Goal: Communication & Community: Share content

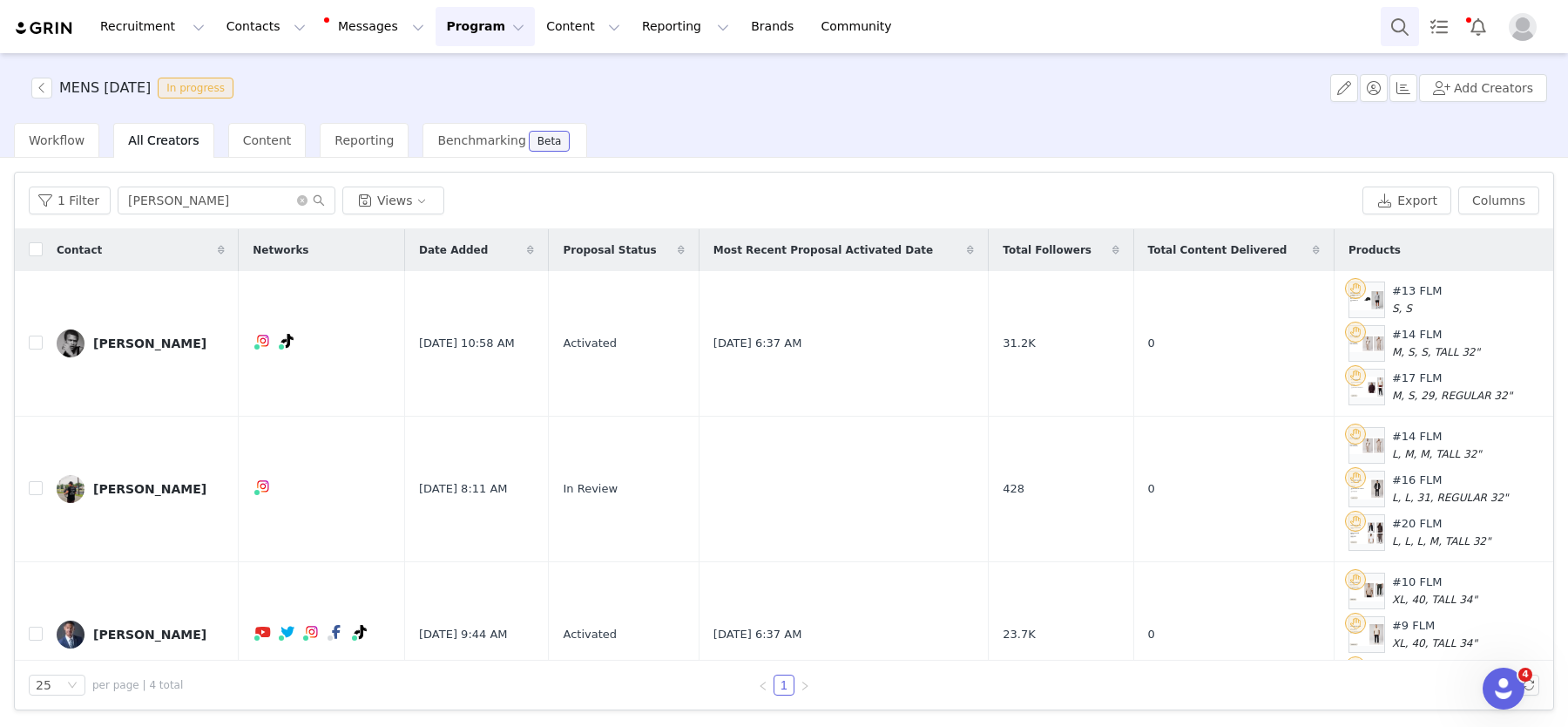
click at [1399, 20] on button "Search" at bounding box center [1400, 27] width 38 height 39
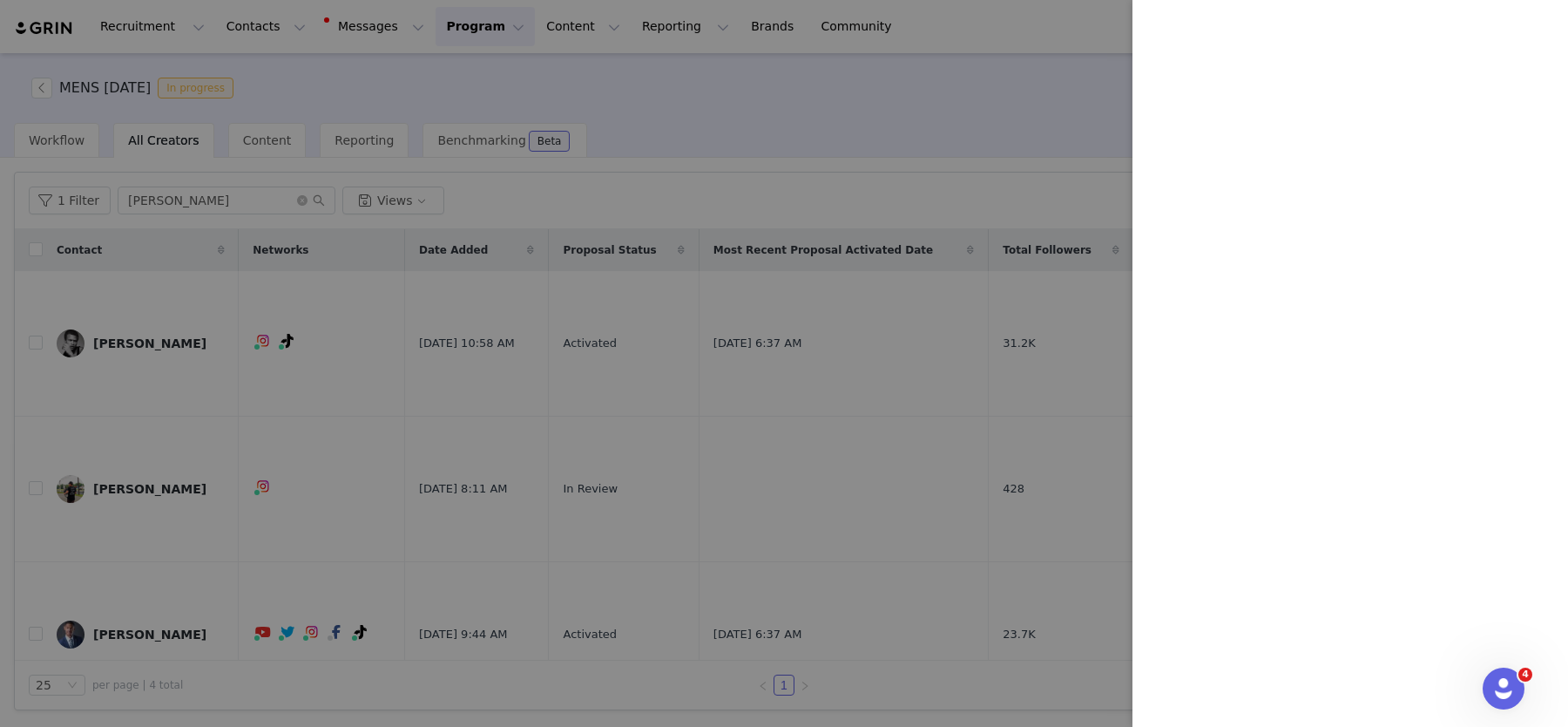
drag, startPoint x: 751, startPoint y: 101, endPoint x: 566, endPoint y: 7, distance: 207.5
click at [751, 101] on div at bounding box center [784, 364] width 1568 height 727
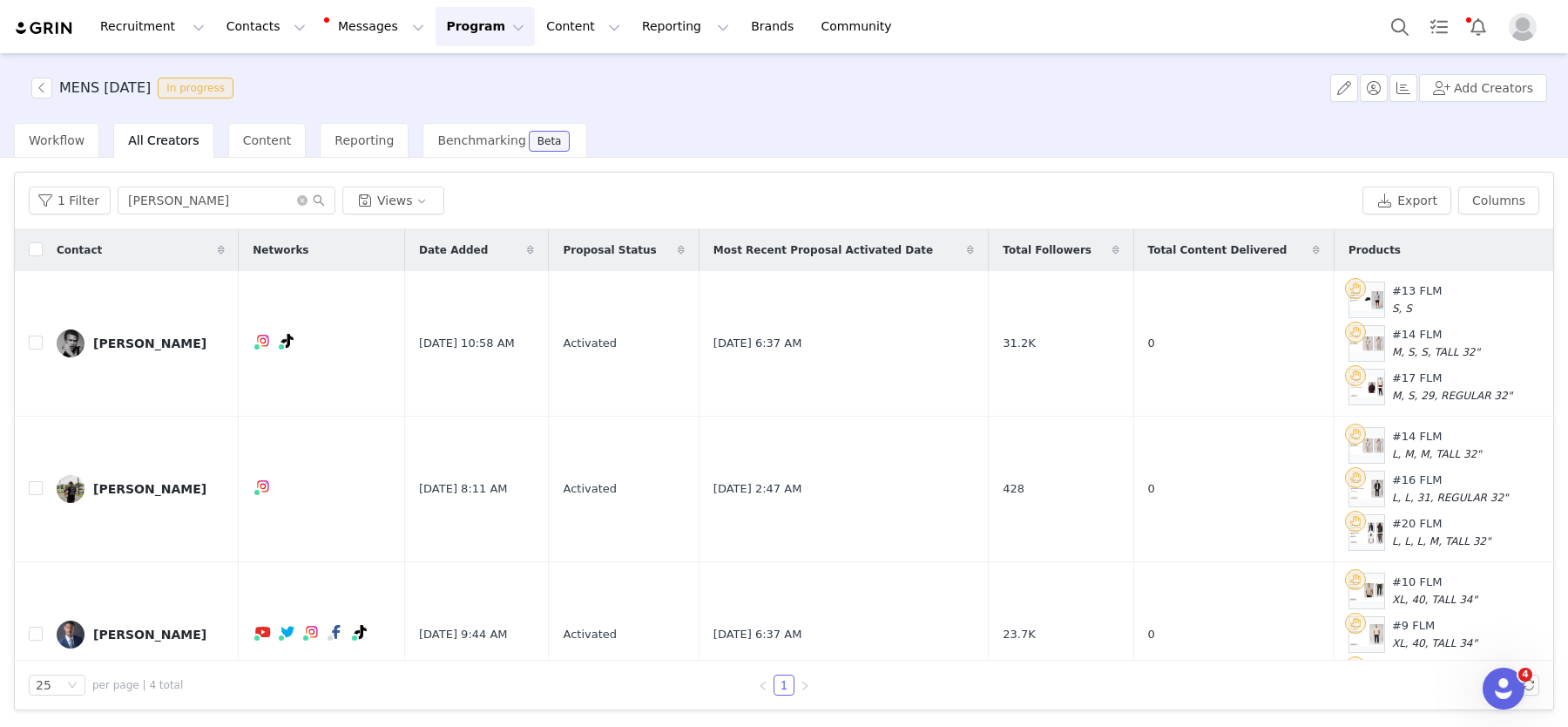
click at [68, 136] on span "Workflow" at bounding box center [56, 140] width 55 height 14
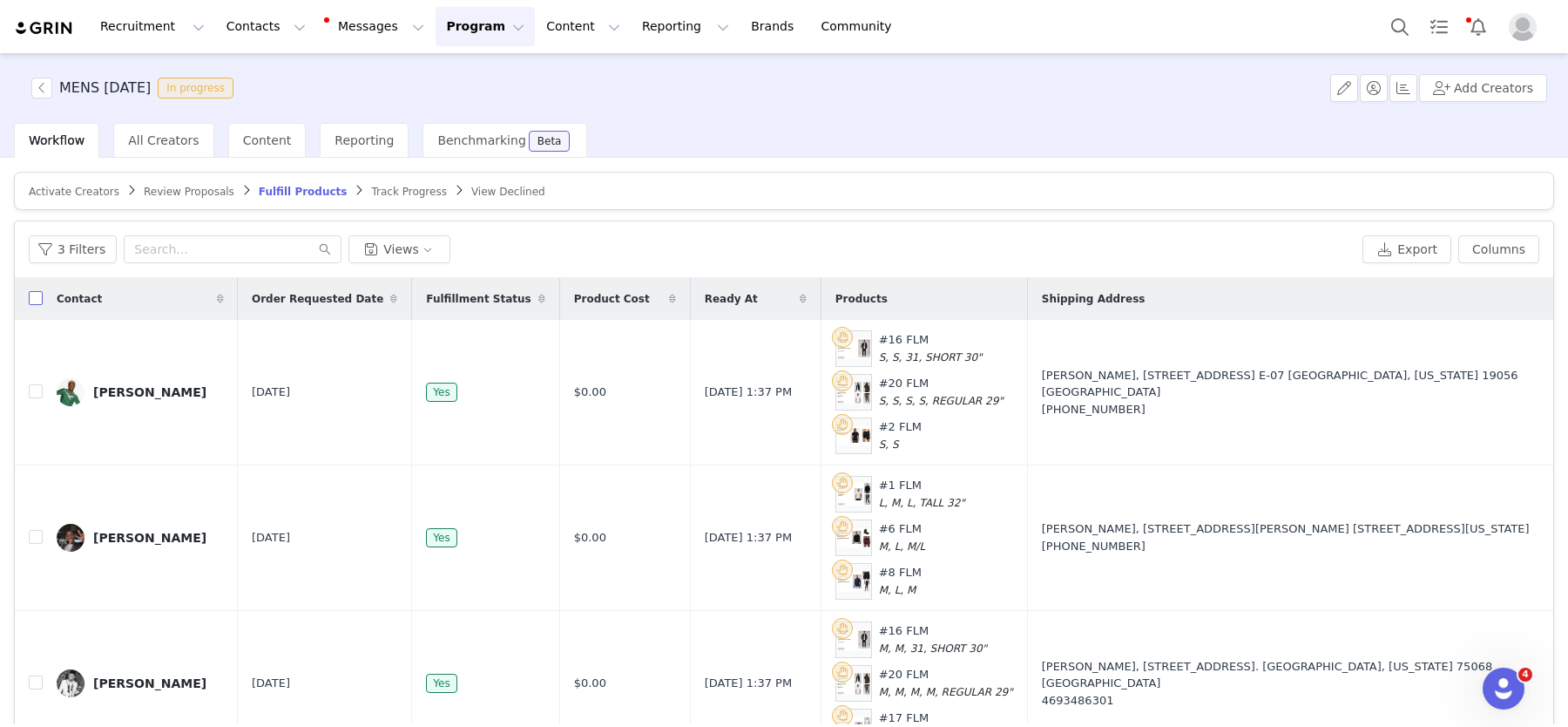
click at [37, 294] on input "checkbox" at bounding box center [35, 298] width 14 height 14
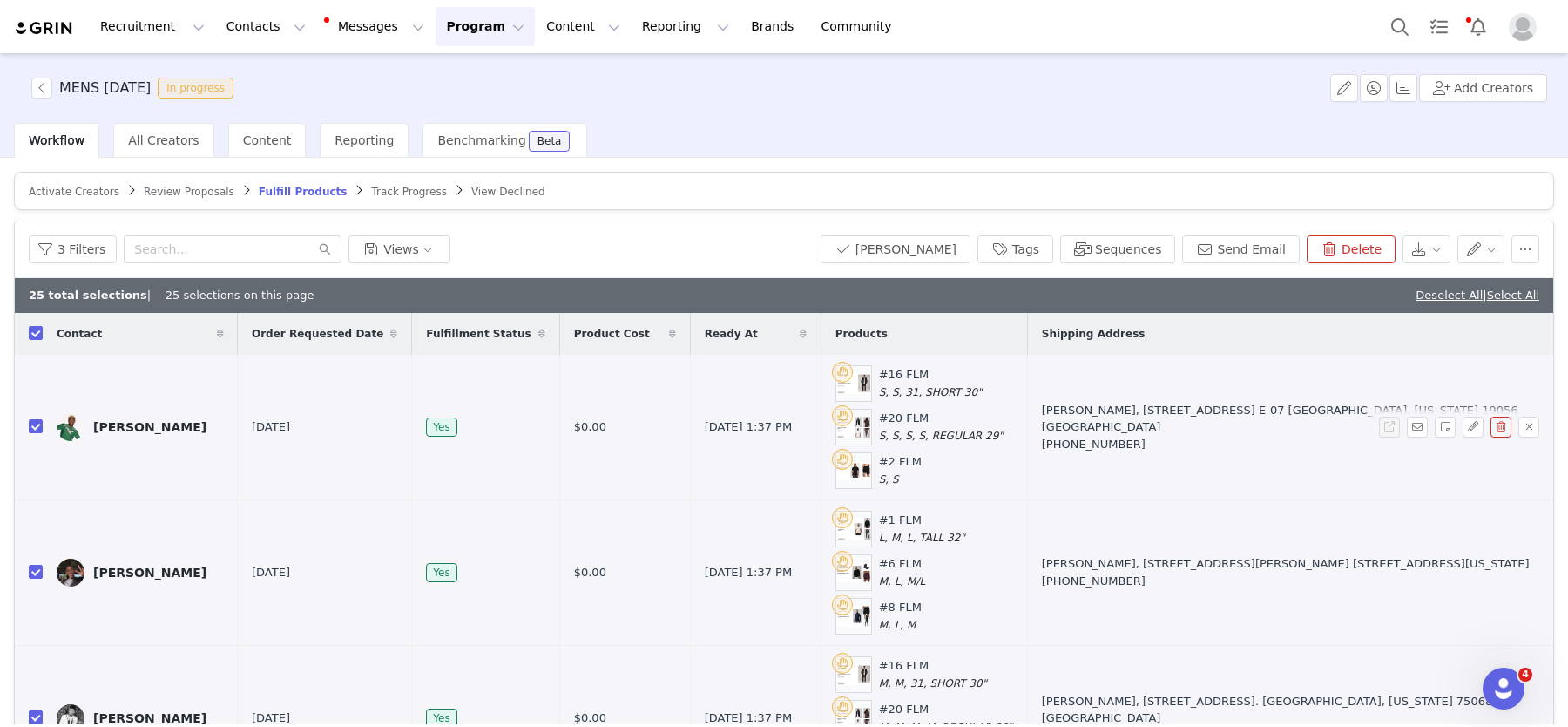
checkbox input "true"
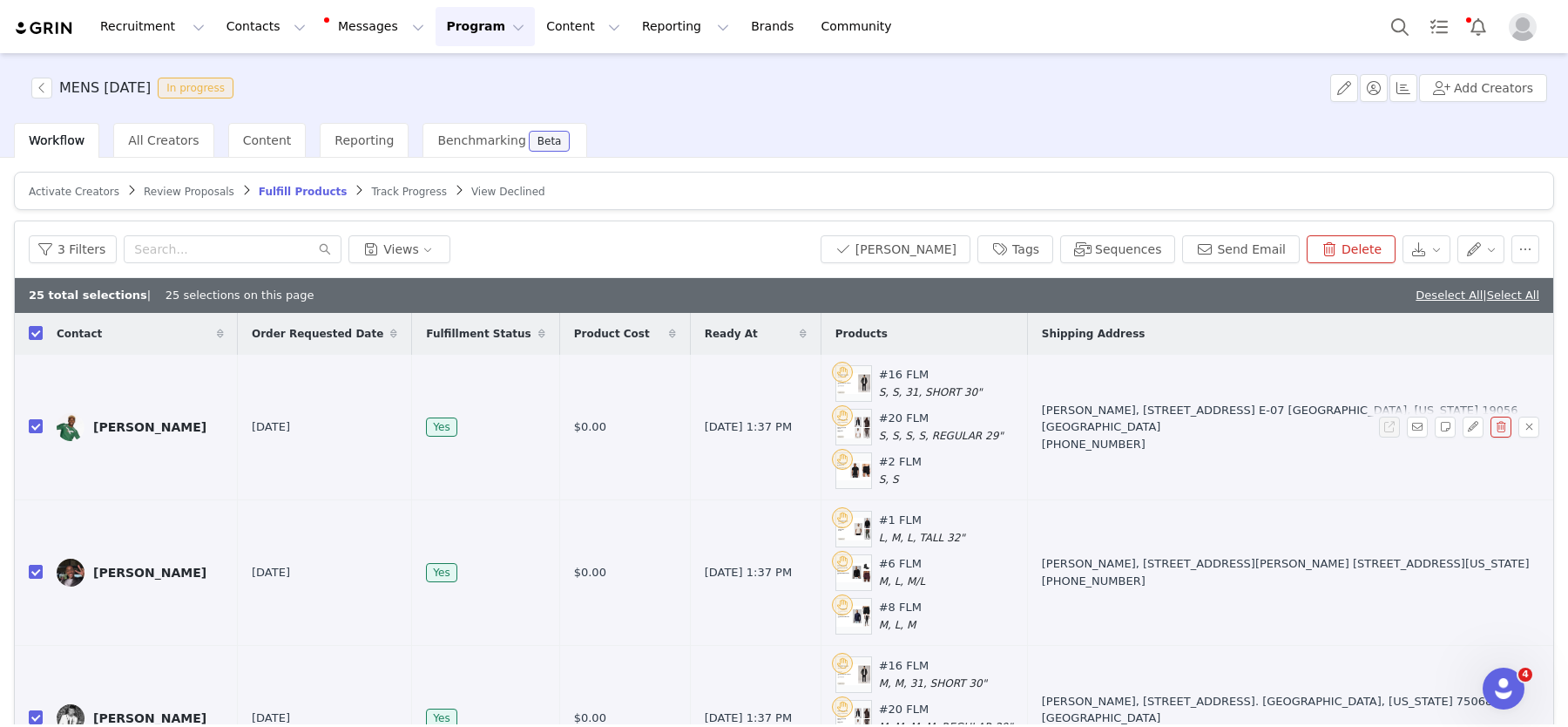
checkbox input "true"
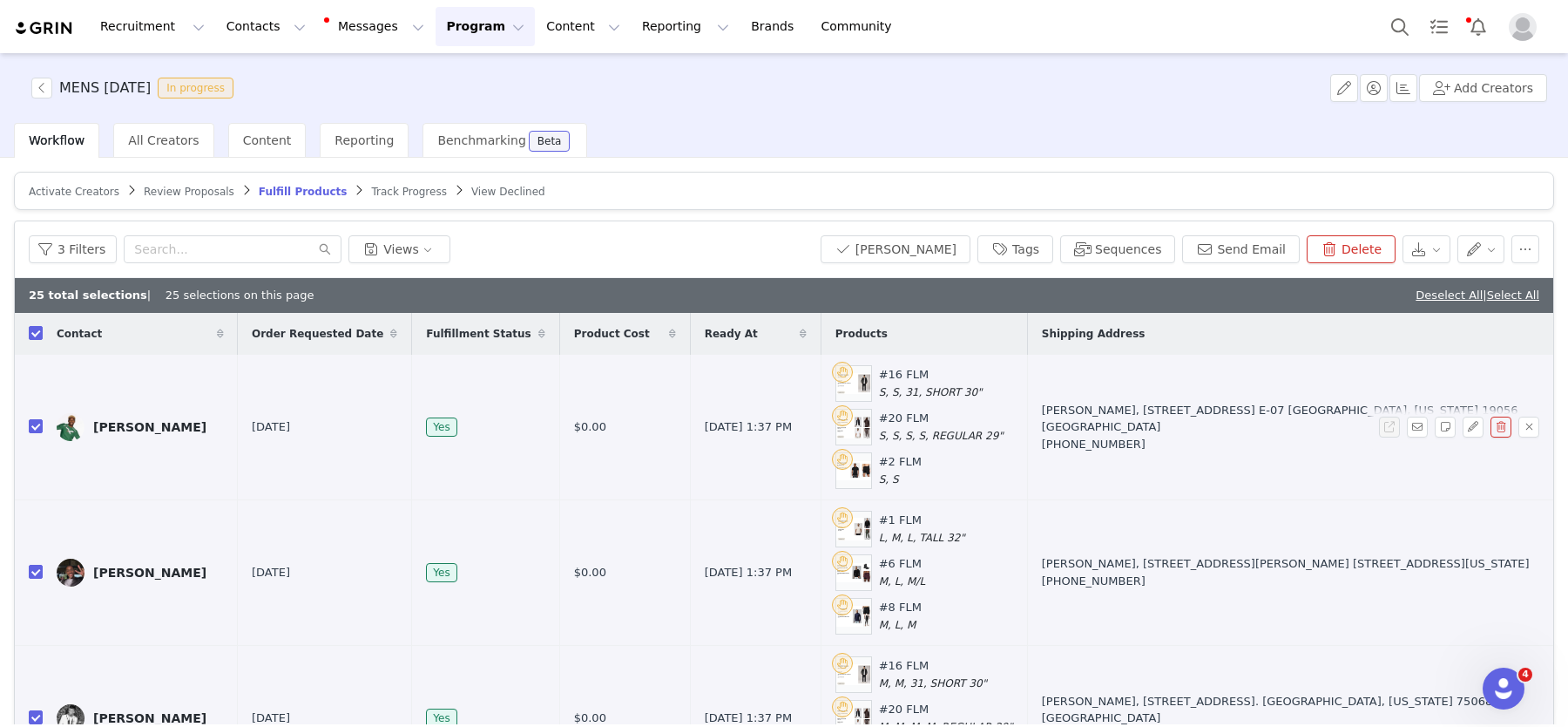
checkbox input "true"
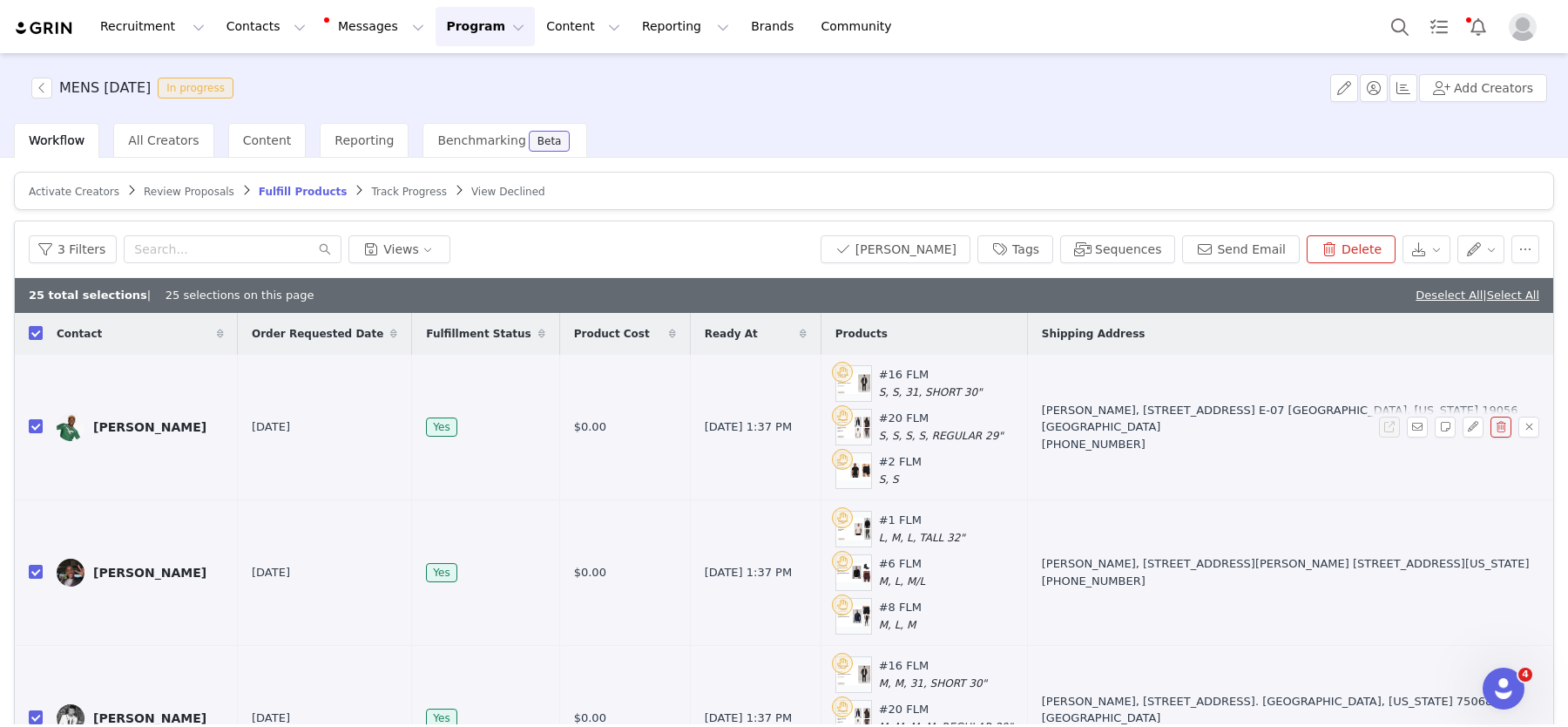
checkbox input "true"
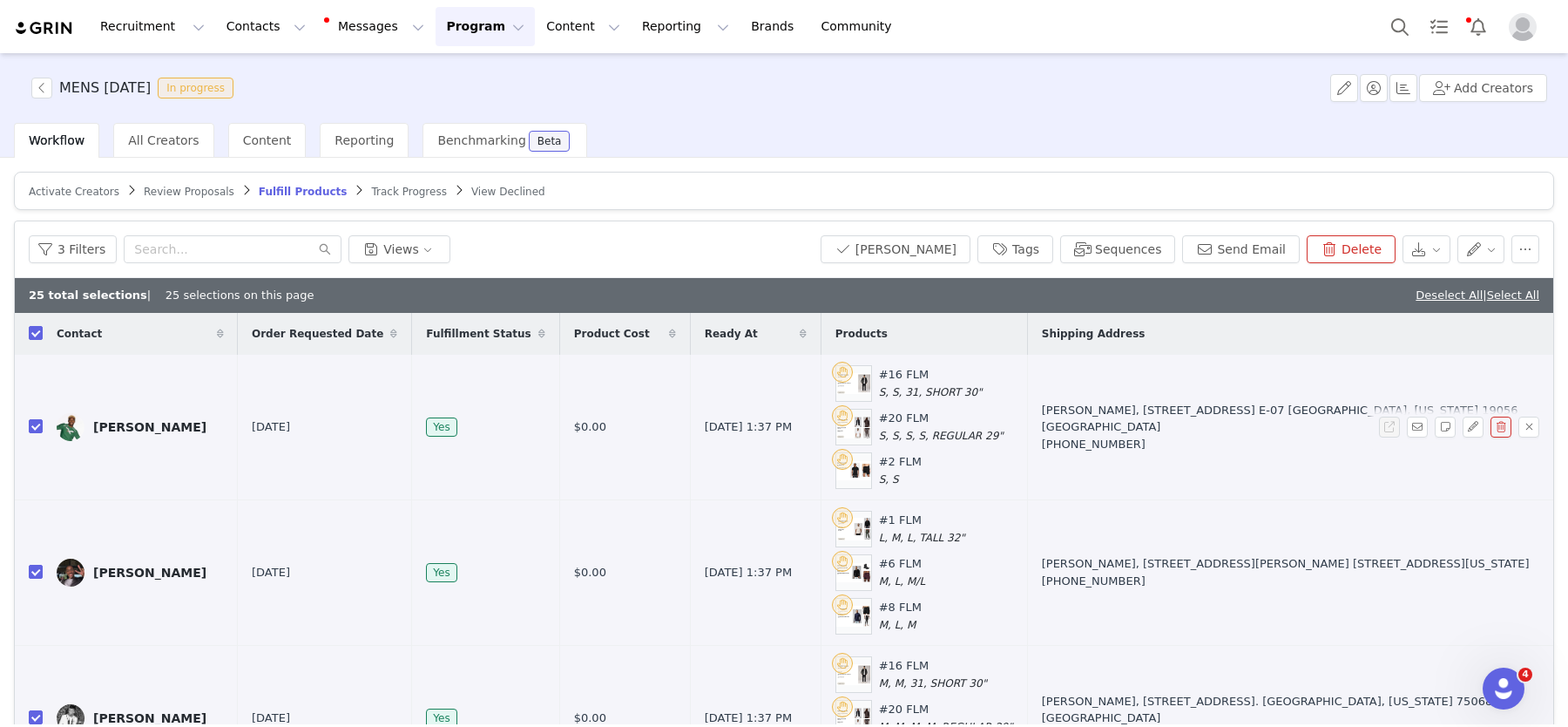
checkbox input "true"
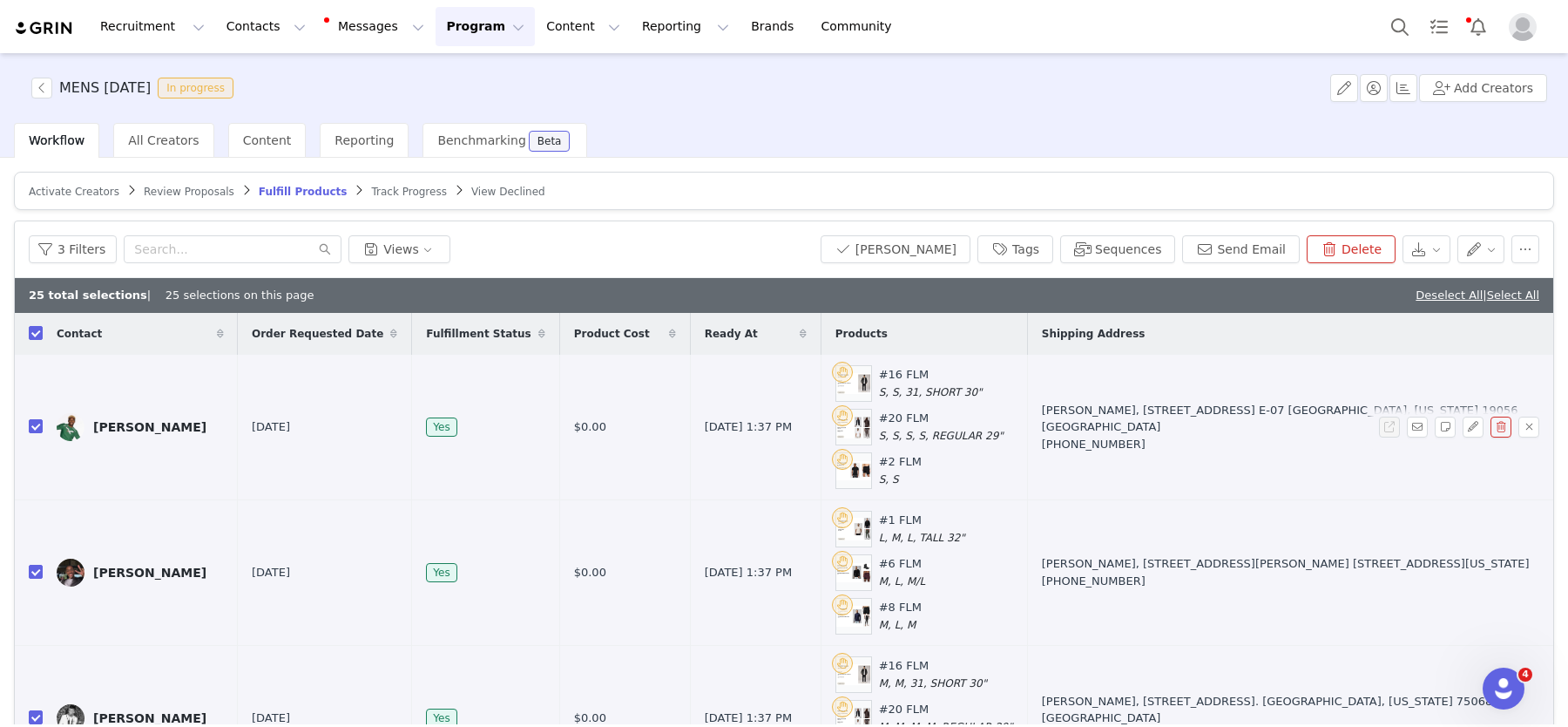
checkbox input "true"
click at [1524, 294] on link "Select All" at bounding box center [1513, 295] width 53 height 13
click at [70, 251] on button "3 Filters" at bounding box center [72, 249] width 88 height 28
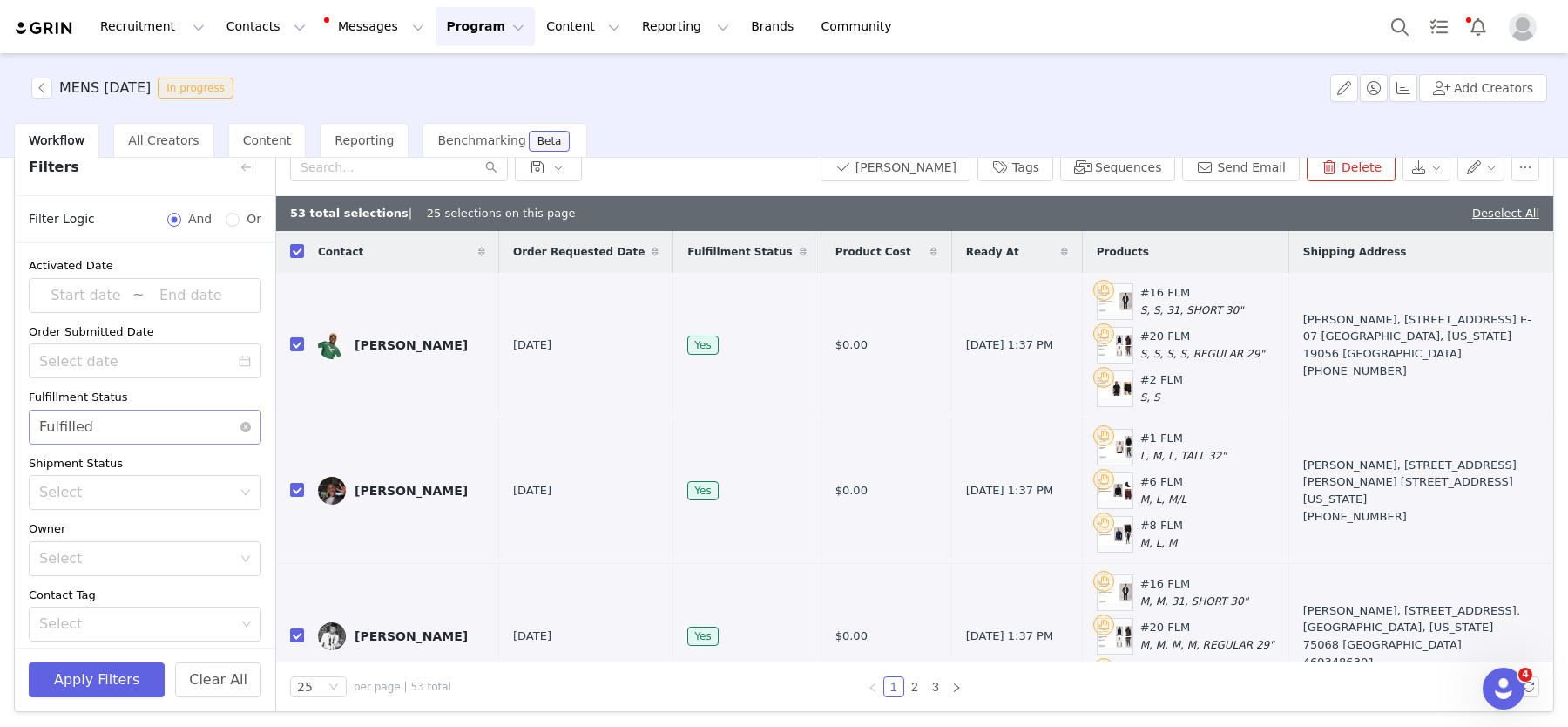
scroll to position [316, 0]
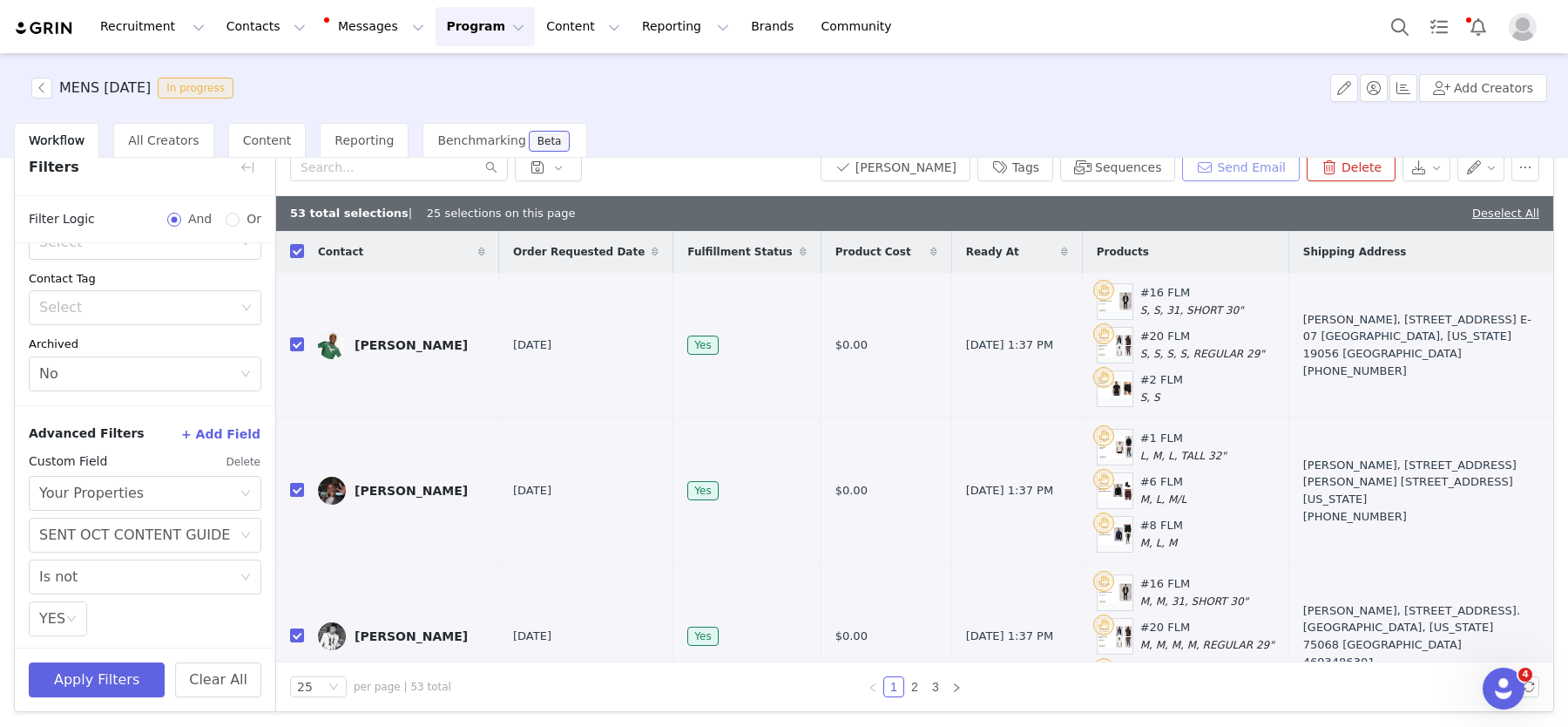
click at [1264, 166] on button "Send Email" at bounding box center [1241, 167] width 117 height 28
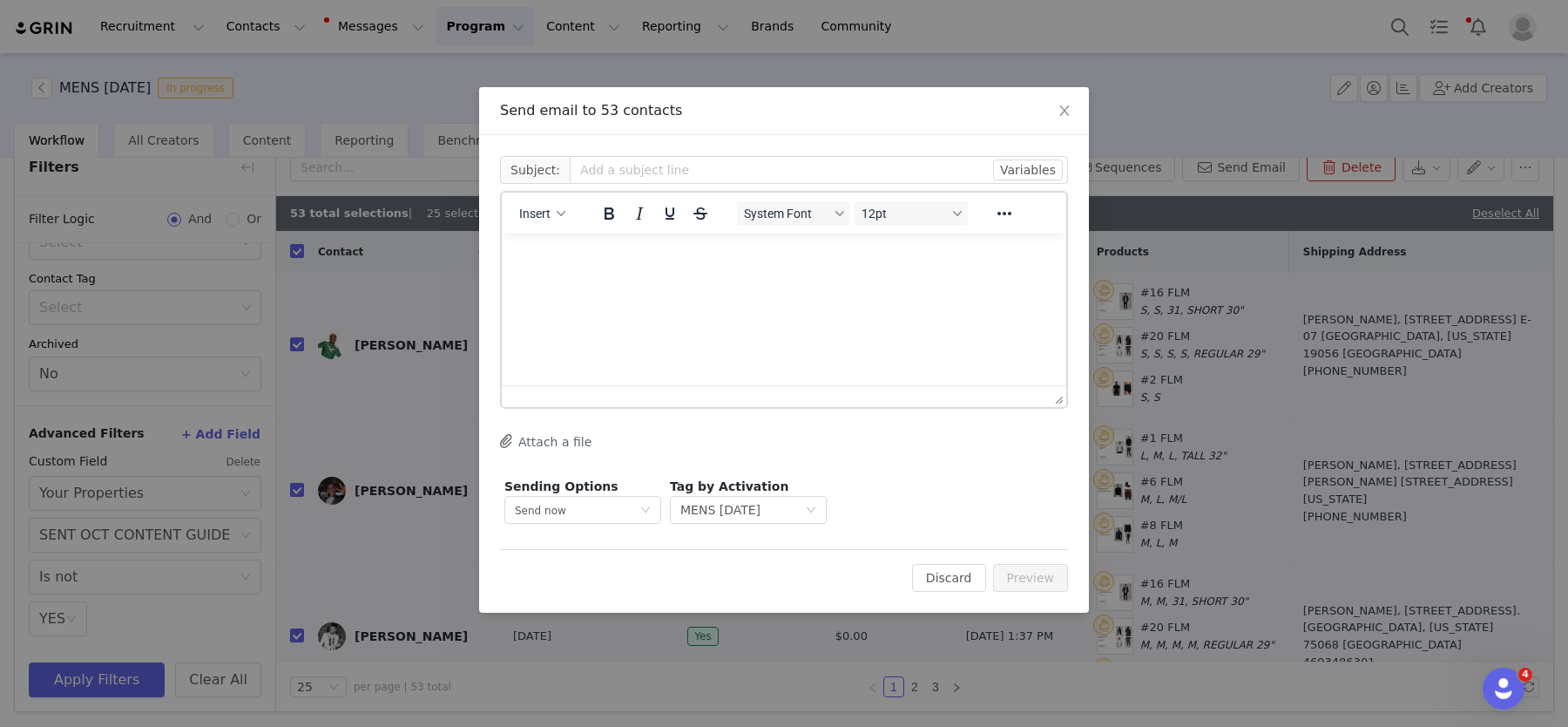
scroll to position [0, 0]
click at [550, 223] on button "Insert" at bounding box center [542, 214] width 60 height 24
click at [564, 246] on div "Insert Template" at bounding box center [606, 244] width 157 height 21
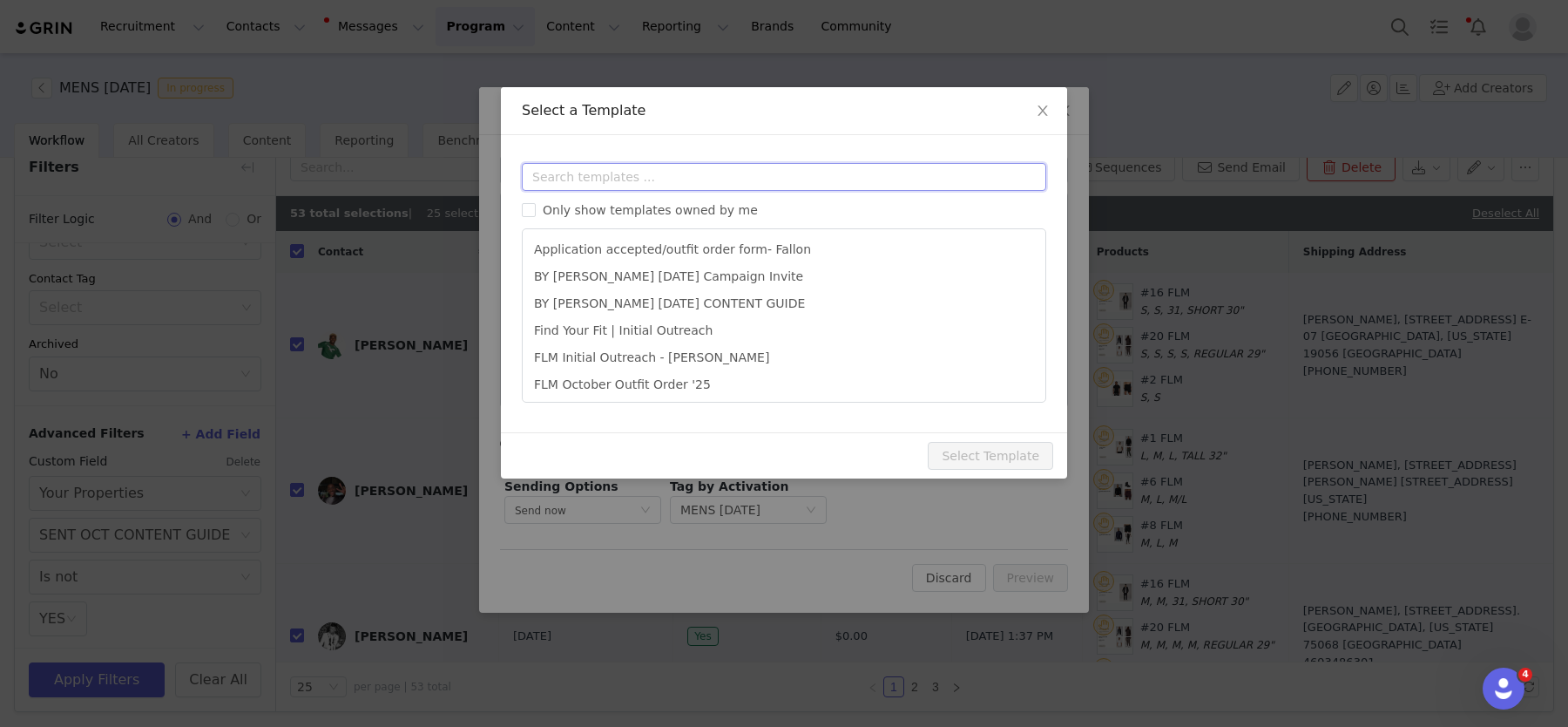
click at [595, 169] on input "text" at bounding box center [783, 177] width 524 height 28
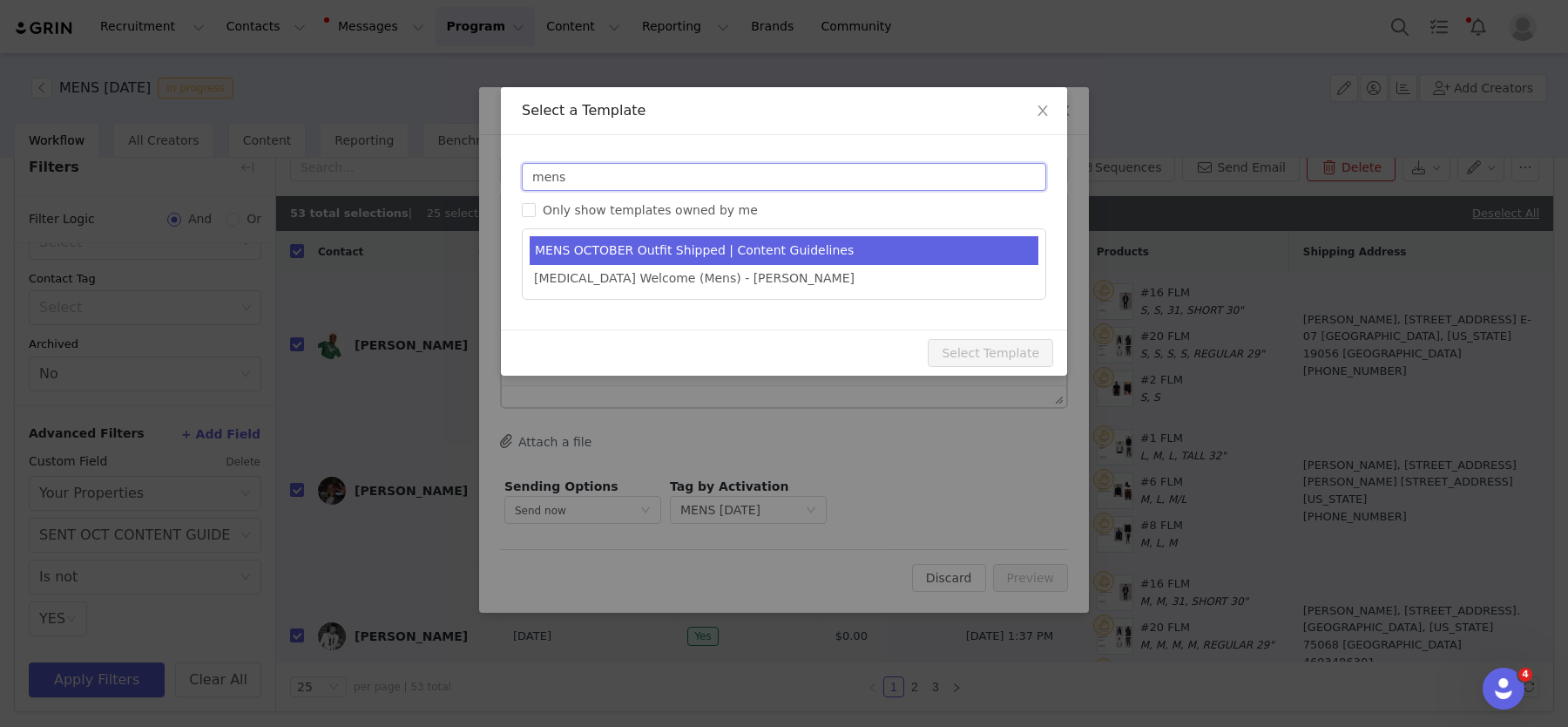
type input "mens"
type input "October Order Update + Affiliate Opportunity | FABLETICS"
click at [630, 240] on li "MENS OCTOBER Outfit Shipped | Content Guidelines" at bounding box center [784, 250] width 508 height 29
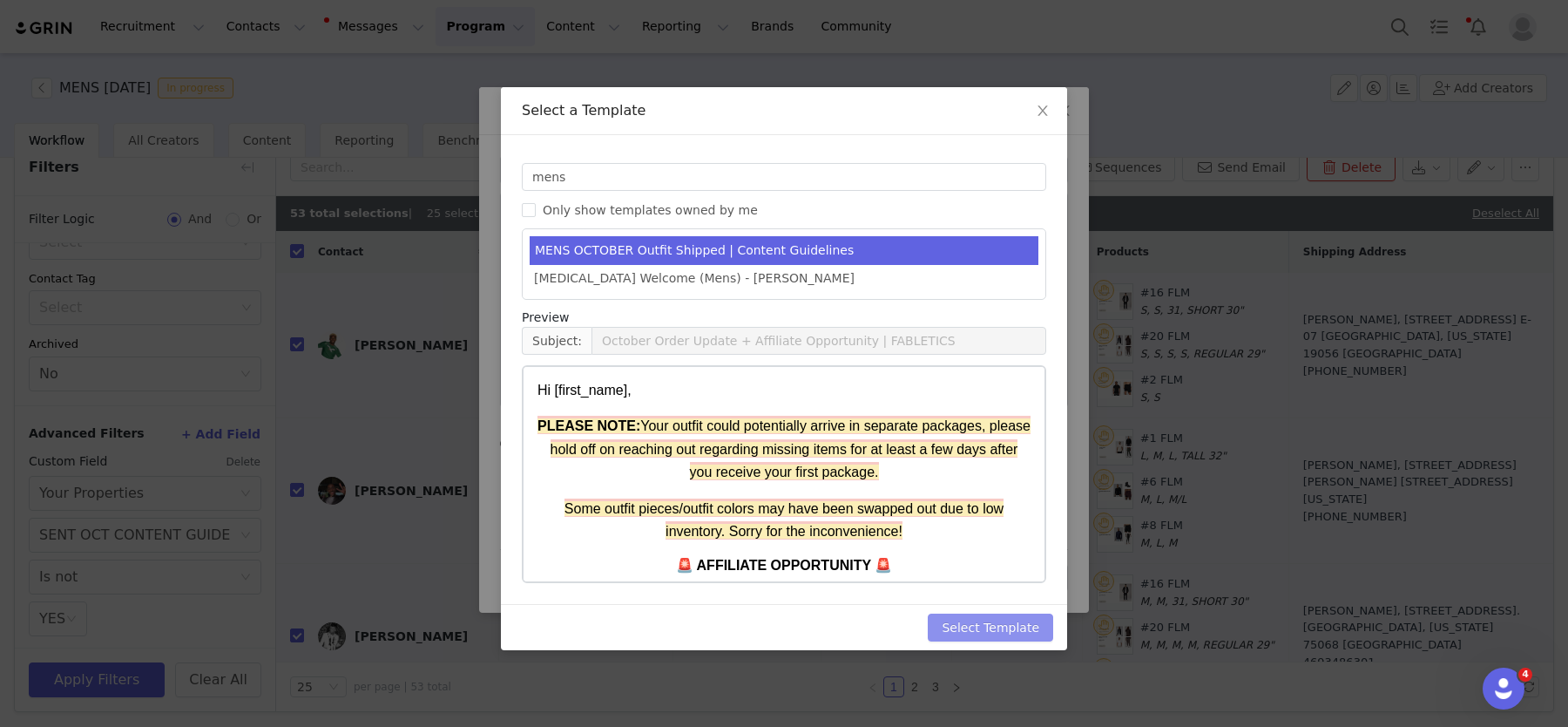
drag, startPoint x: 976, startPoint y: 626, endPoint x: 905, endPoint y: 552, distance: 102.6
click at [974, 624] on button "Select Template" at bounding box center [991, 627] width 126 height 28
type input "October Order Update + Affiliate Opportunity | FABLETICS"
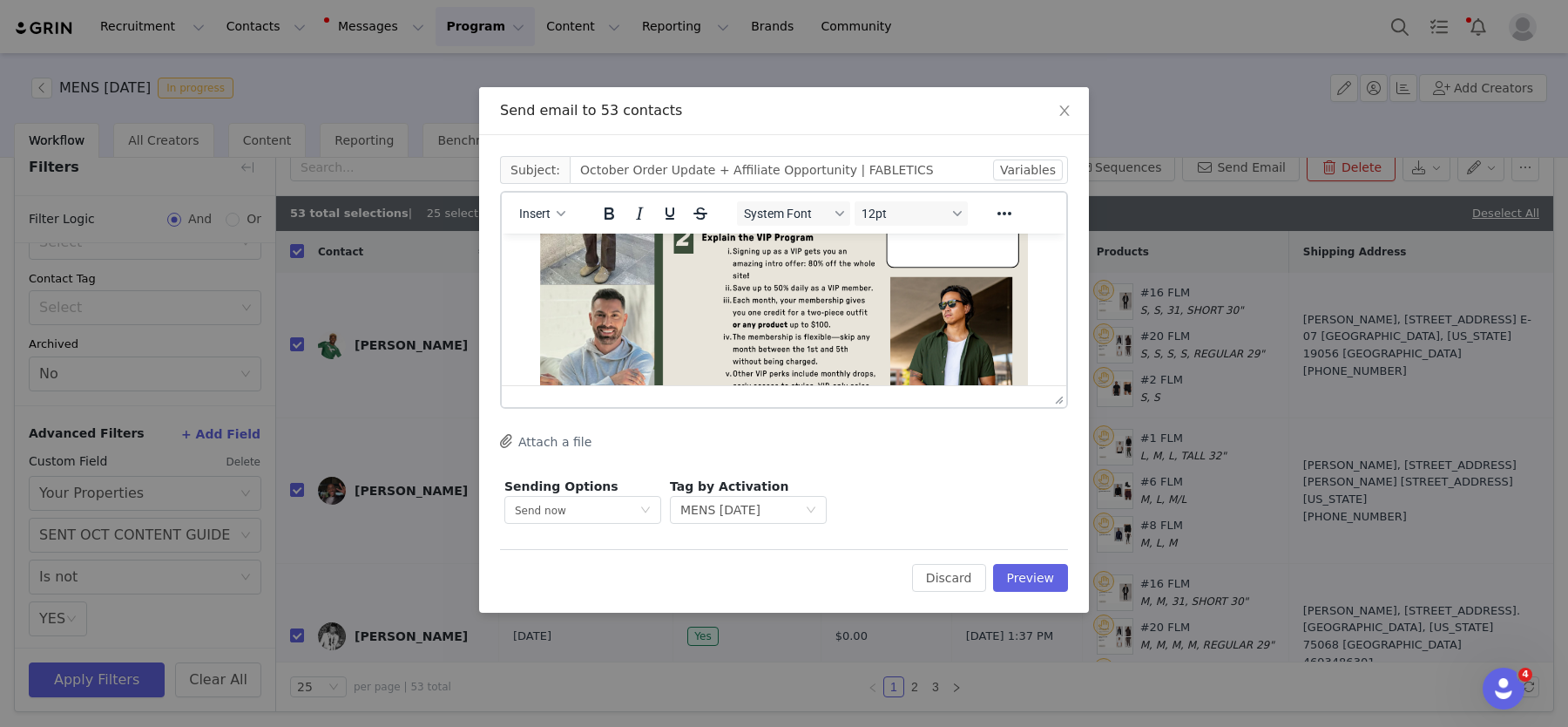
scroll to position [1491, 0]
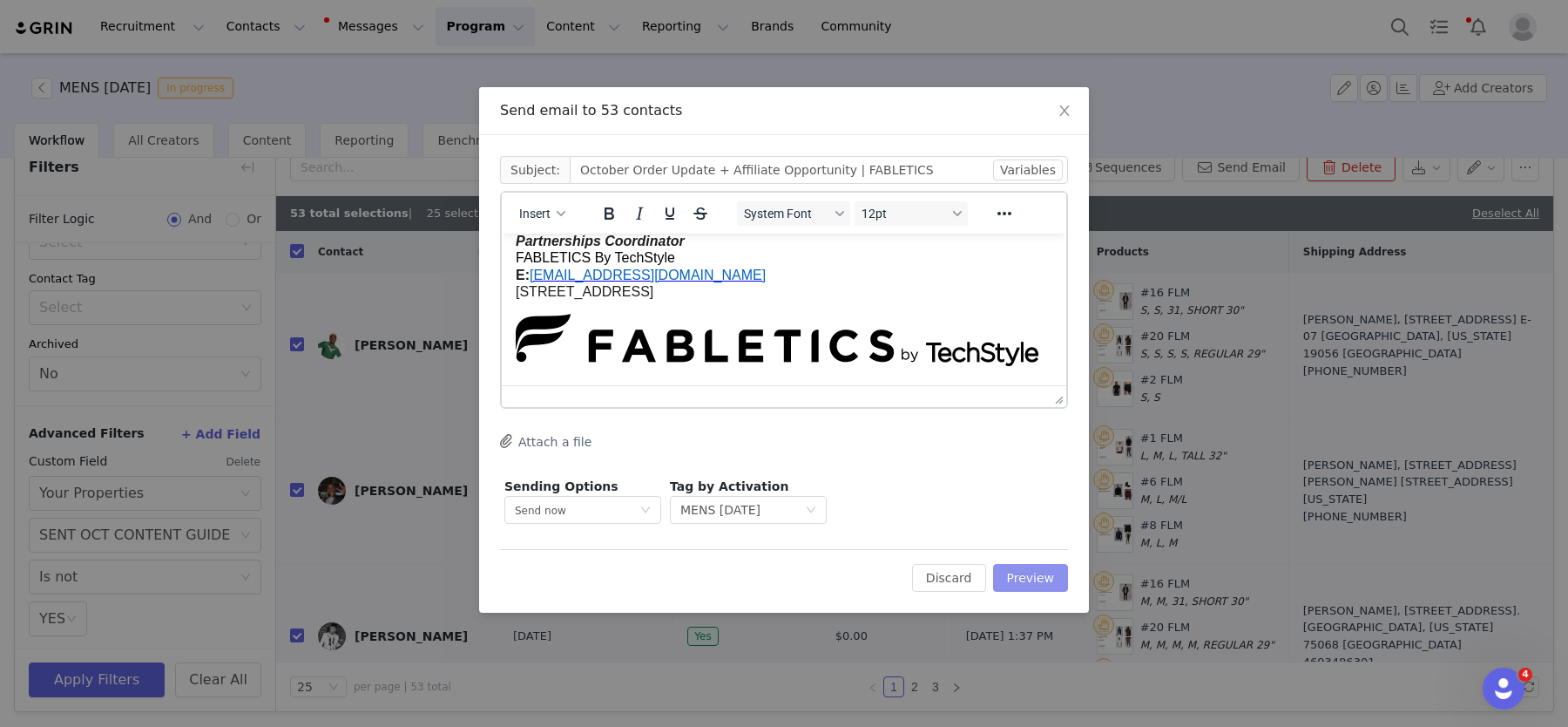
drag, startPoint x: 1046, startPoint y: 576, endPoint x: 1016, endPoint y: 560, distance: 34.0
click at [1046, 573] on button "Preview" at bounding box center [1031, 578] width 76 height 28
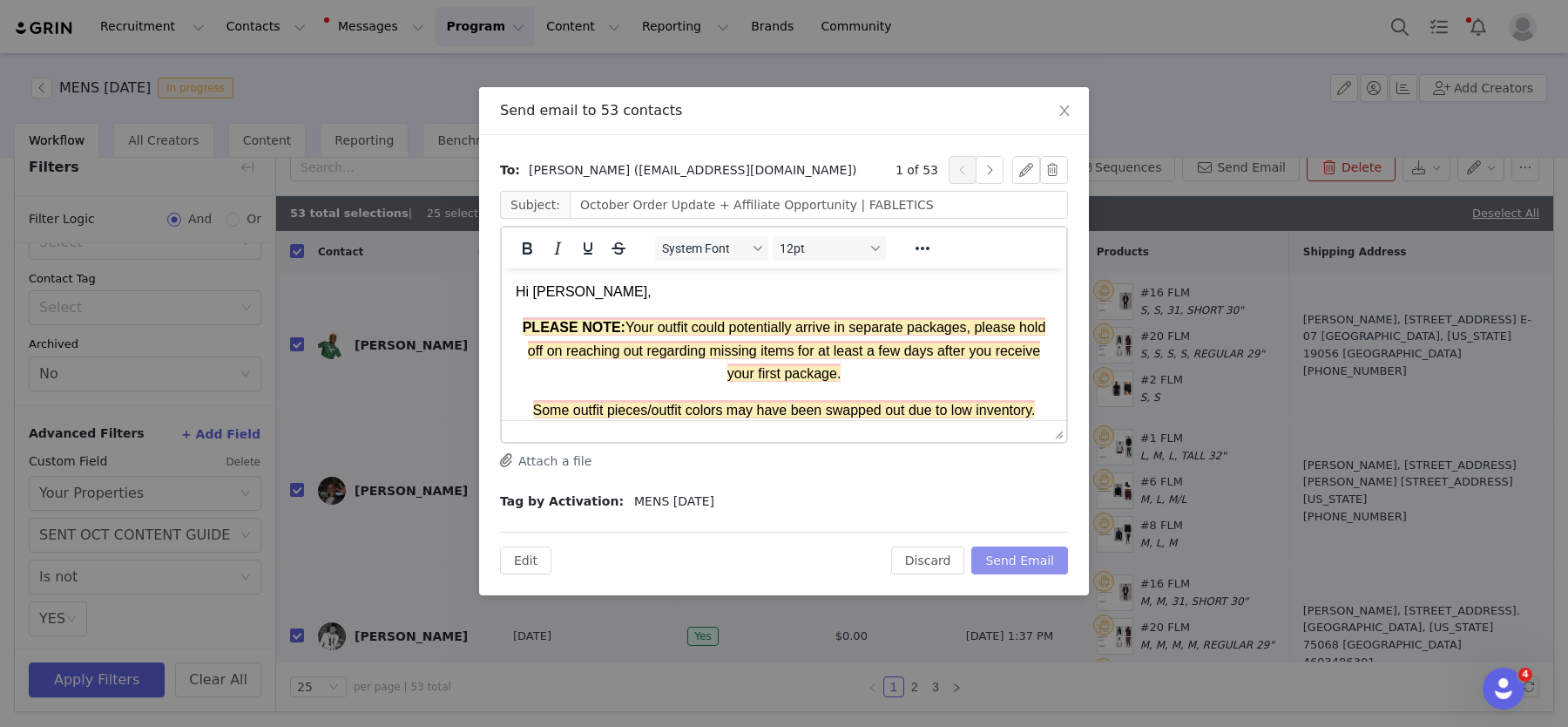
scroll to position [0, 0]
click at [1025, 564] on button "Send Email" at bounding box center [1020, 561] width 97 height 28
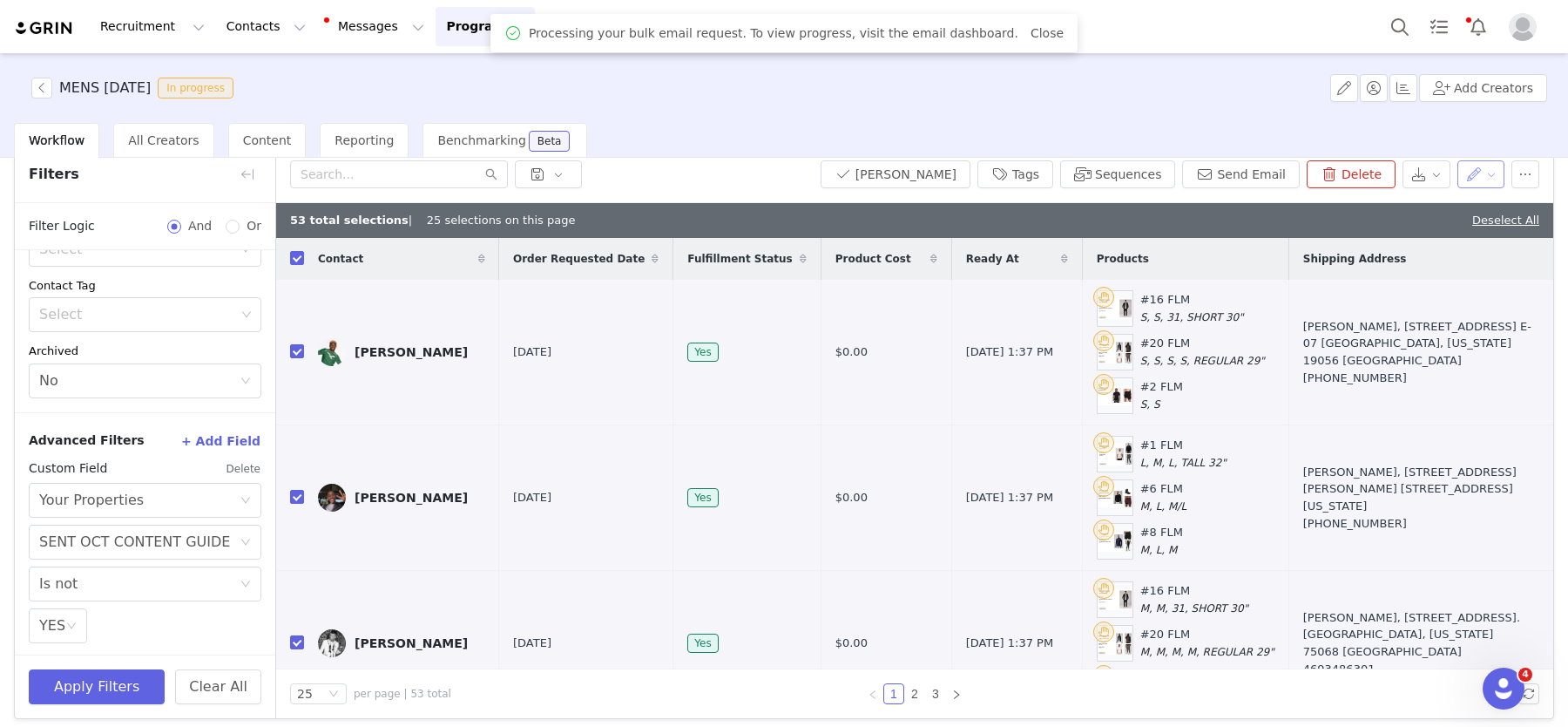
click at [1482, 172] on button "button" at bounding box center [1481, 174] width 48 height 28
click at [1366, 237] on div "Set Custom Property" at bounding box center [1426, 234] width 158 height 19
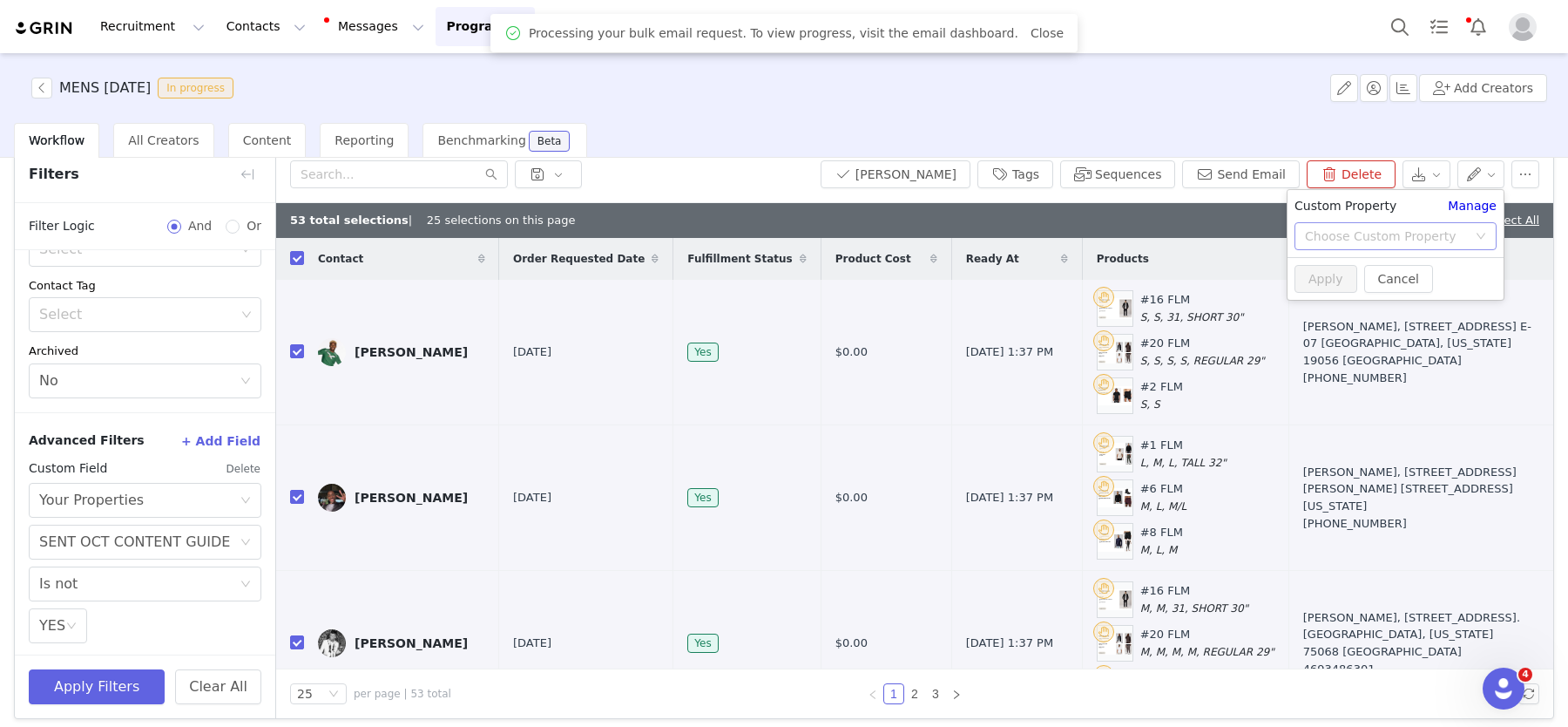
click at [1348, 236] on div "Choose Custom Property" at bounding box center [1386, 236] width 162 height 18
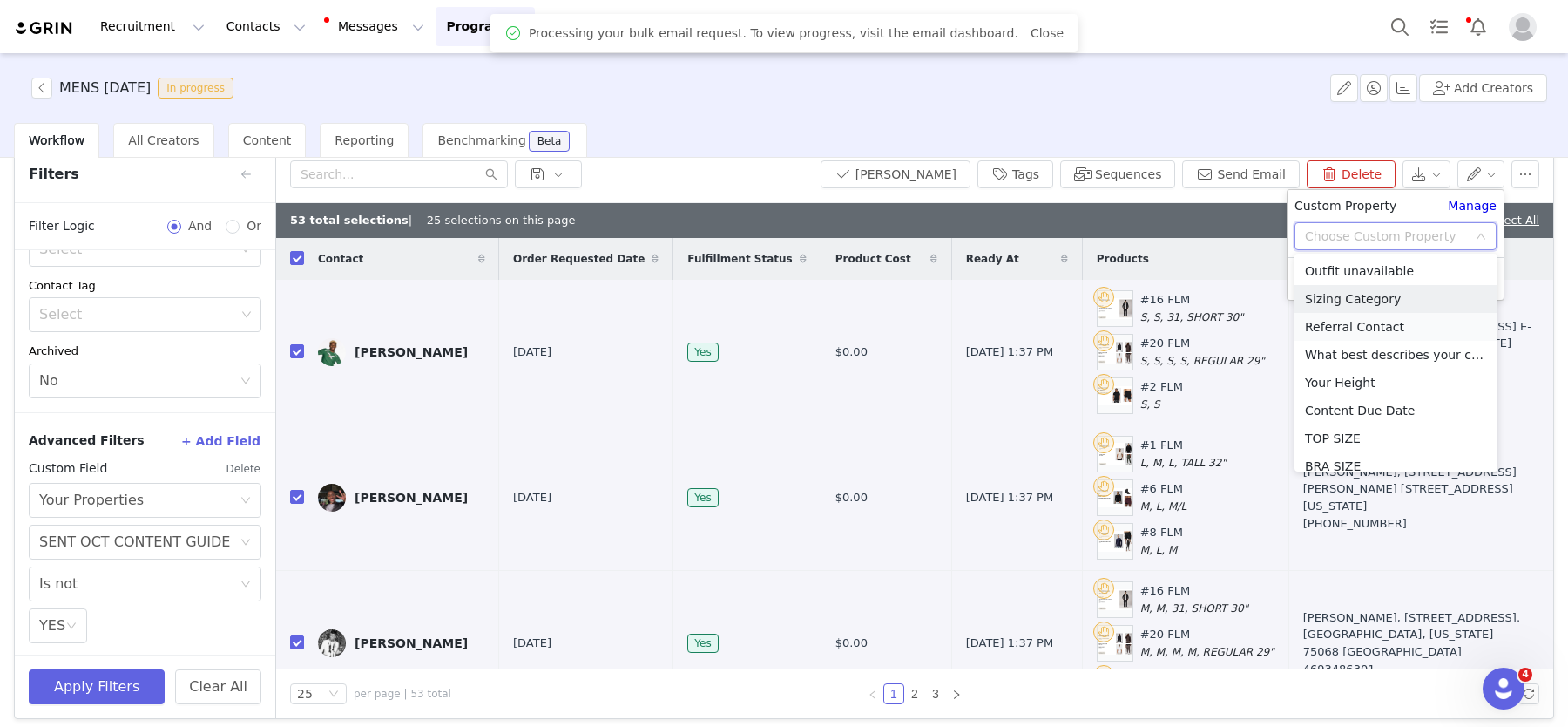
scroll to position [988, 0]
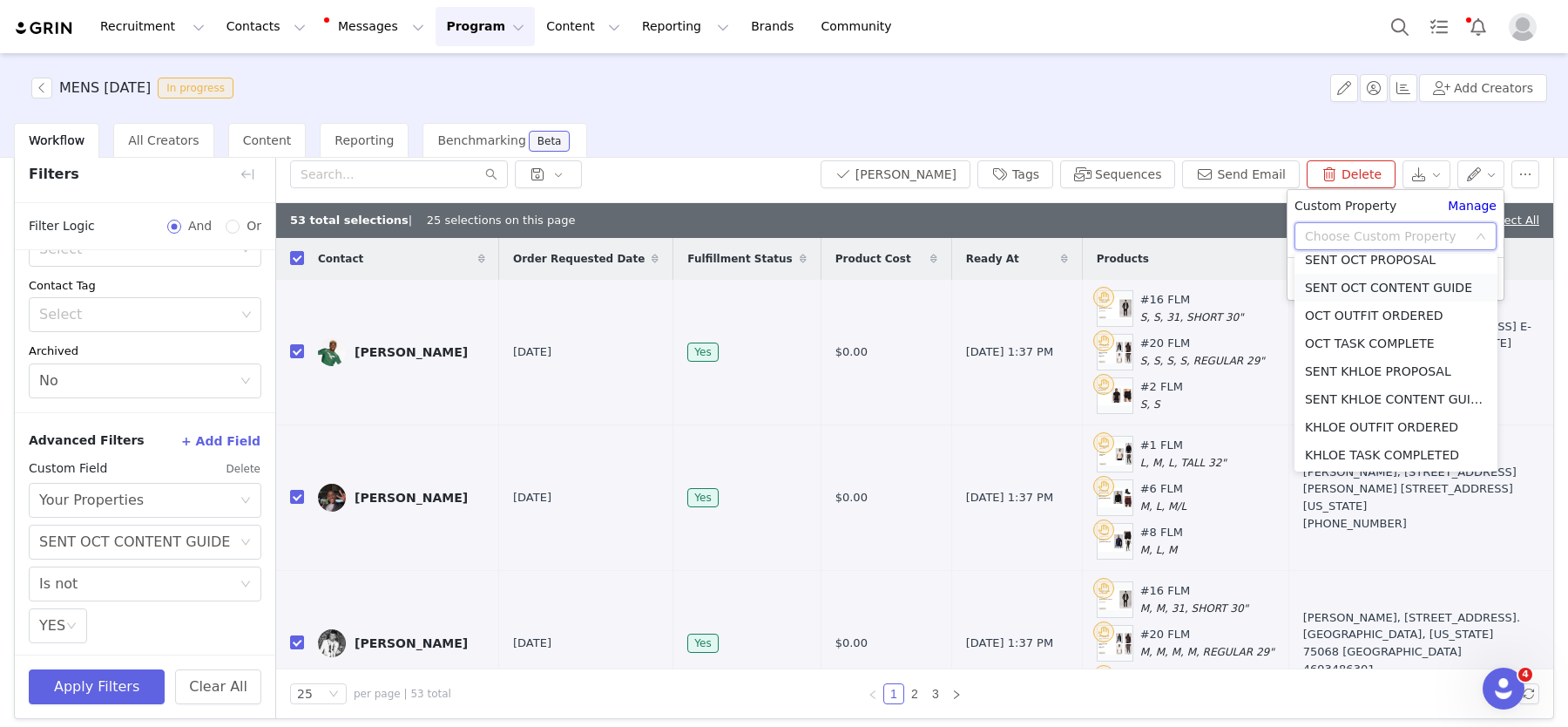
click at [1357, 287] on li "SENT OCT CONTENT GUIDE" at bounding box center [1396, 288] width 203 height 28
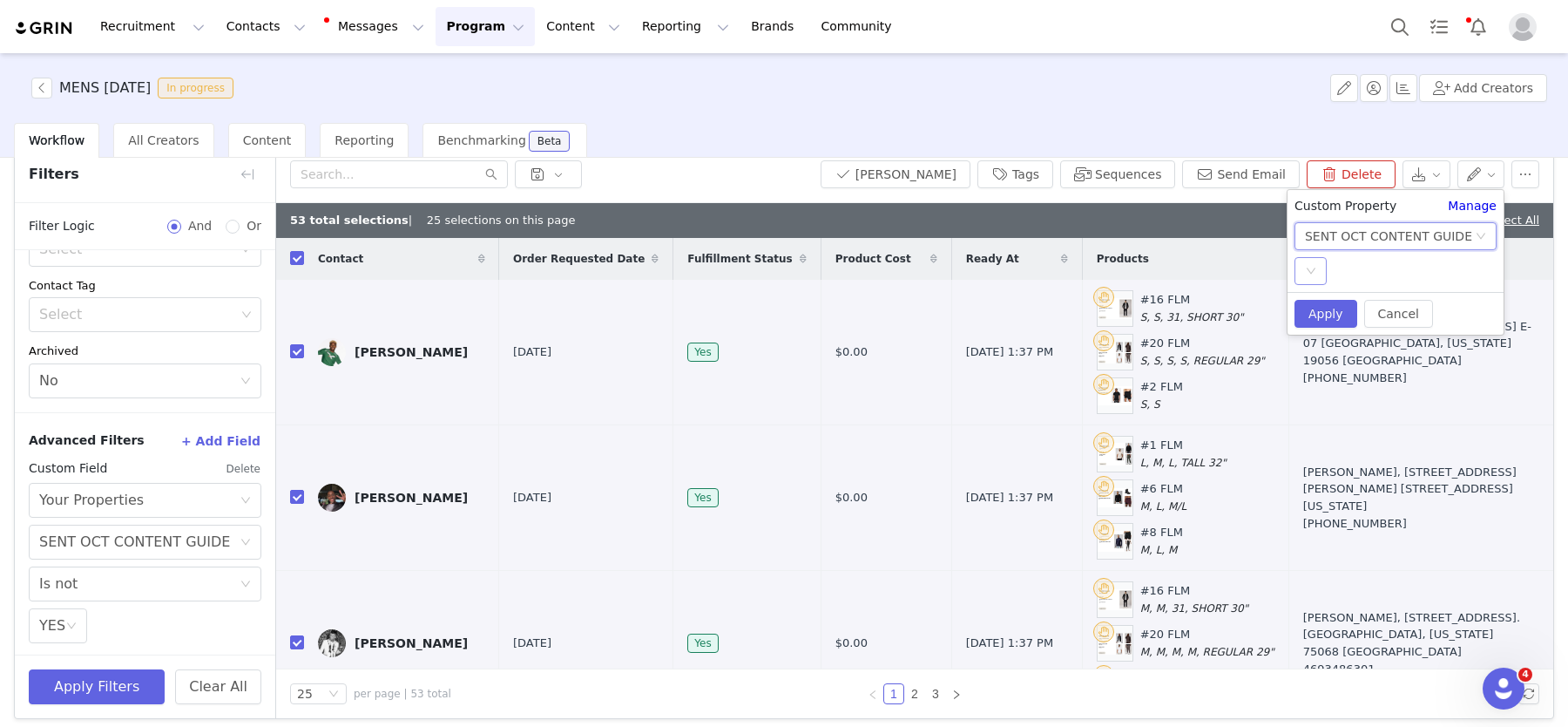
click at [1308, 279] on div "Select" at bounding box center [1310, 271] width 32 height 28
click at [1317, 310] on li "YES" at bounding box center [1396, 306] width 203 height 28
click at [1321, 314] on button "Apply" at bounding box center [1326, 314] width 63 height 28
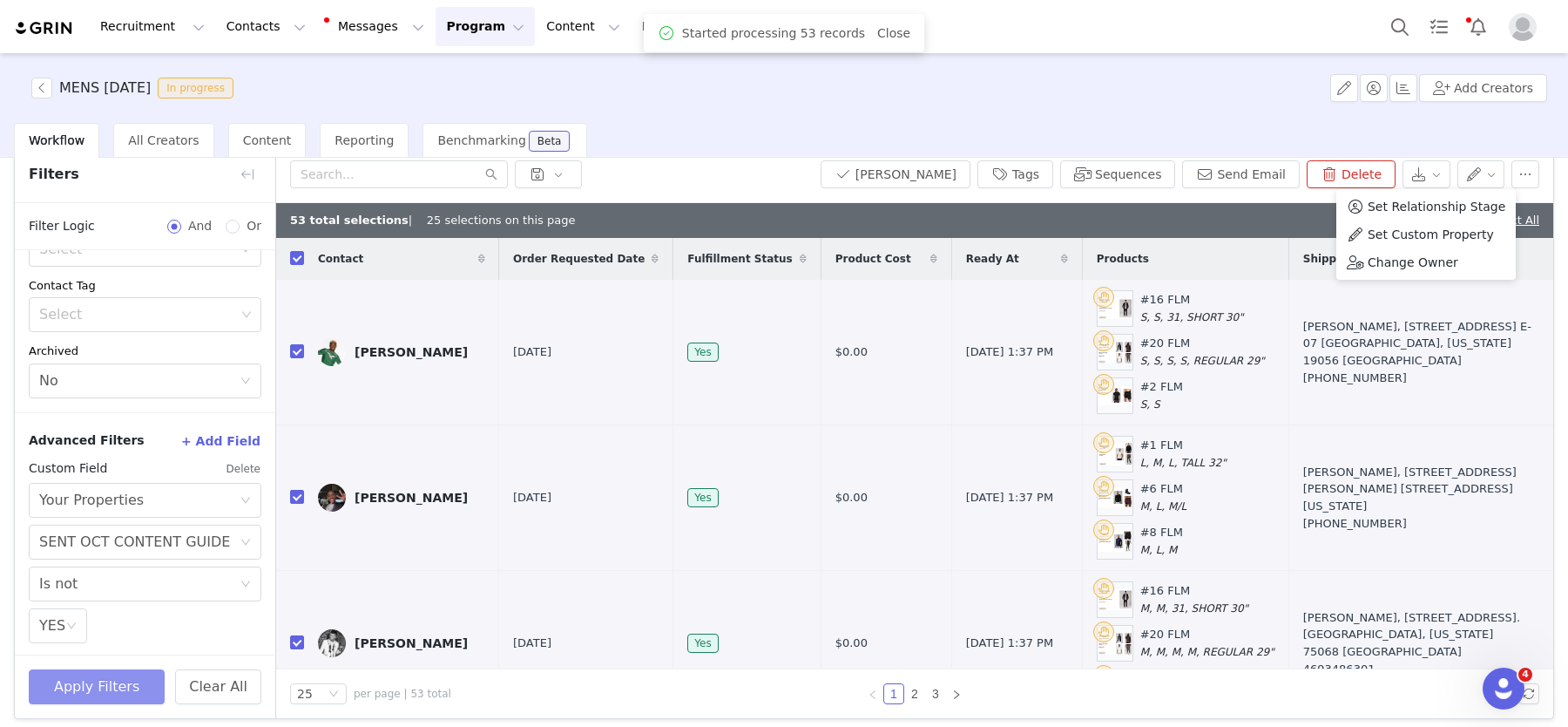
click at [81, 677] on button "Apply Filters" at bounding box center [96, 687] width 136 height 35
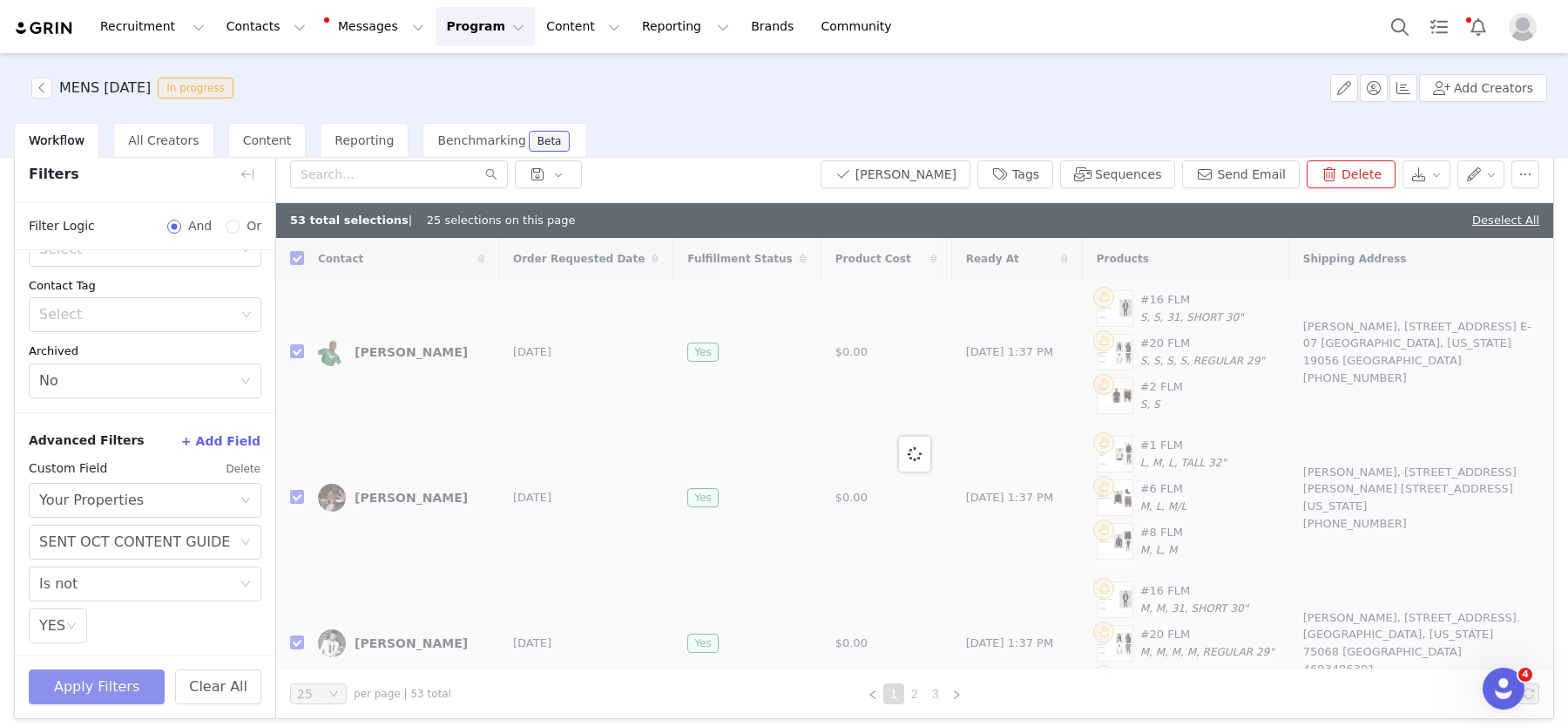
checkbox input "false"
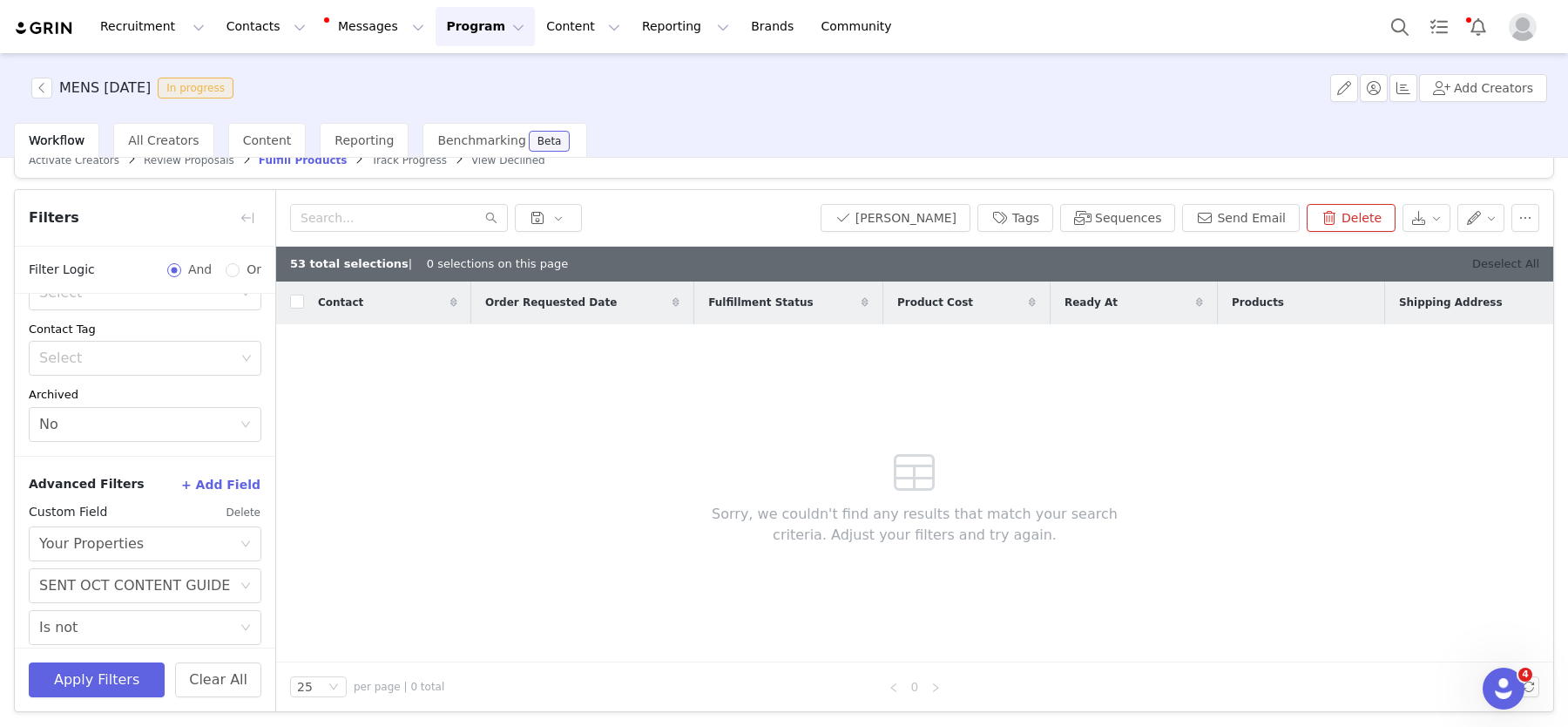
click at [1488, 257] on link "Deselect All" at bounding box center [1505, 264] width 67 height 13
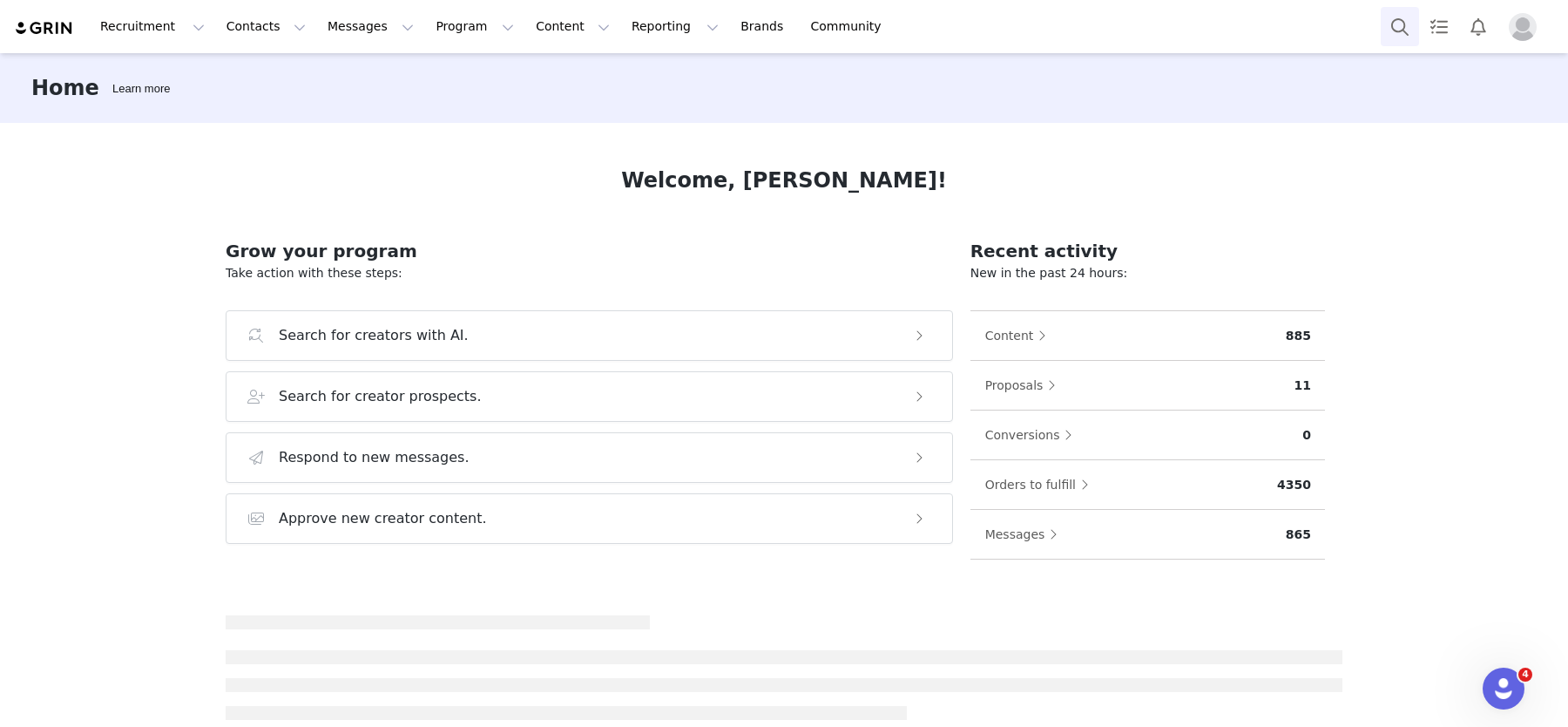
click at [1383, 22] on div "Recruitment Recruitment Creator Search Curated Lists Landing Pages Web Extensio…" at bounding box center [784, 26] width 1568 height 53
click at [1389, 24] on button "Search" at bounding box center [1400, 27] width 38 height 39
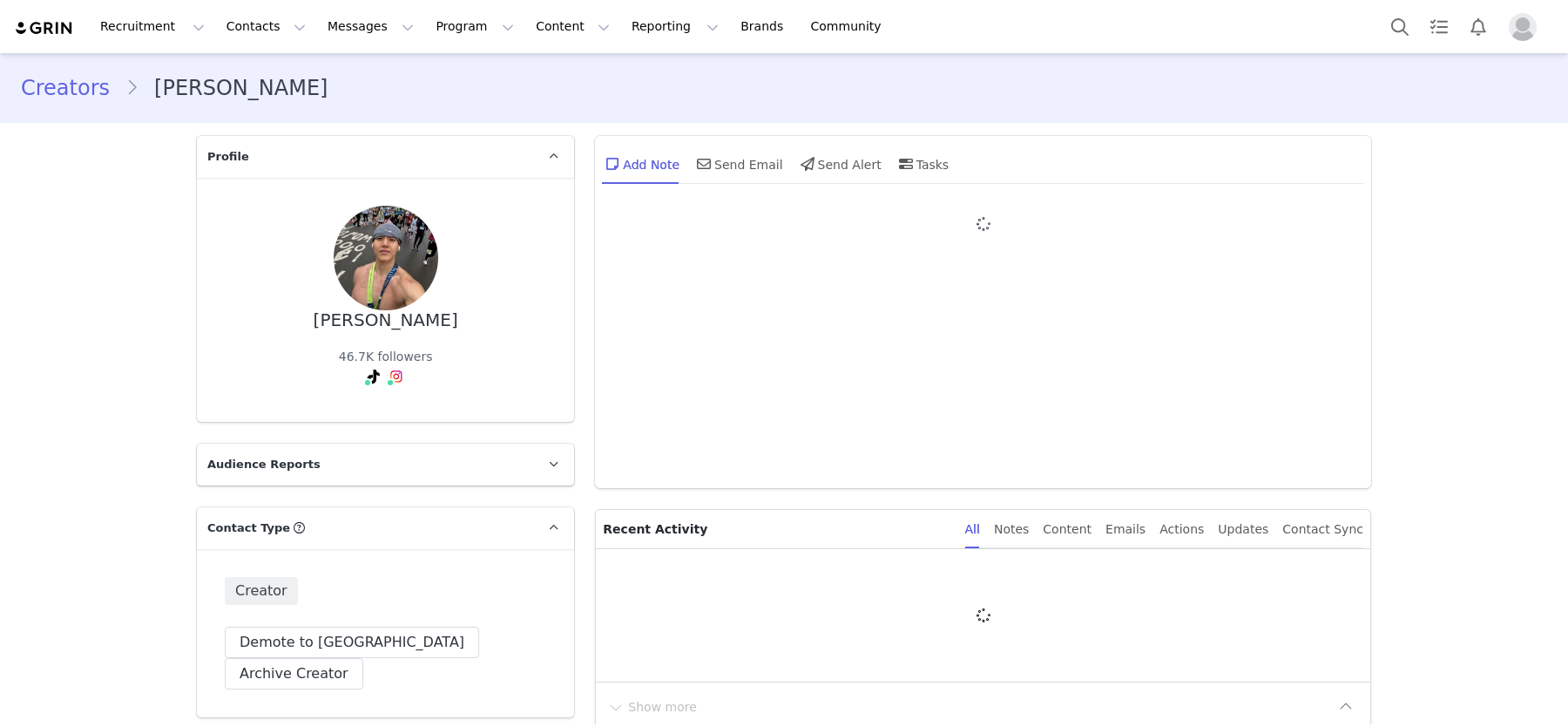
type input "+1 ([GEOGRAPHIC_DATA])"
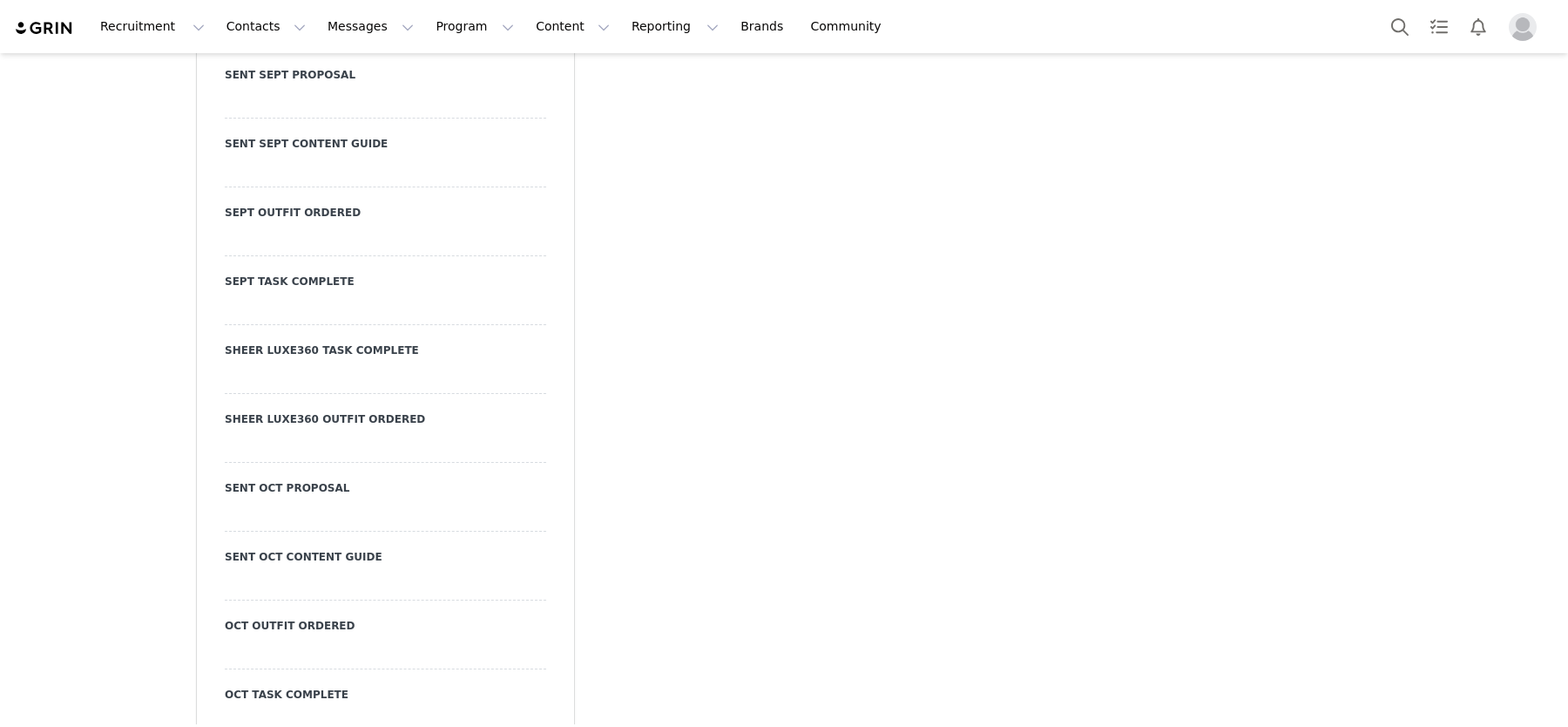
scroll to position [3831, 0]
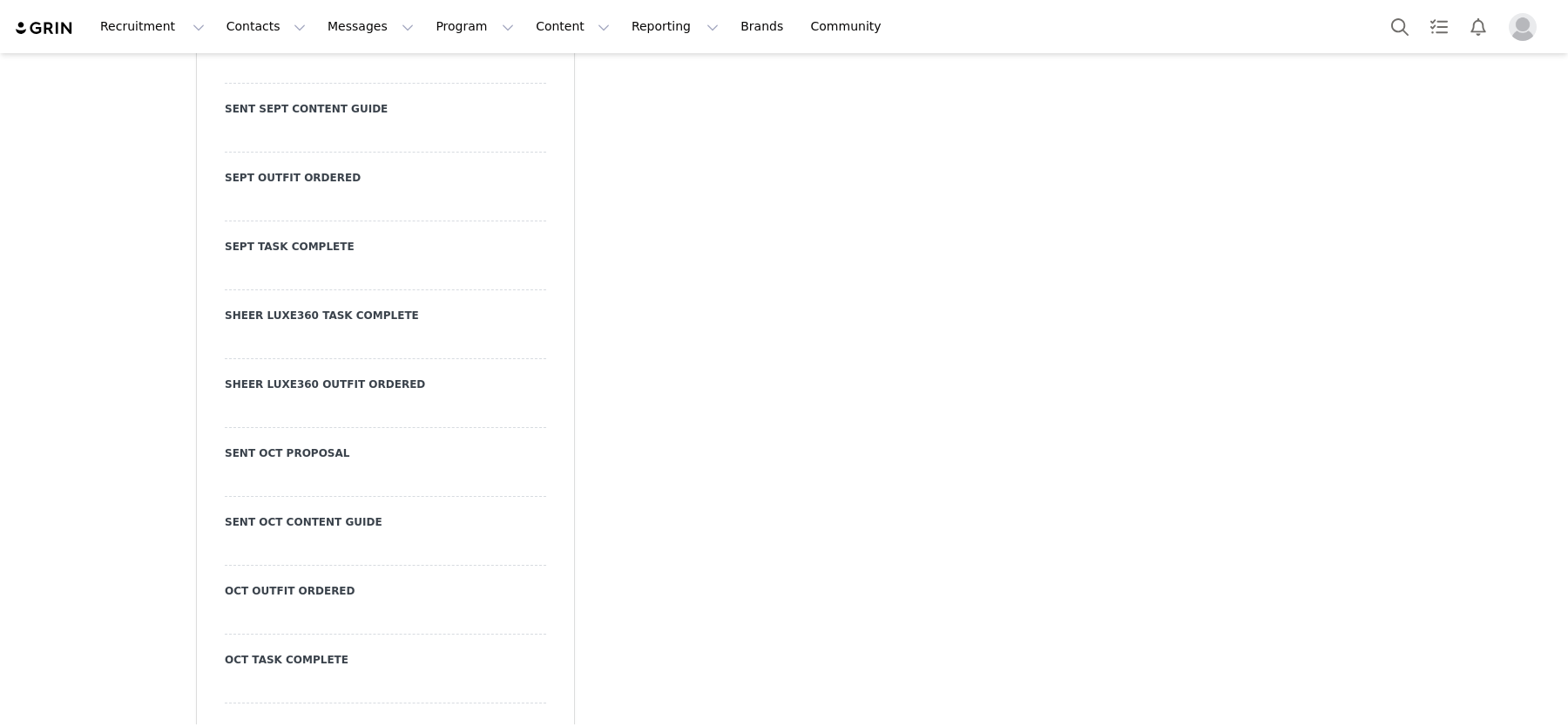
click at [265, 465] on div at bounding box center [386, 481] width 322 height 31
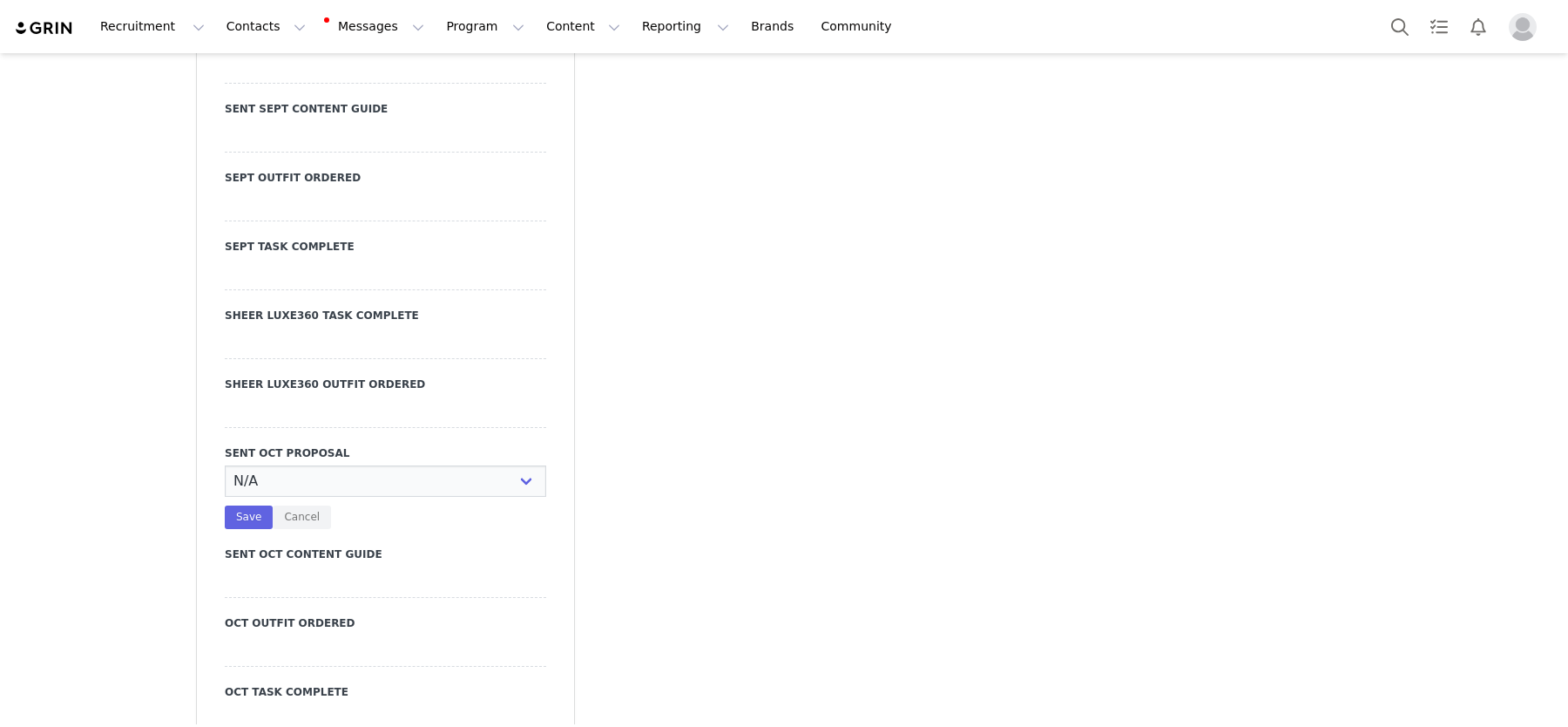
select select "YES"
click at [225, 465] on select "N/A YES" at bounding box center [386, 481] width 322 height 31
drag, startPoint x: 247, startPoint y: 460, endPoint x: 403, endPoint y: 468, distance: 156.2
click at [247, 506] on button "Save" at bounding box center [249, 517] width 48 height 23
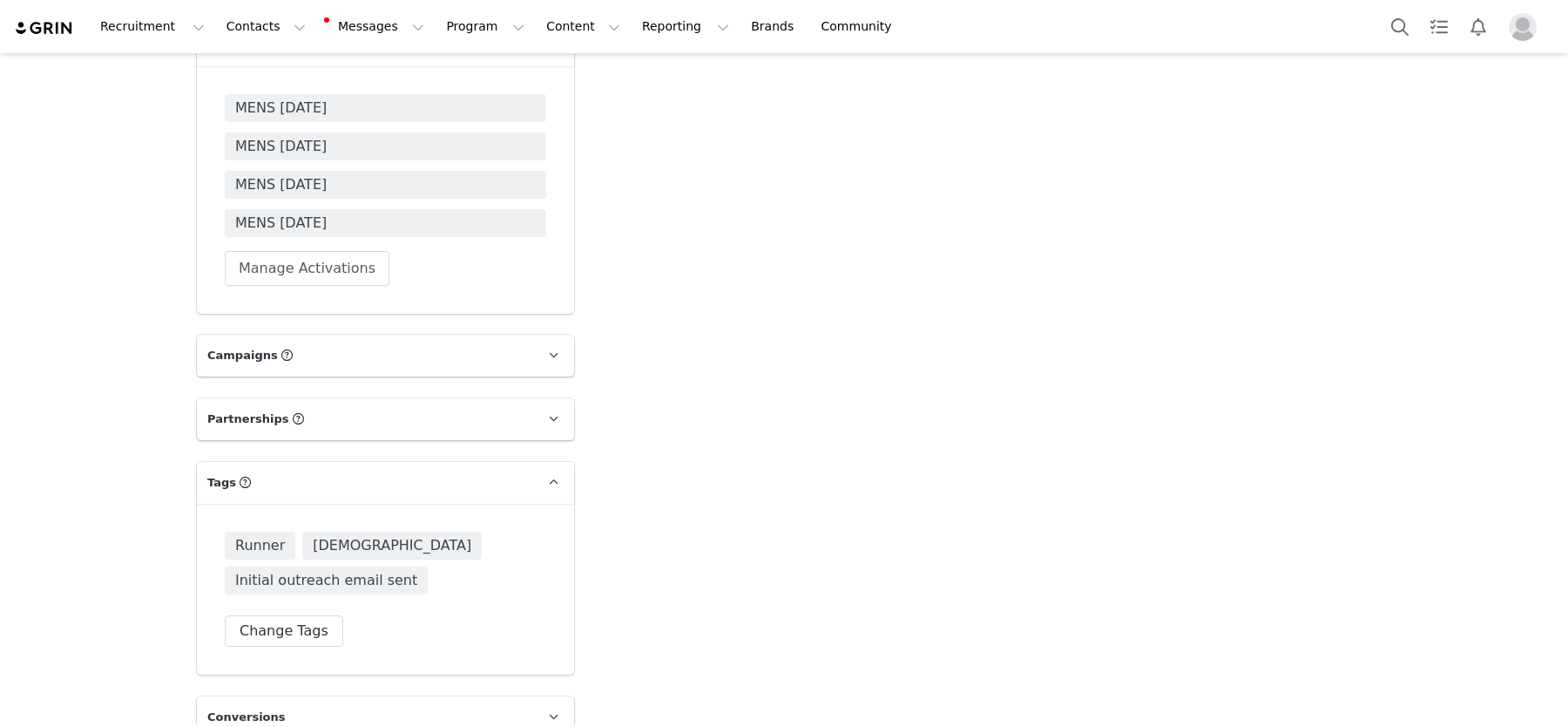
scroll to position [6062, 0]
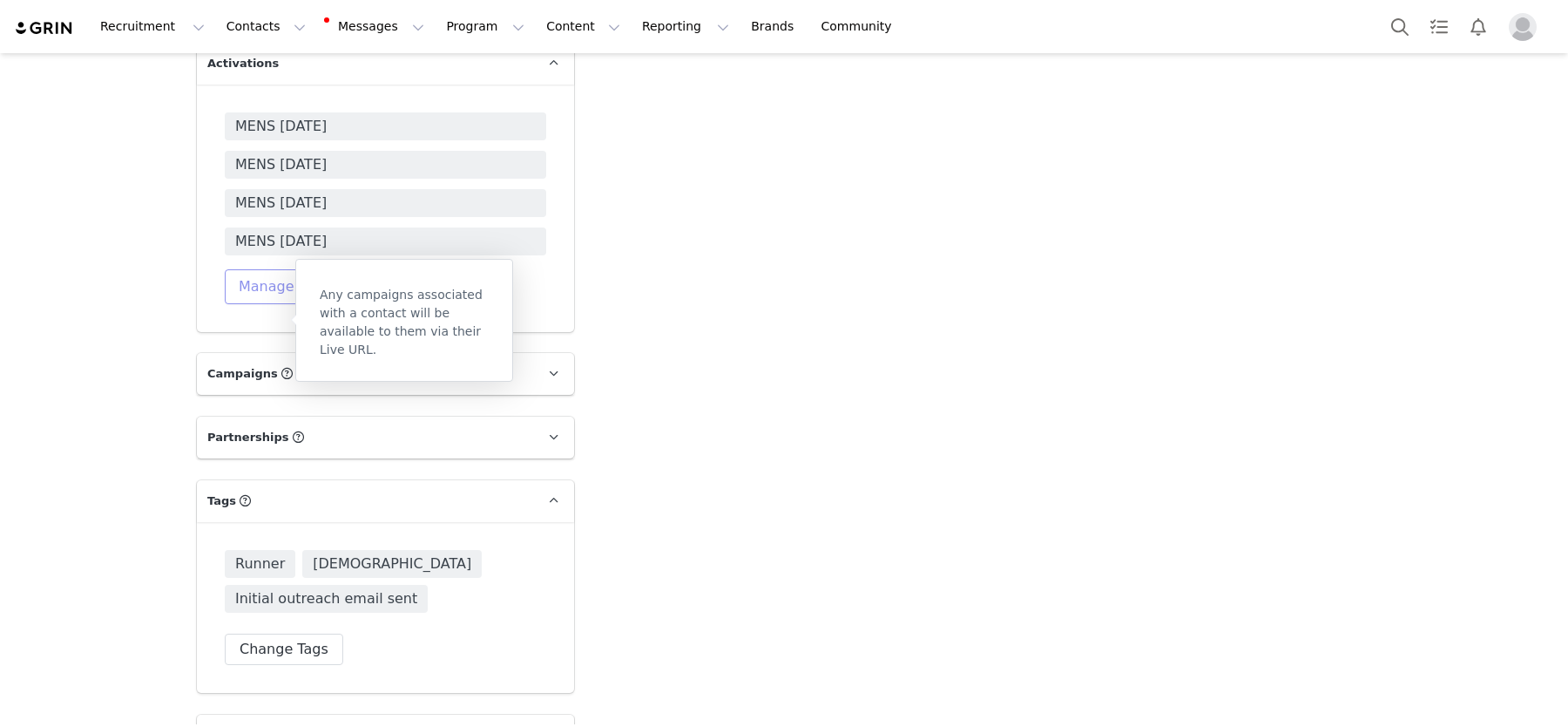
click at [260, 269] on button "Manage Activations" at bounding box center [307, 287] width 165 height 35
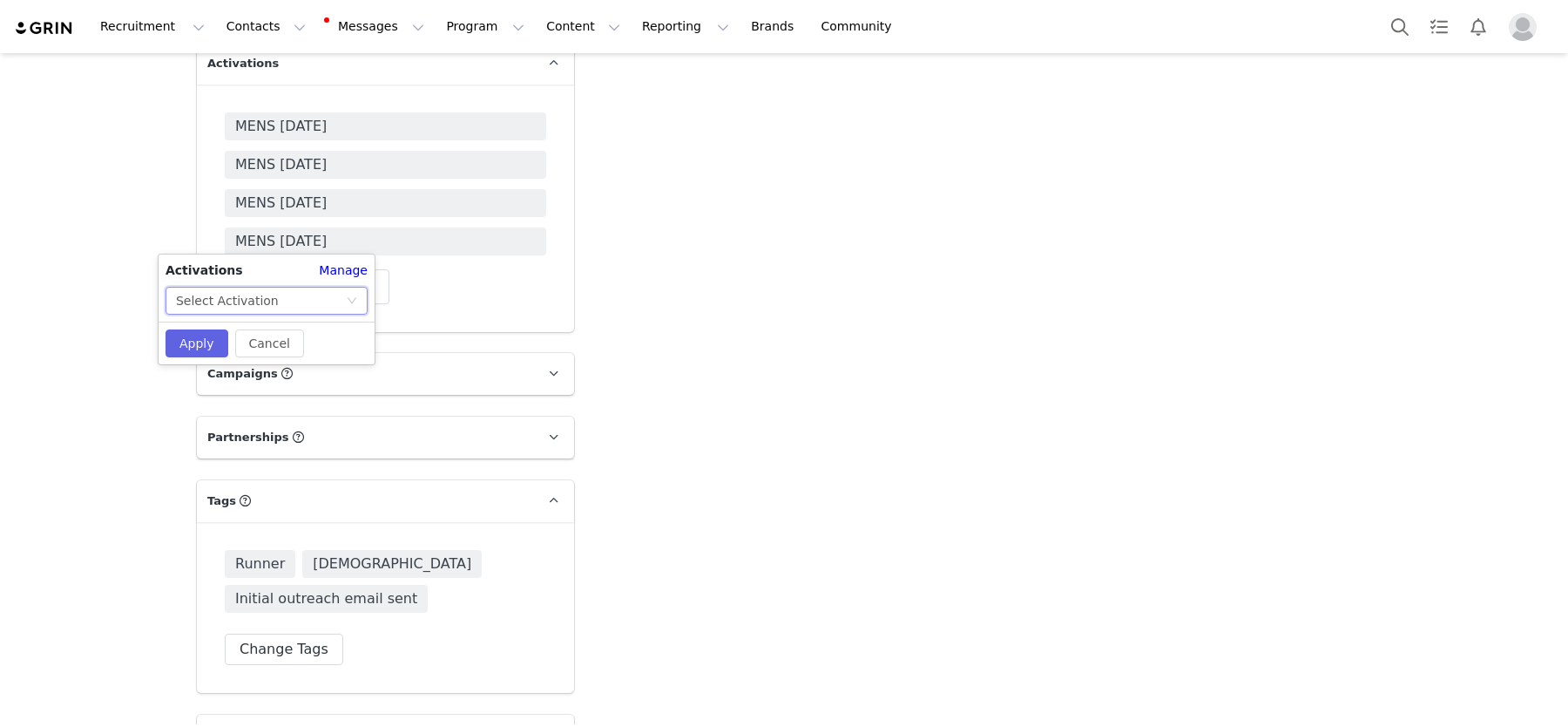
click at [255, 290] on div "Select Activation" at bounding box center [227, 301] width 103 height 26
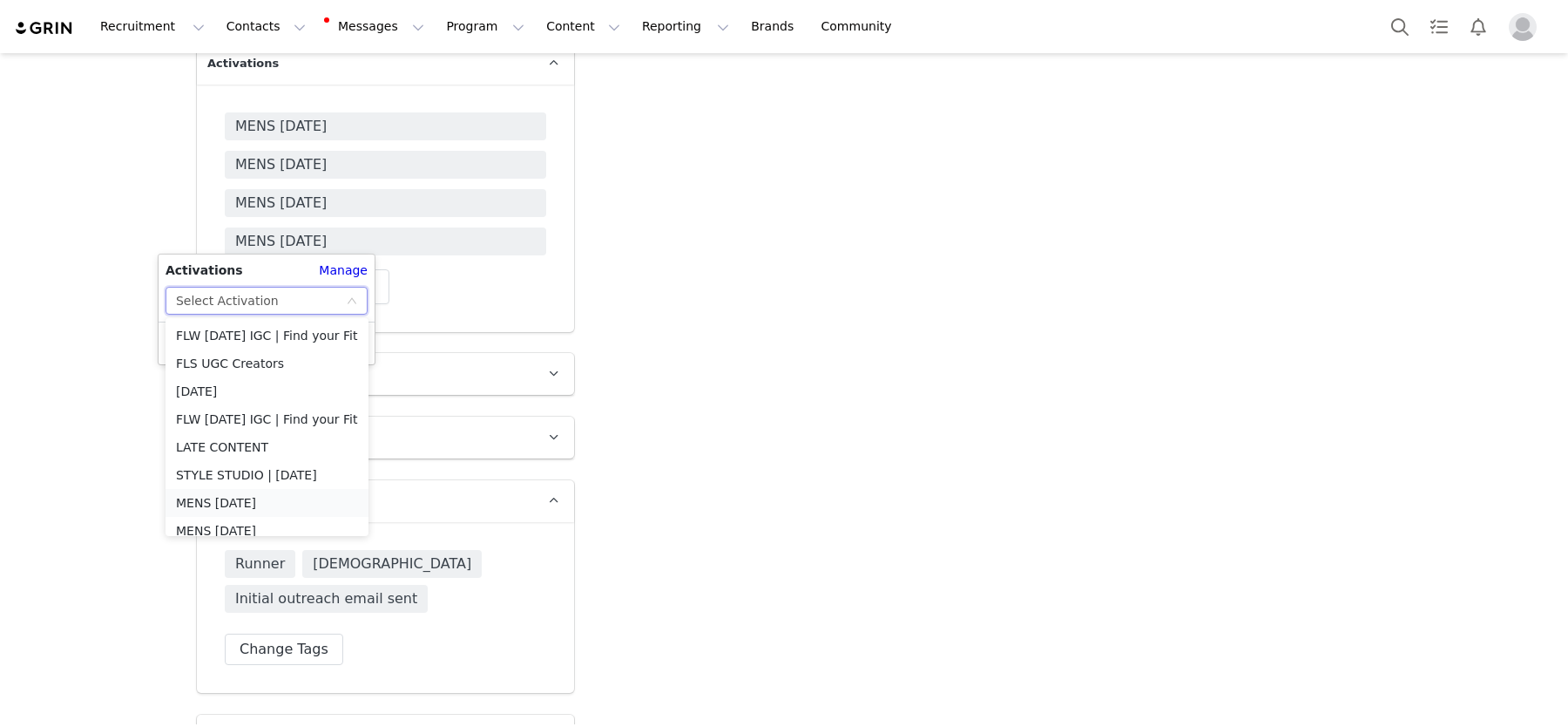
click at [296, 494] on li "MENS [DATE]" at bounding box center [267, 503] width 203 height 28
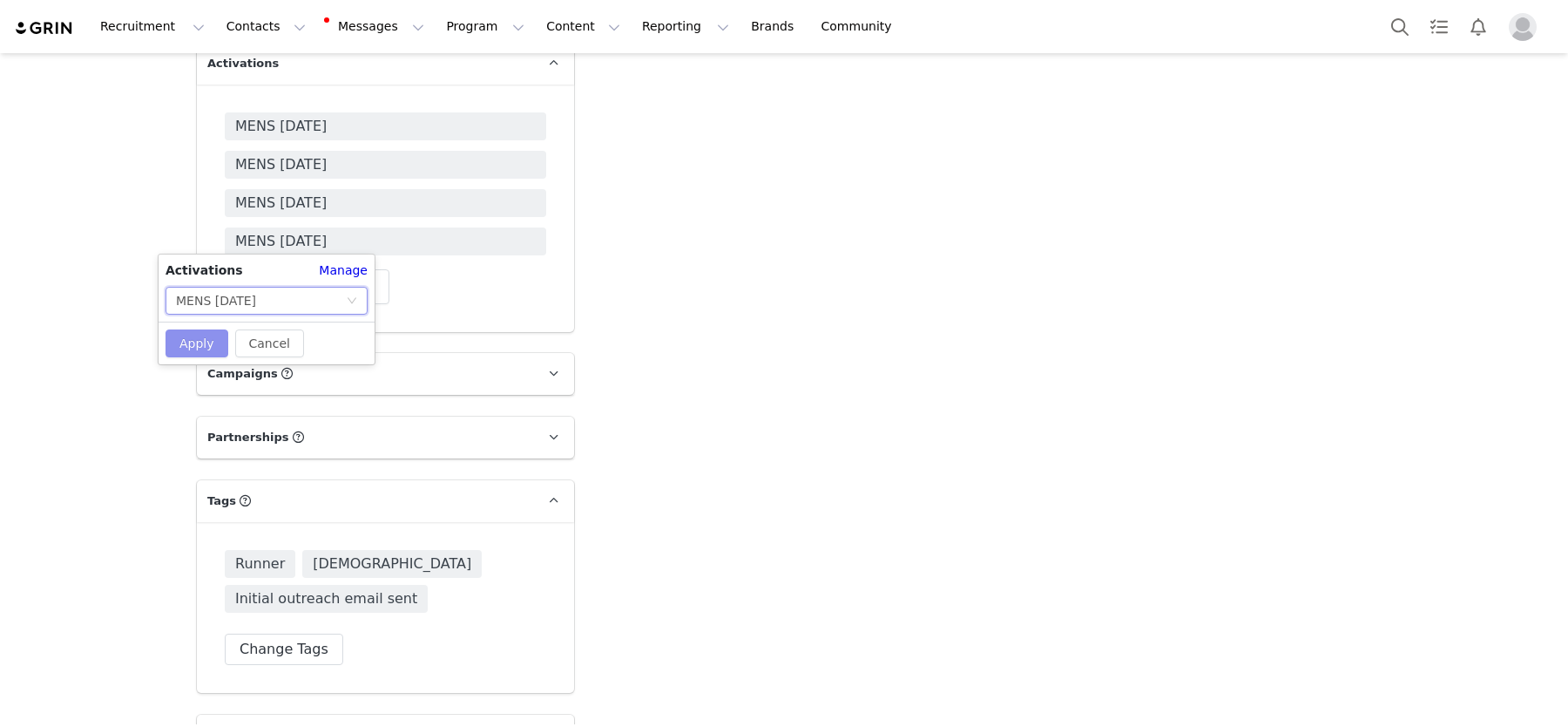
click at [196, 337] on button "Apply" at bounding box center [197, 343] width 63 height 28
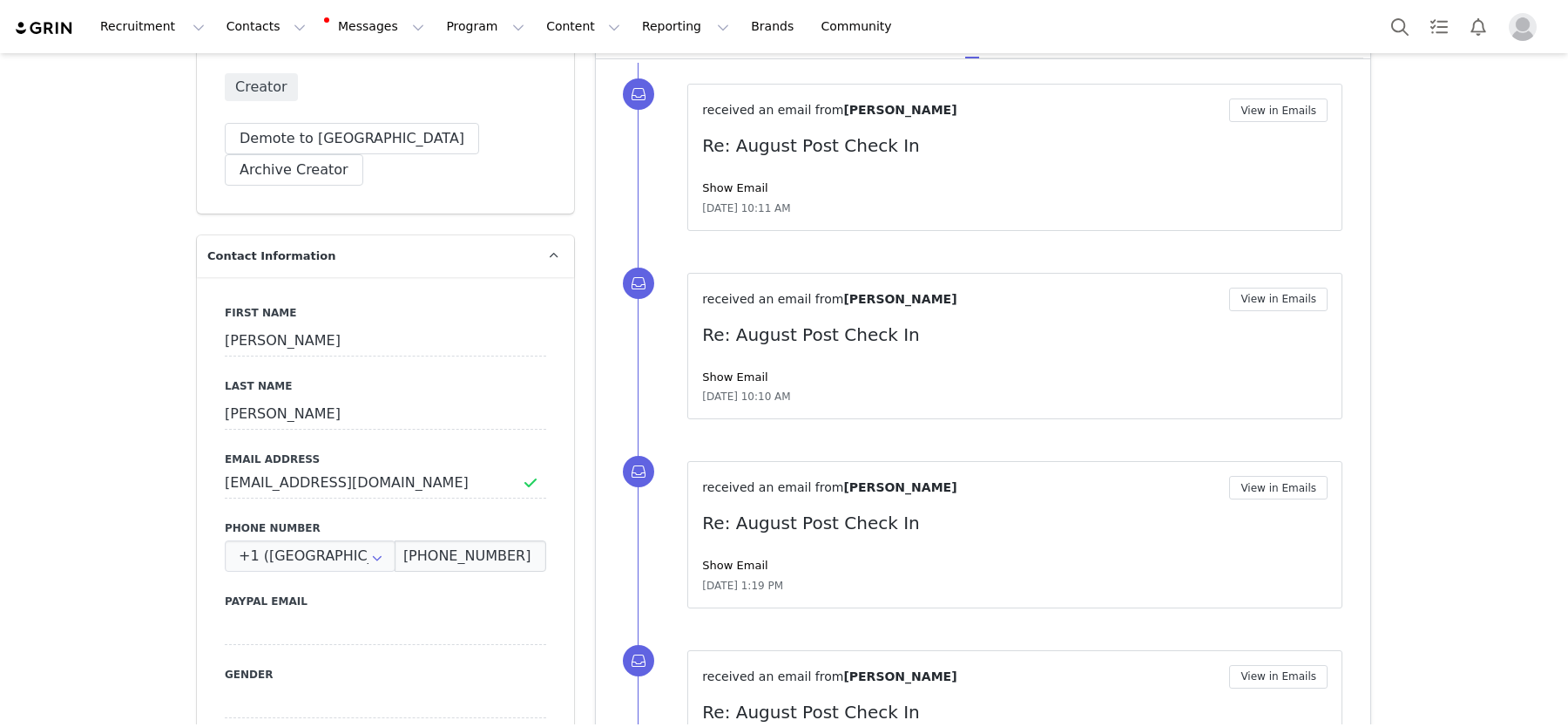
scroll to position [0, 0]
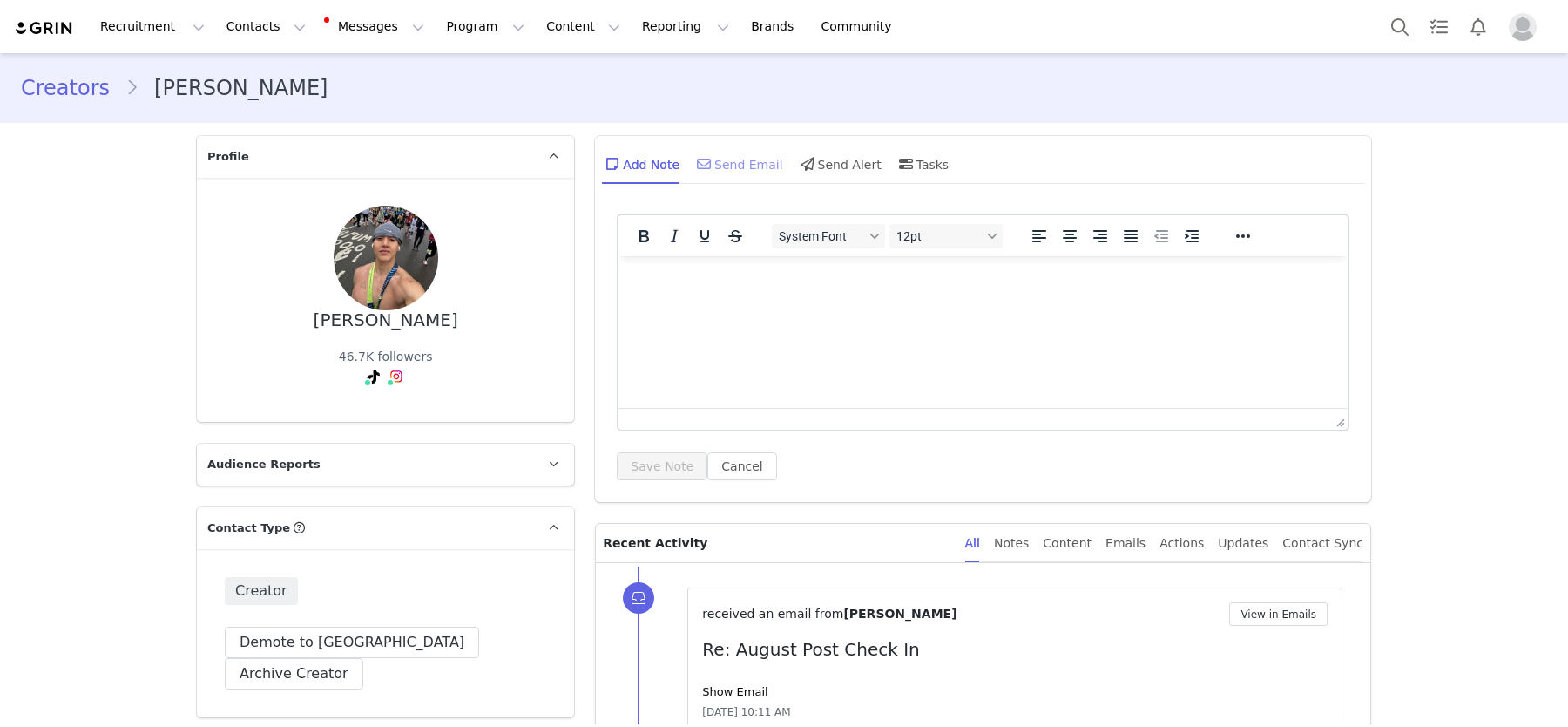
click at [731, 145] on div "Send Email" at bounding box center [738, 164] width 90 height 42
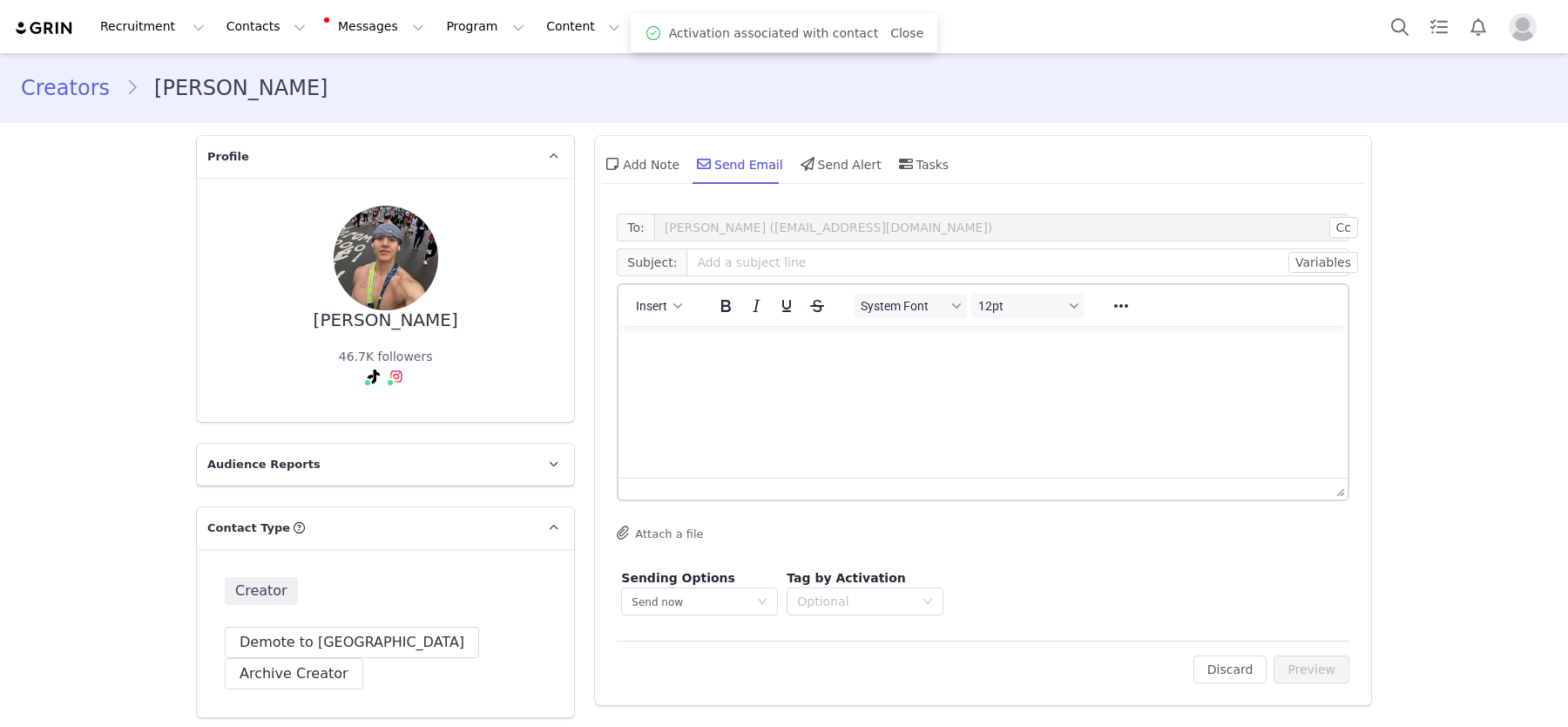
click at [650, 292] on div "Insert" at bounding box center [659, 305] width 82 height 34
drag, startPoint x: 672, startPoint y: 303, endPoint x: 687, endPoint y: 315, distance: 19.2
click at [680, 311] on button "Insert" at bounding box center [658, 306] width 60 height 24
click at [702, 323] on div "Insert Template" at bounding box center [720, 337] width 174 height 28
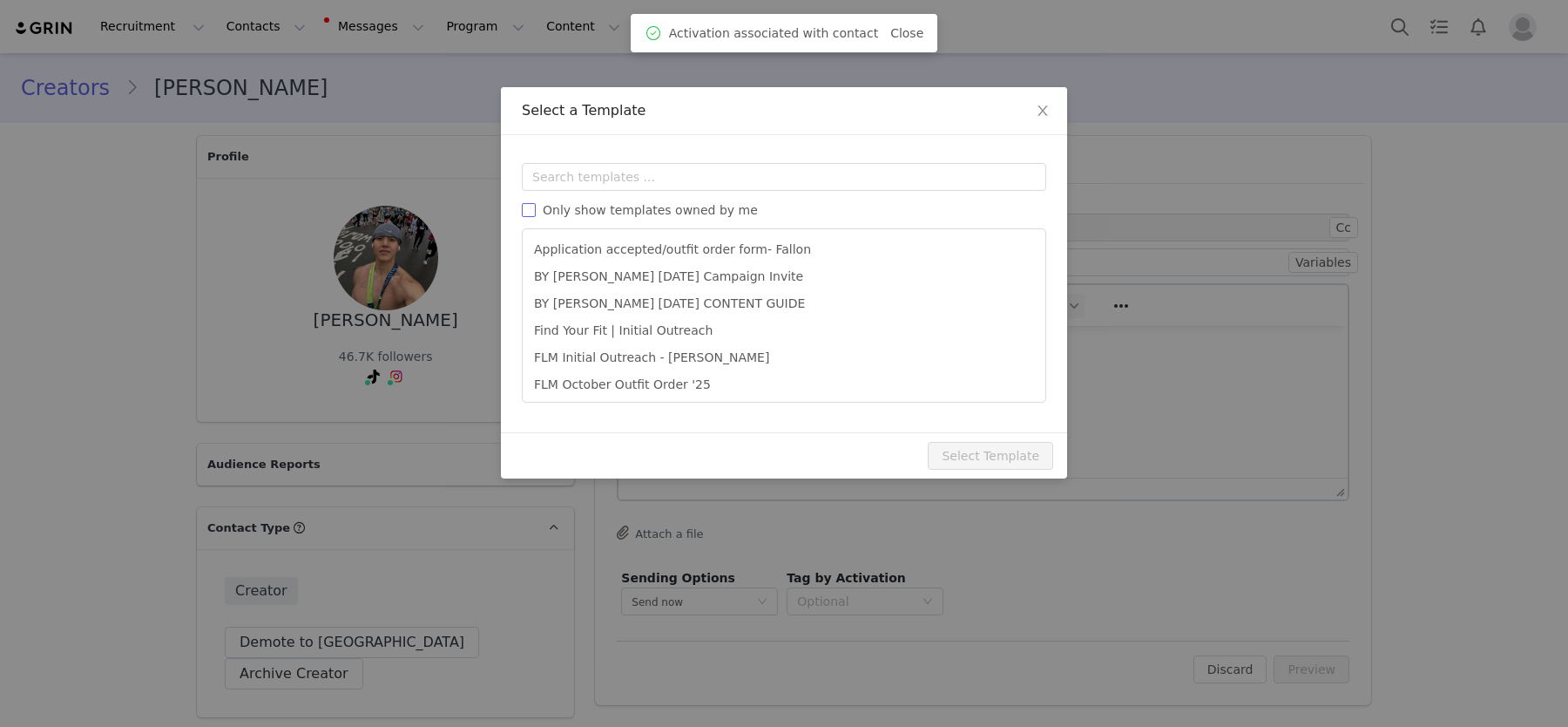
click at [662, 214] on span "Only show templates owned by me" at bounding box center [651, 210] width 229 height 14
click at [536, 214] on input "Only show templates owned by me" at bounding box center [528, 210] width 14 height 14
checkbox input "true"
click at [654, 274] on li "FLM October Outfit Order '25" at bounding box center [784, 277] width 508 height 27
type input "October '25 Outfit Order x [instagram_username] + Affiliate Opportunity"
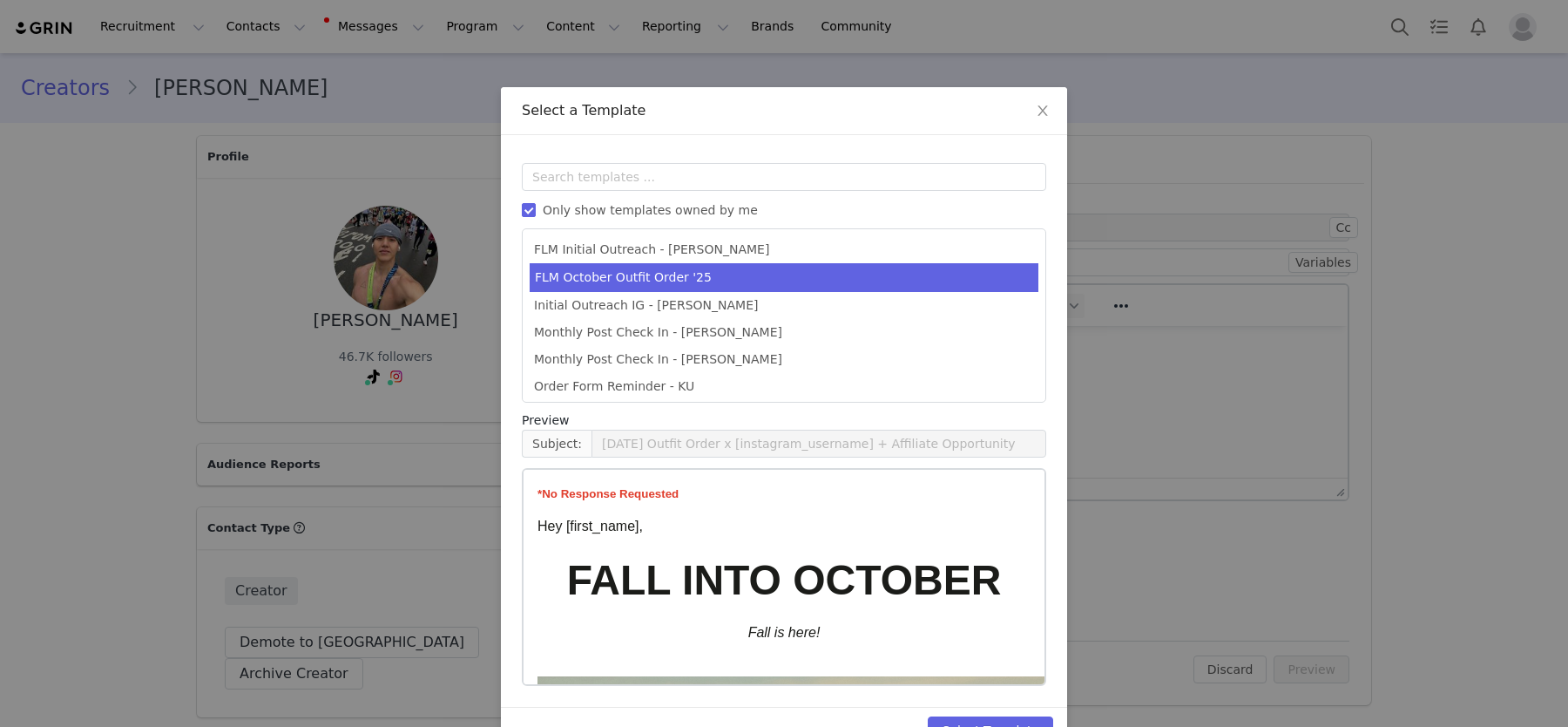
scroll to position [14, 0]
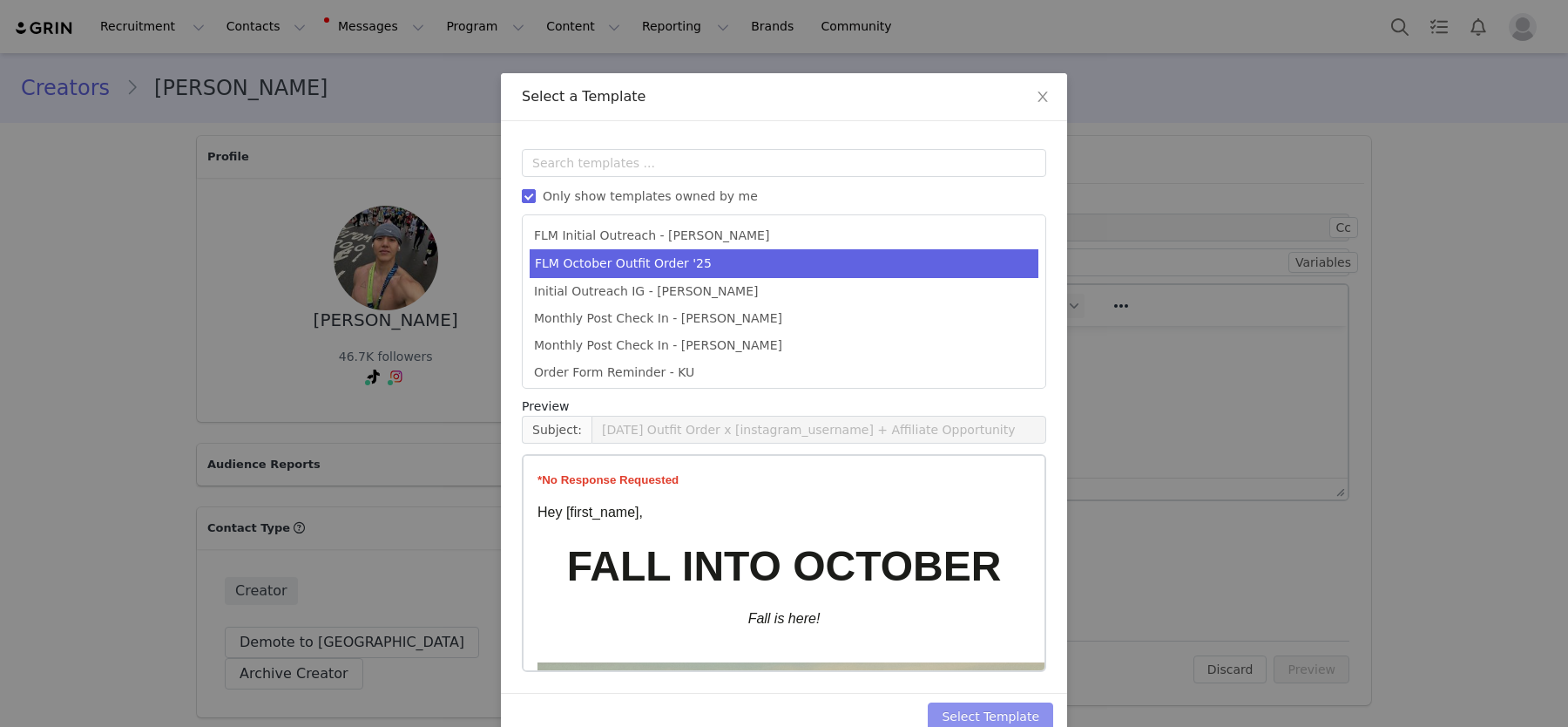
drag, startPoint x: 1034, startPoint y: 709, endPoint x: 1207, endPoint y: 690, distance: 174.0
click at [1040, 706] on button "Select Template" at bounding box center [991, 716] width 126 height 28
type input "October '25 Outfit Order x [instagram_username] + Affiliate Opportunity"
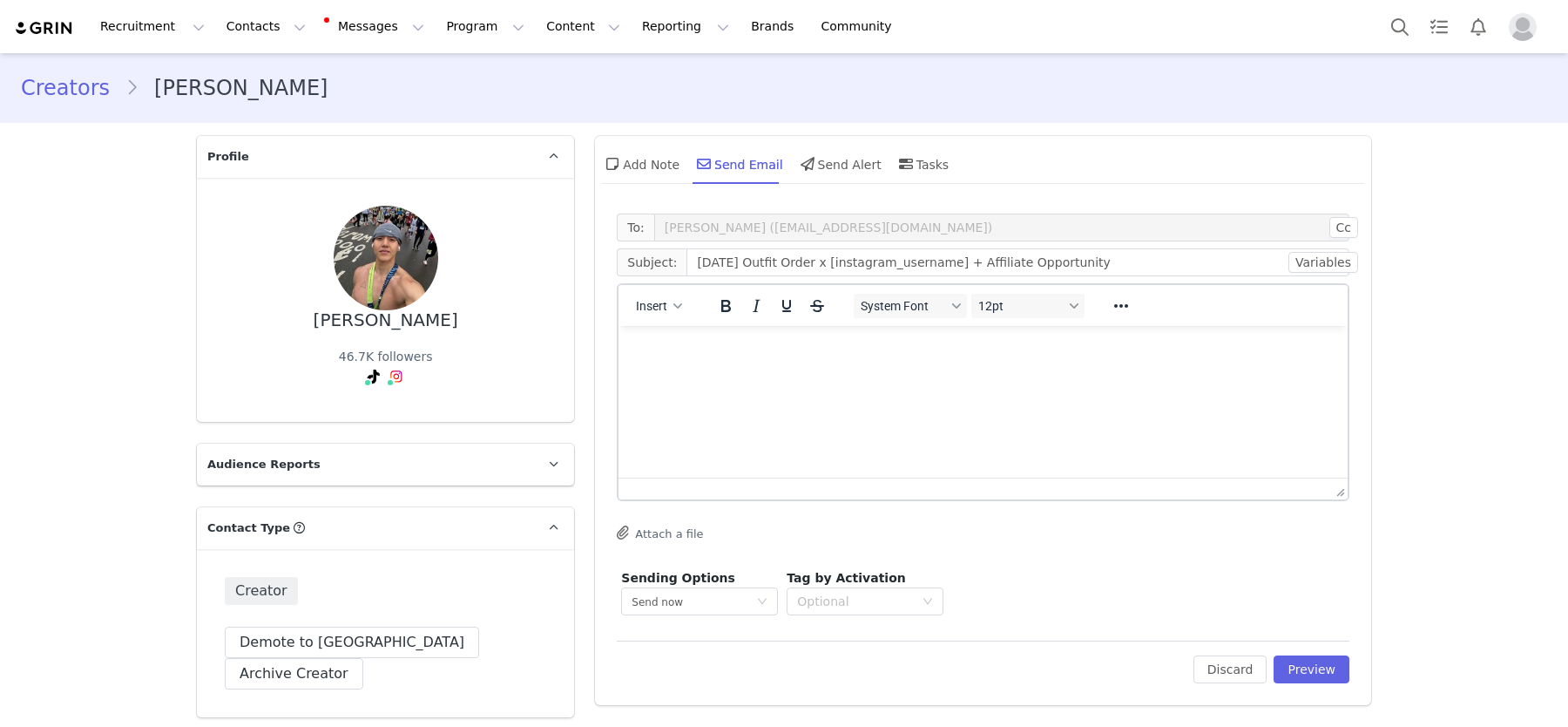
scroll to position [0, 0]
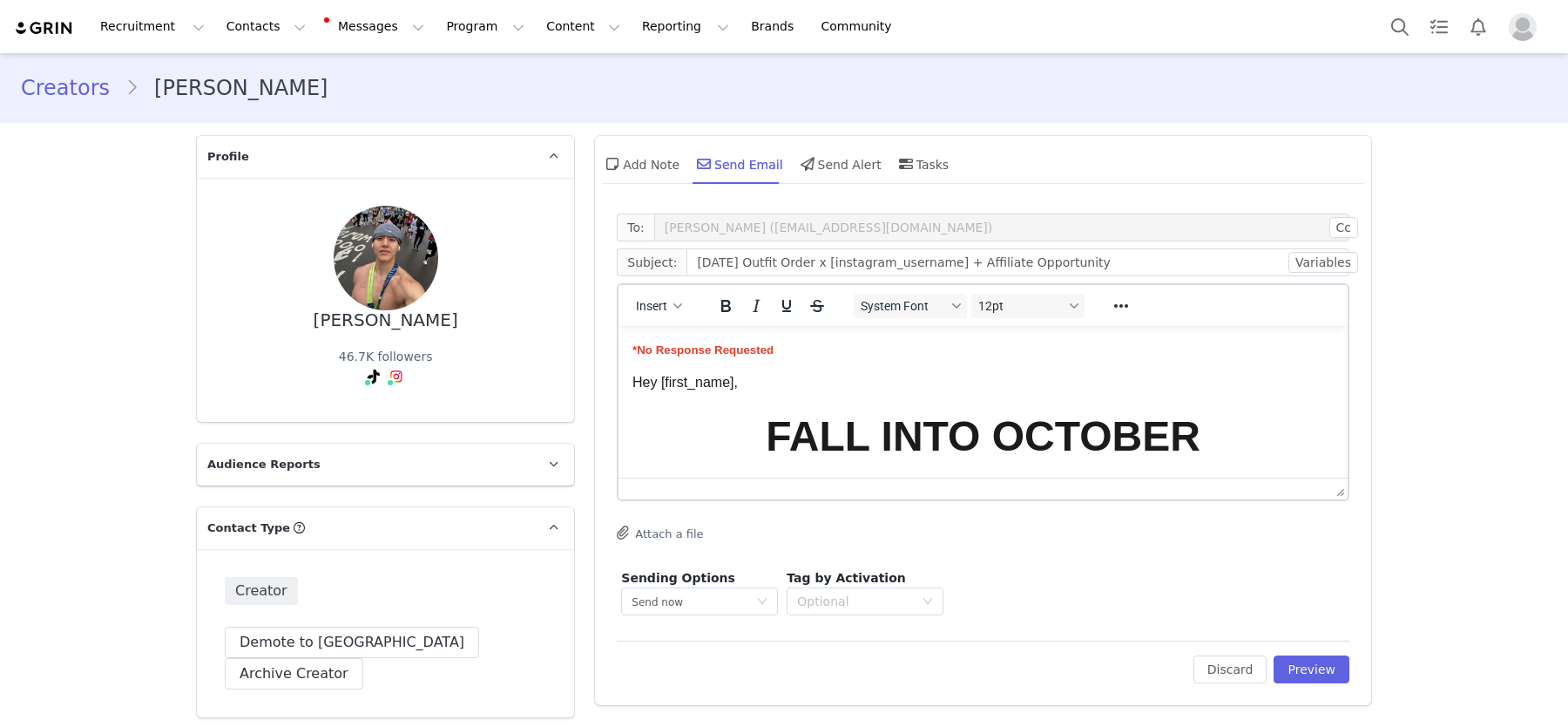
click at [1305, 683] on div "To: Brian Kim (okkgyun@gmail.com) Cc Cc: Subject: October '25 Outfit Order x [i…" at bounding box center [984, 454] width 777 height 500
click at [1312, 667] on button "Preview" at bounding box center [1312, 670] width 76 height 28
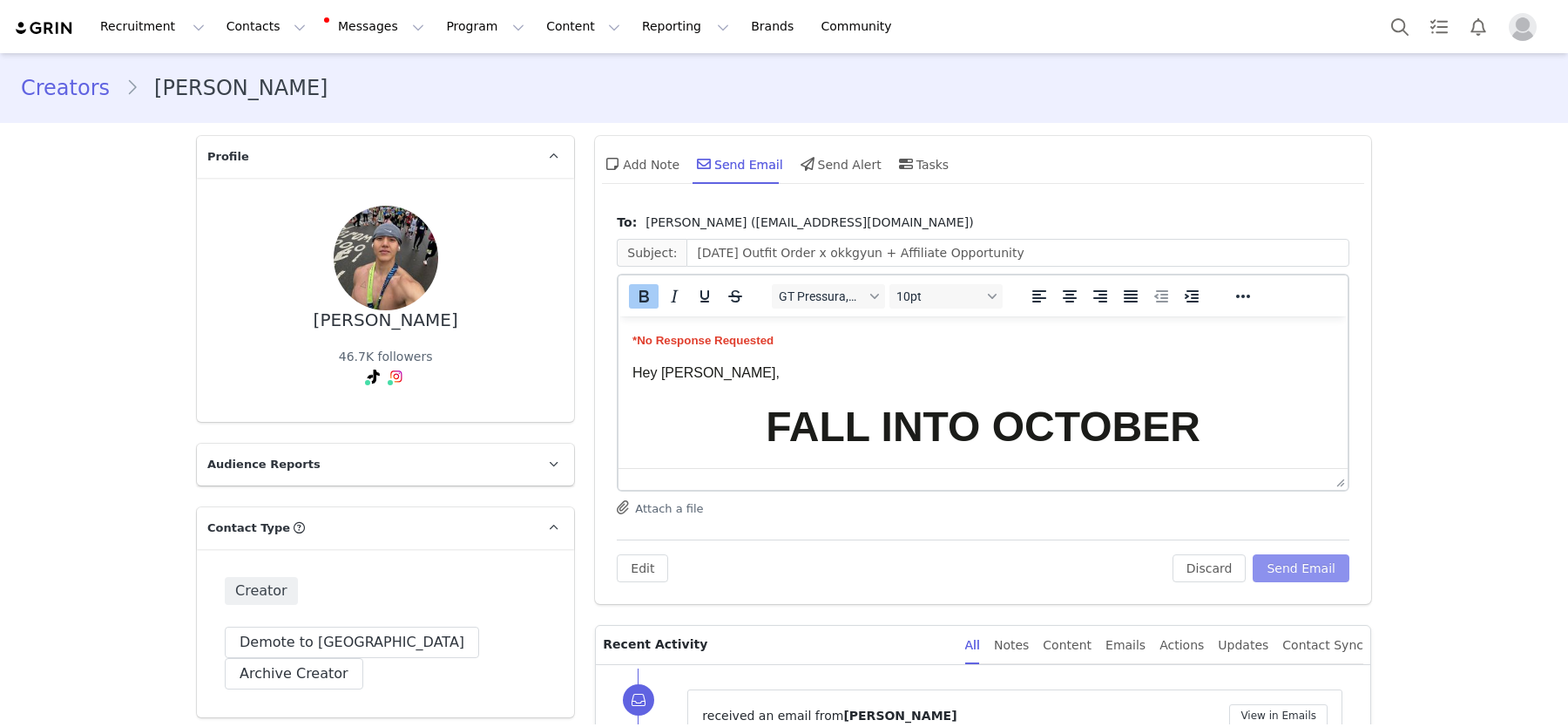
click at [1309, 559] on button "Send Email" at bounding box center [1301, 568] width 97 height 28
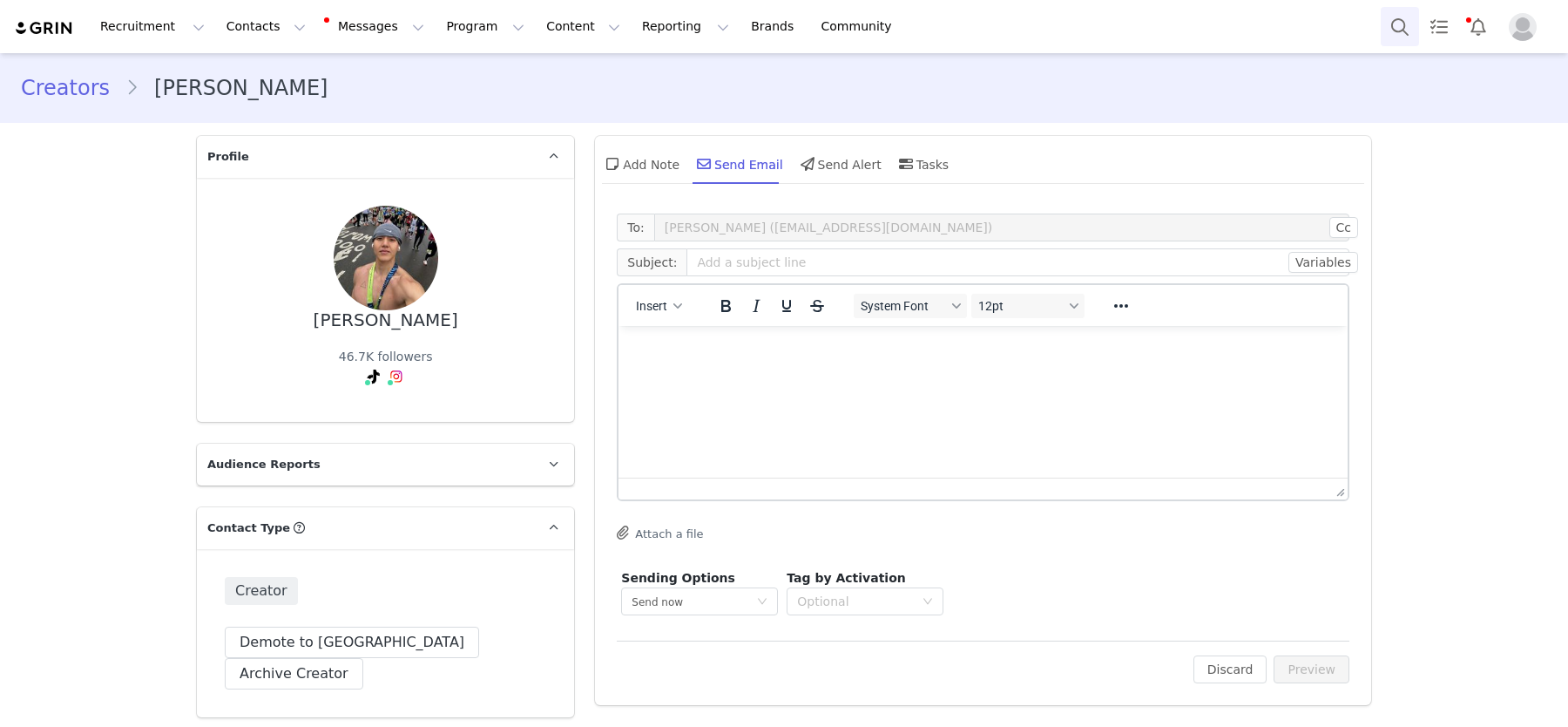
click at [1411, 20] on button "Search" at bounding box center [1400, 27] width 38 height 39
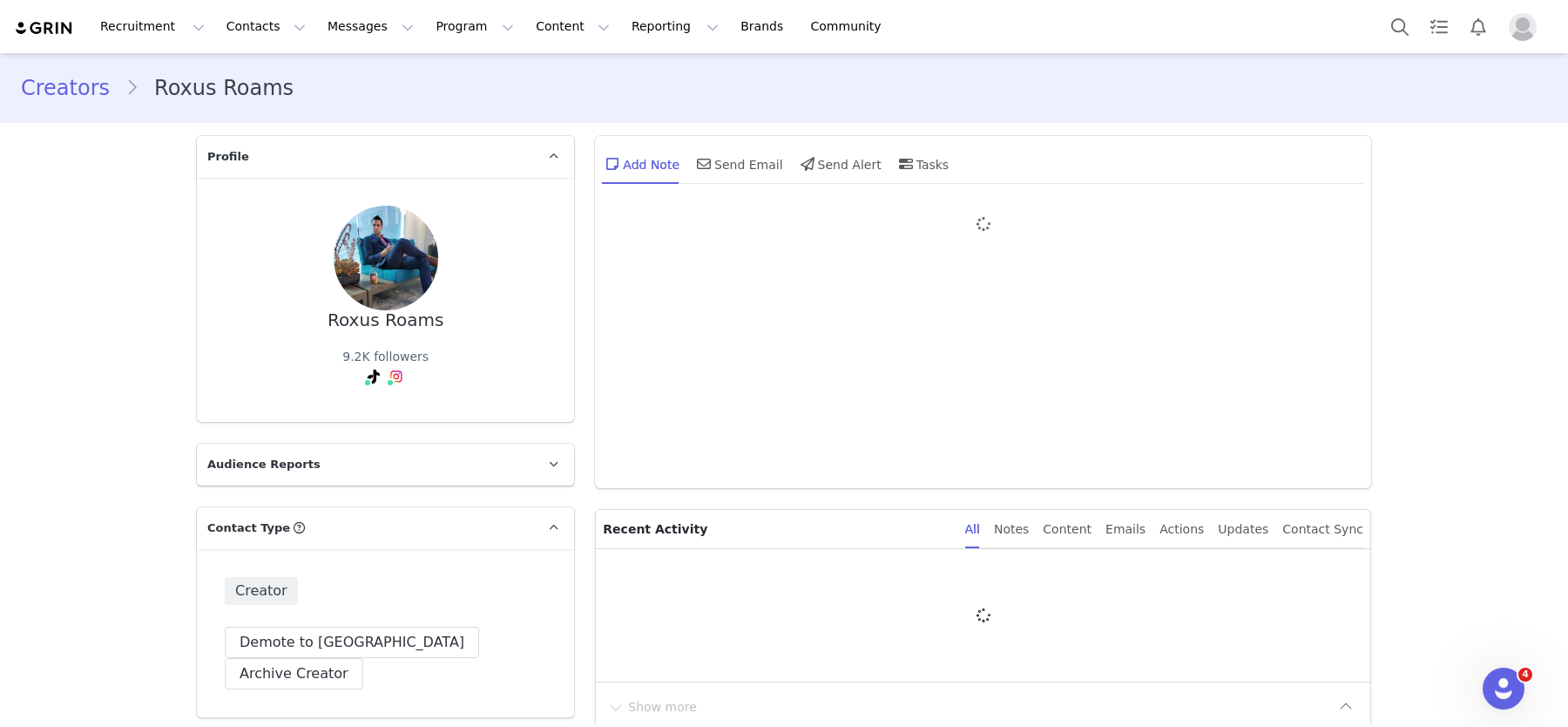
type input "+1 ([GEOGRAPHIC_DATA])"
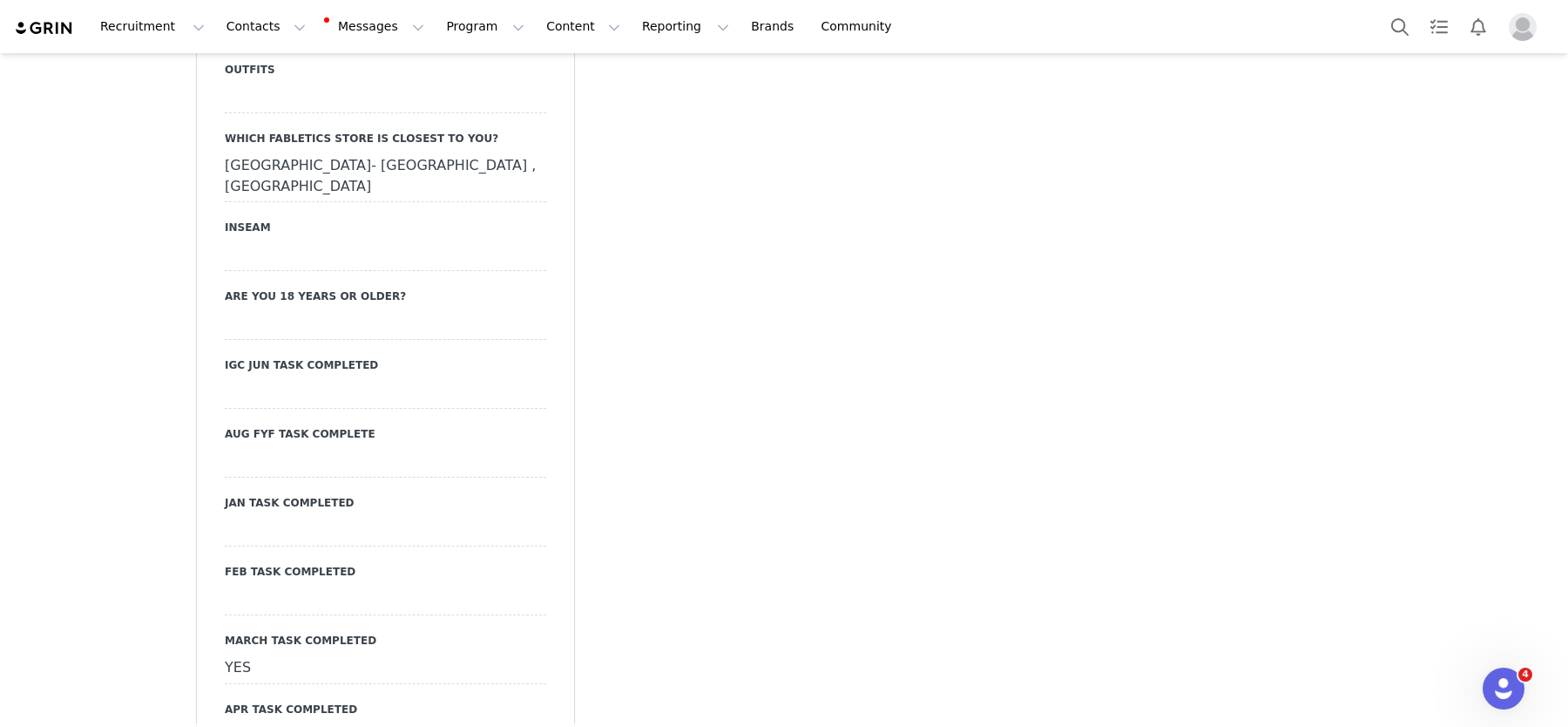
scroll to position [2179, 0]
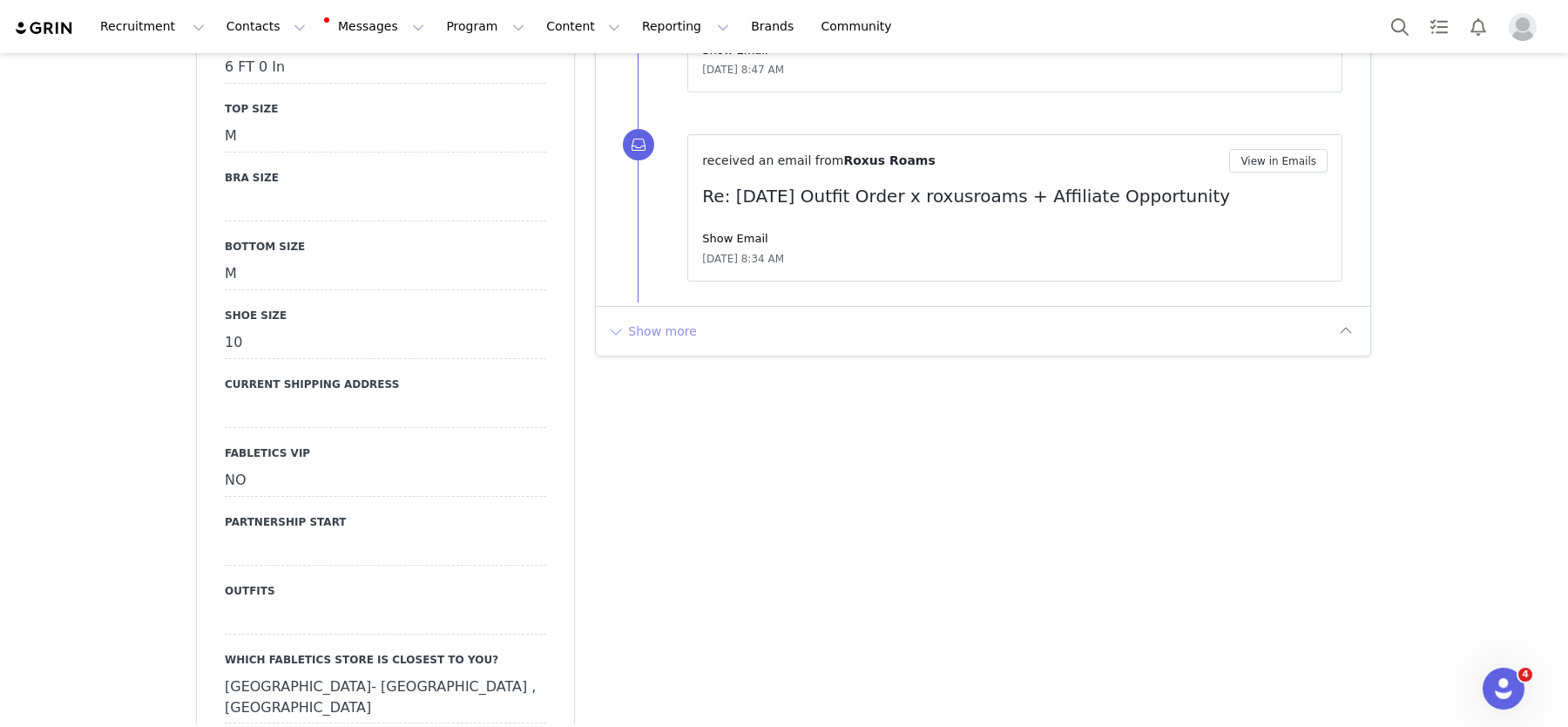
click at [666, 326] on button "Show more" at bounding box center [652, 331] width 92 height 28
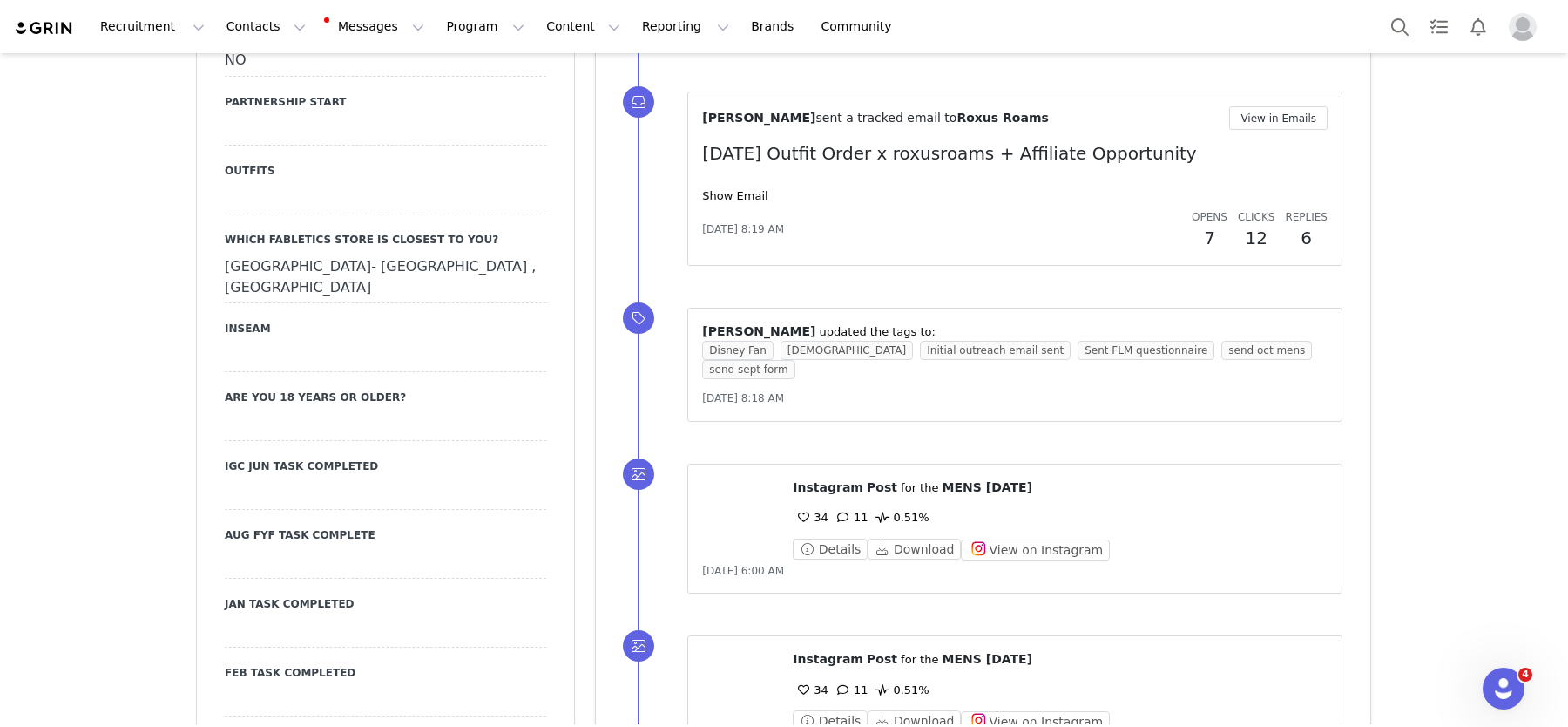
scroll to position [2816, 0]
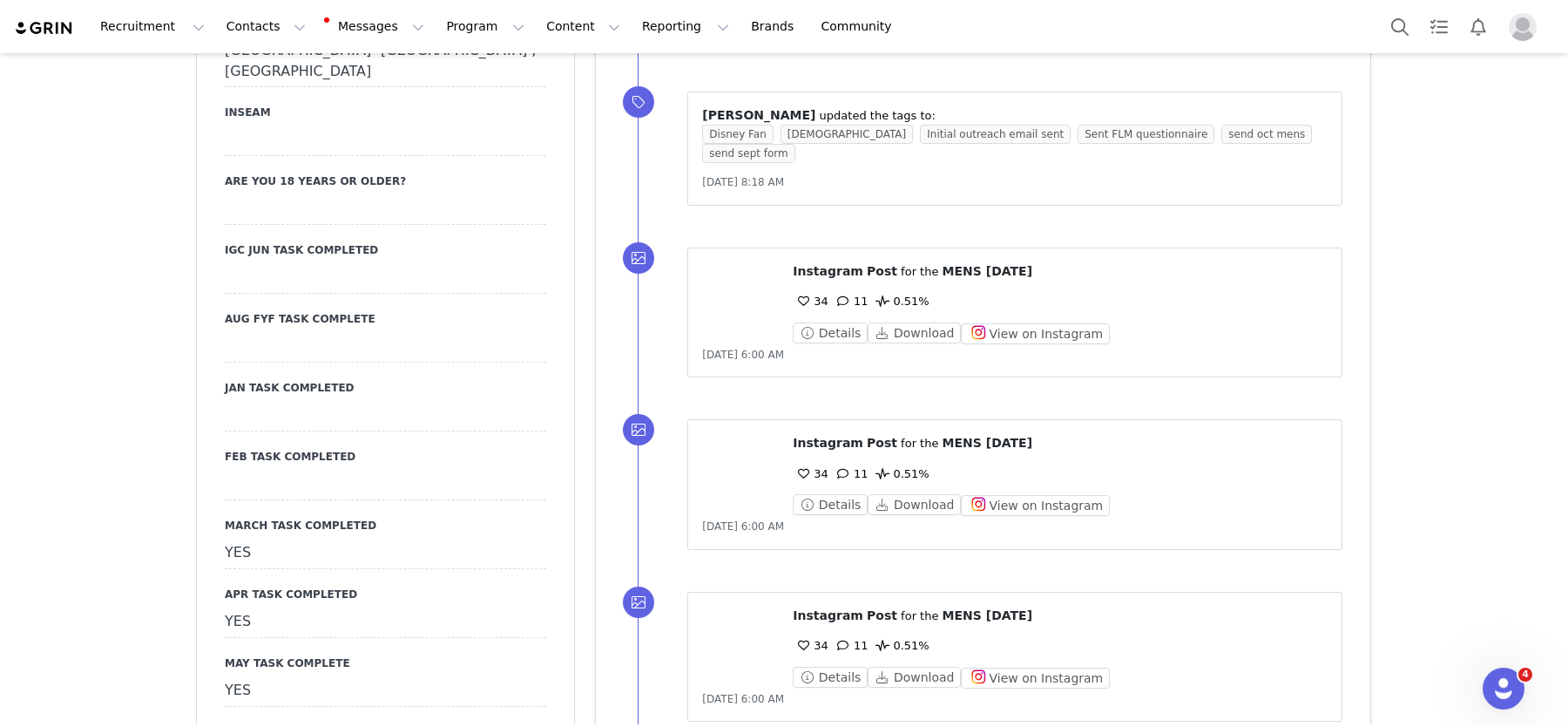
click at [726, 446] on figure at bounding box center [743, 475] width 83 height 83
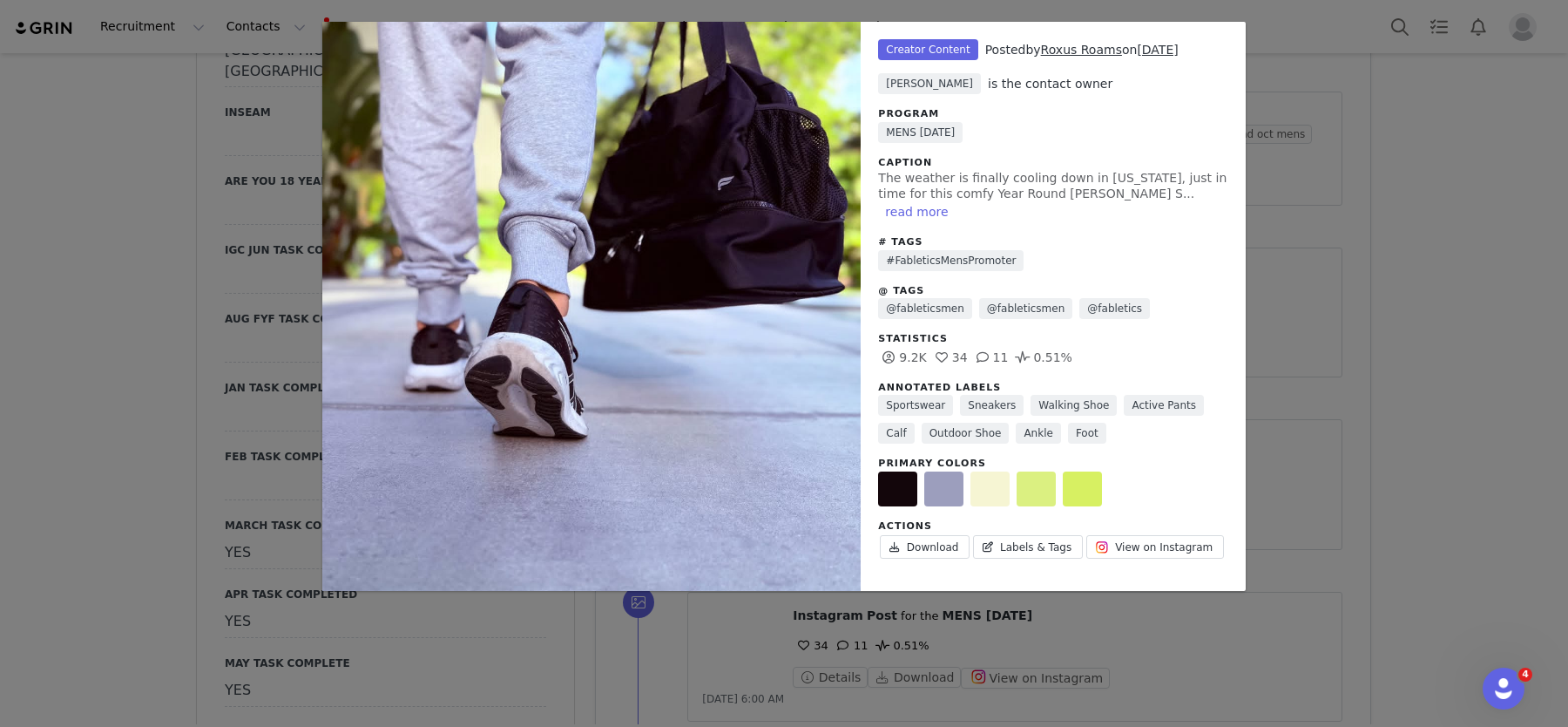
click at [1431, 339] on div "Unlabeled Creator Content Posted by Roxus Roams on Sep 19, 2025 Kristi Uyema is…" at bounding box center [784, 364] width 1568 height 727
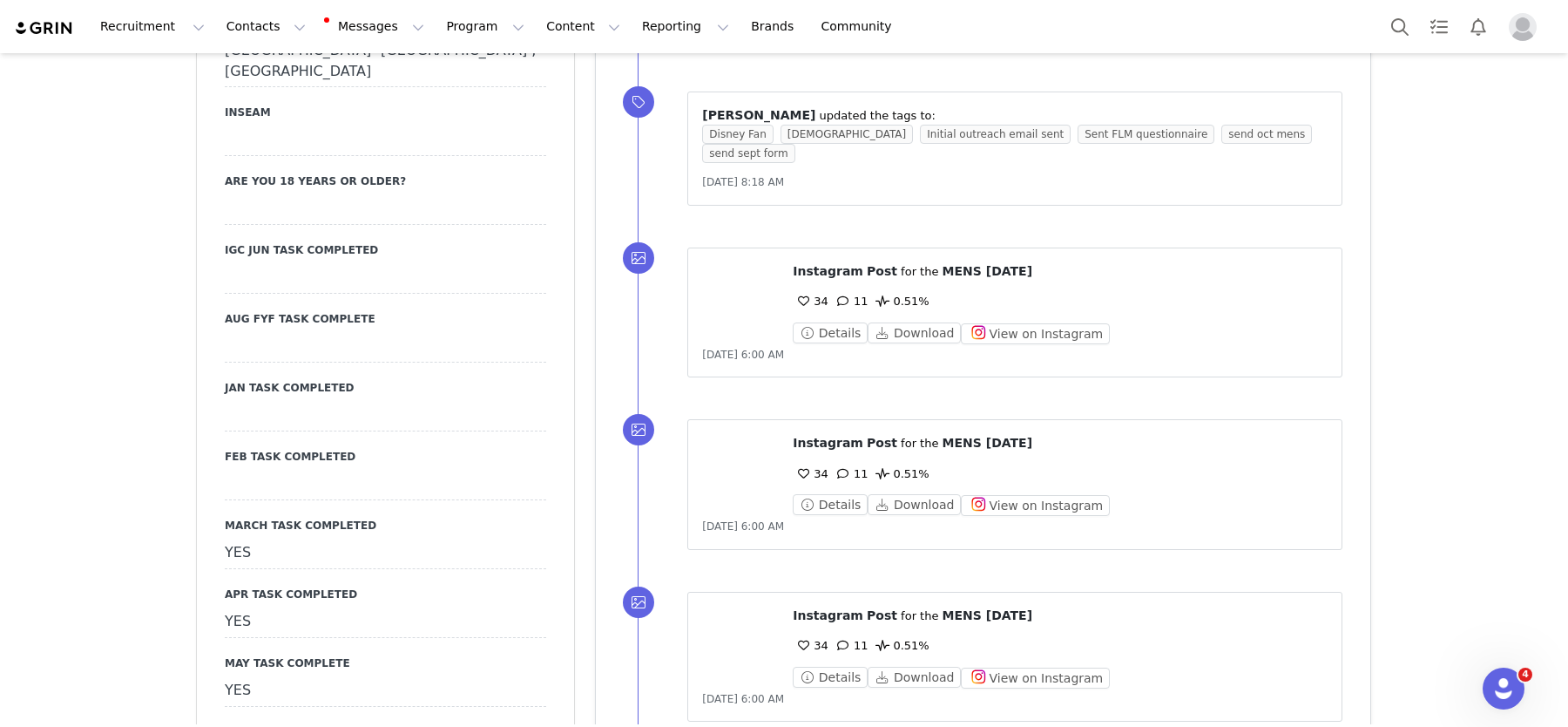
click at [717, 290] on figure at bounding box center [743, 304] width 83 height 83
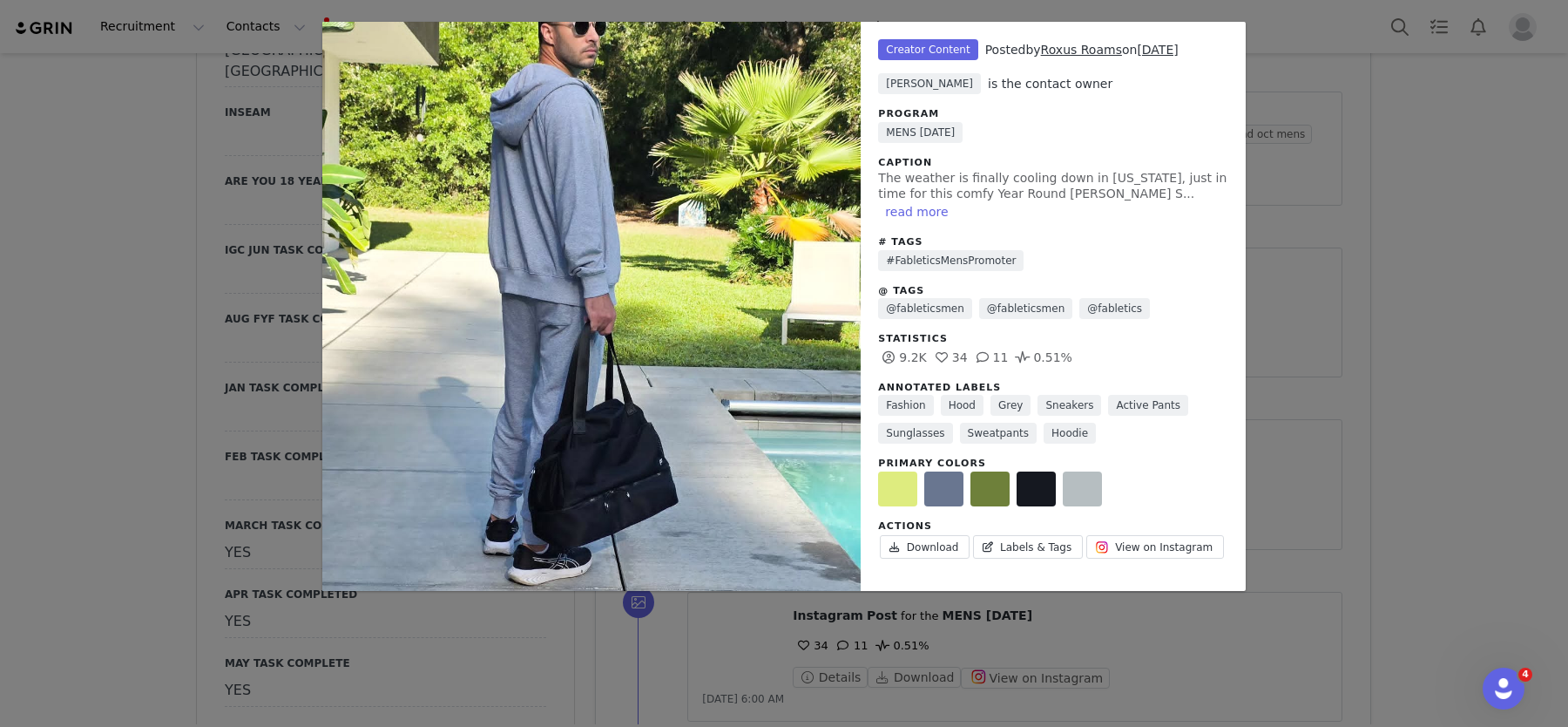
click at [1360, 298] on div "Unlabeled Creator Content Posted by Roxus Roams on Sep 19, 2025 Kristi Uyema is…" at bounding box center [784, 364] width 1568 height 727
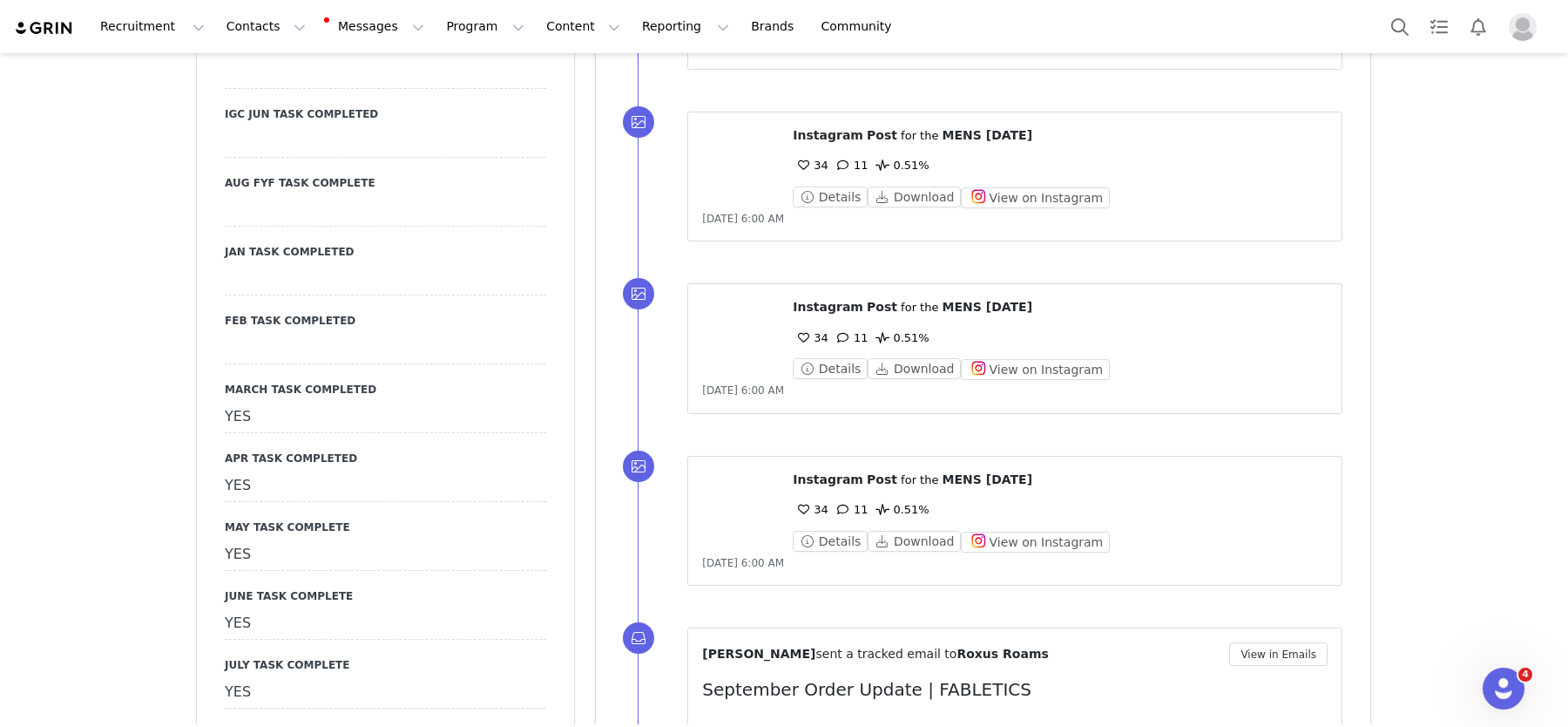
click at [720, 491] on figure at bounding box center [743, 512] width 83 height 83
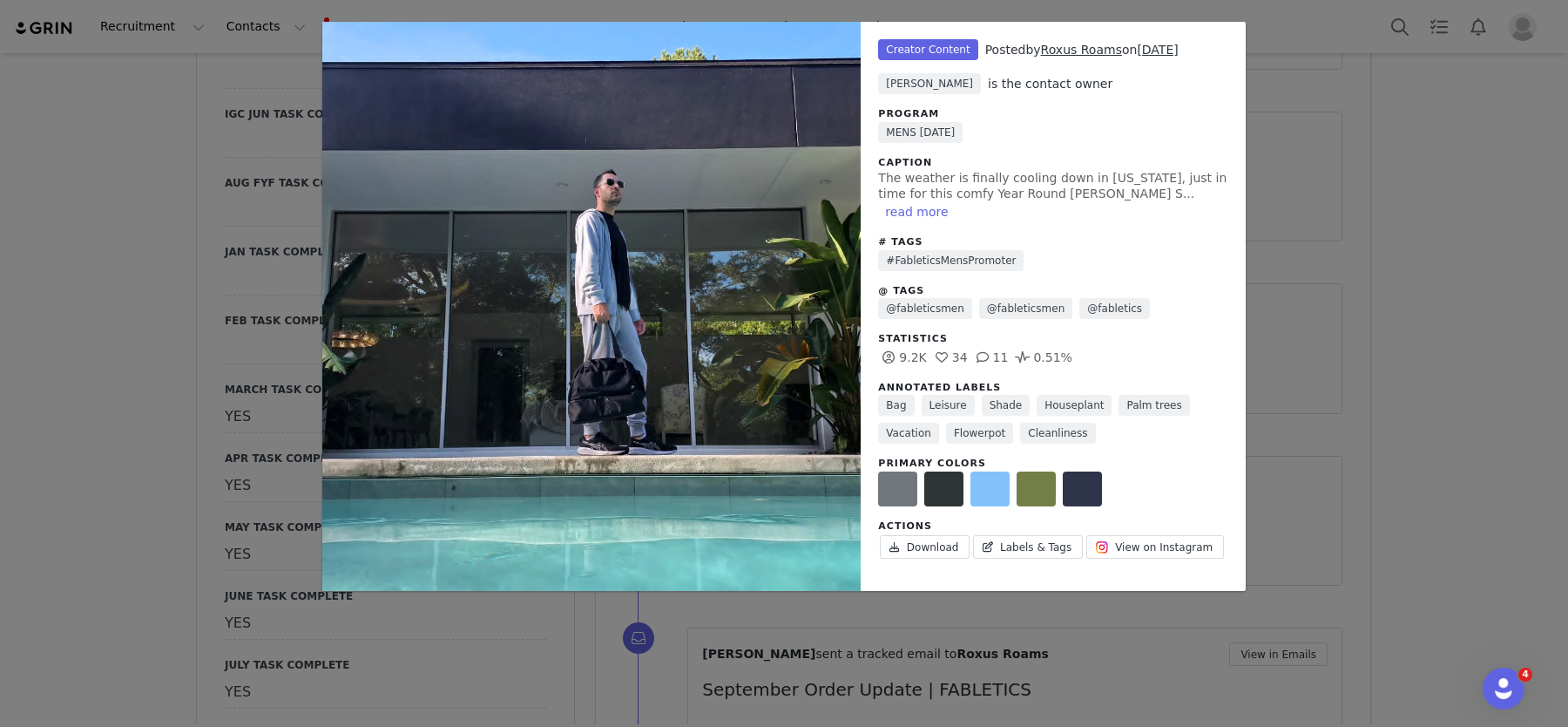
scroll to position [2957, 0]
click at [162, 453] on div "Unlabeled Creator Content Posted by Roxus Roams on Sep 19, 2025 Kristi Uyema is…" at bounding box center [784, 364] width 1568 height 727
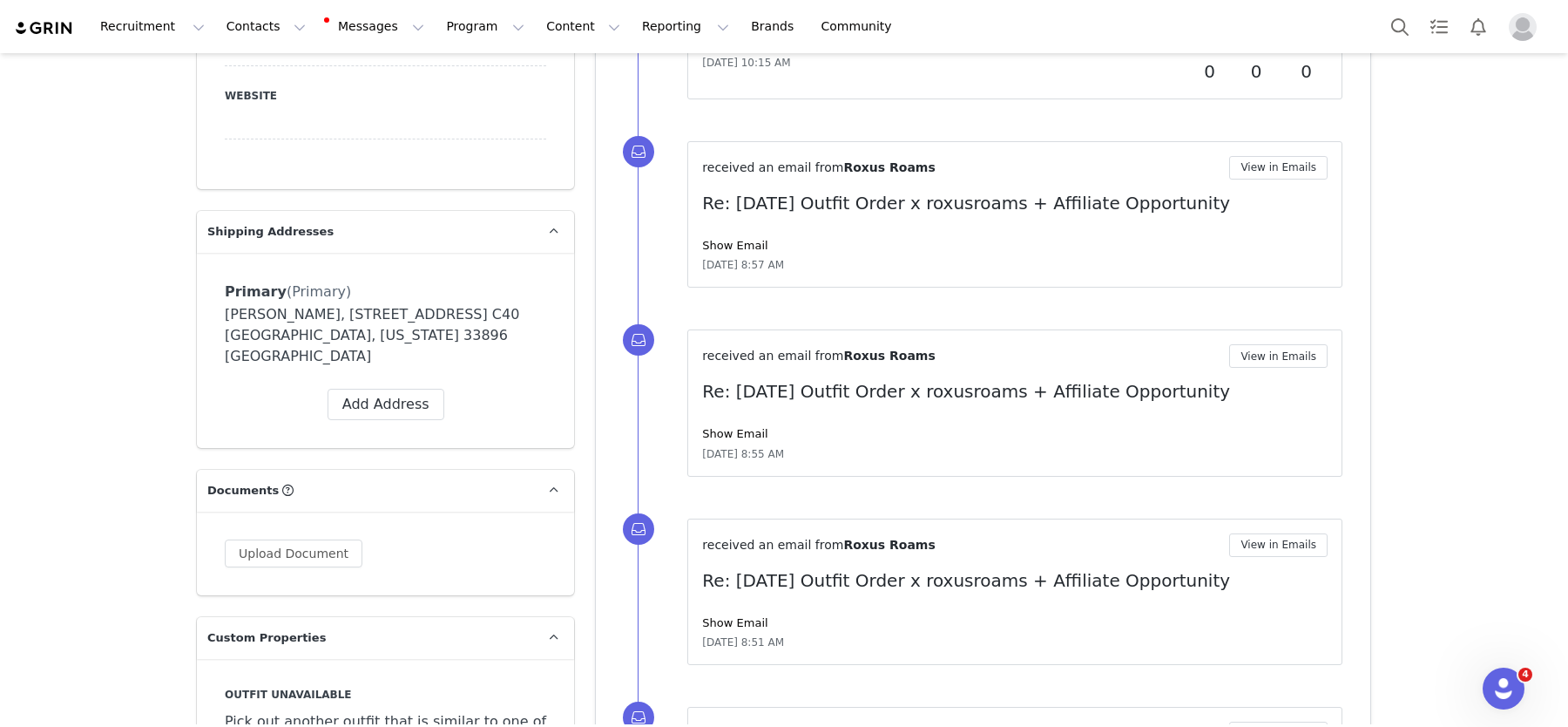
scroll to position [1357, 0]
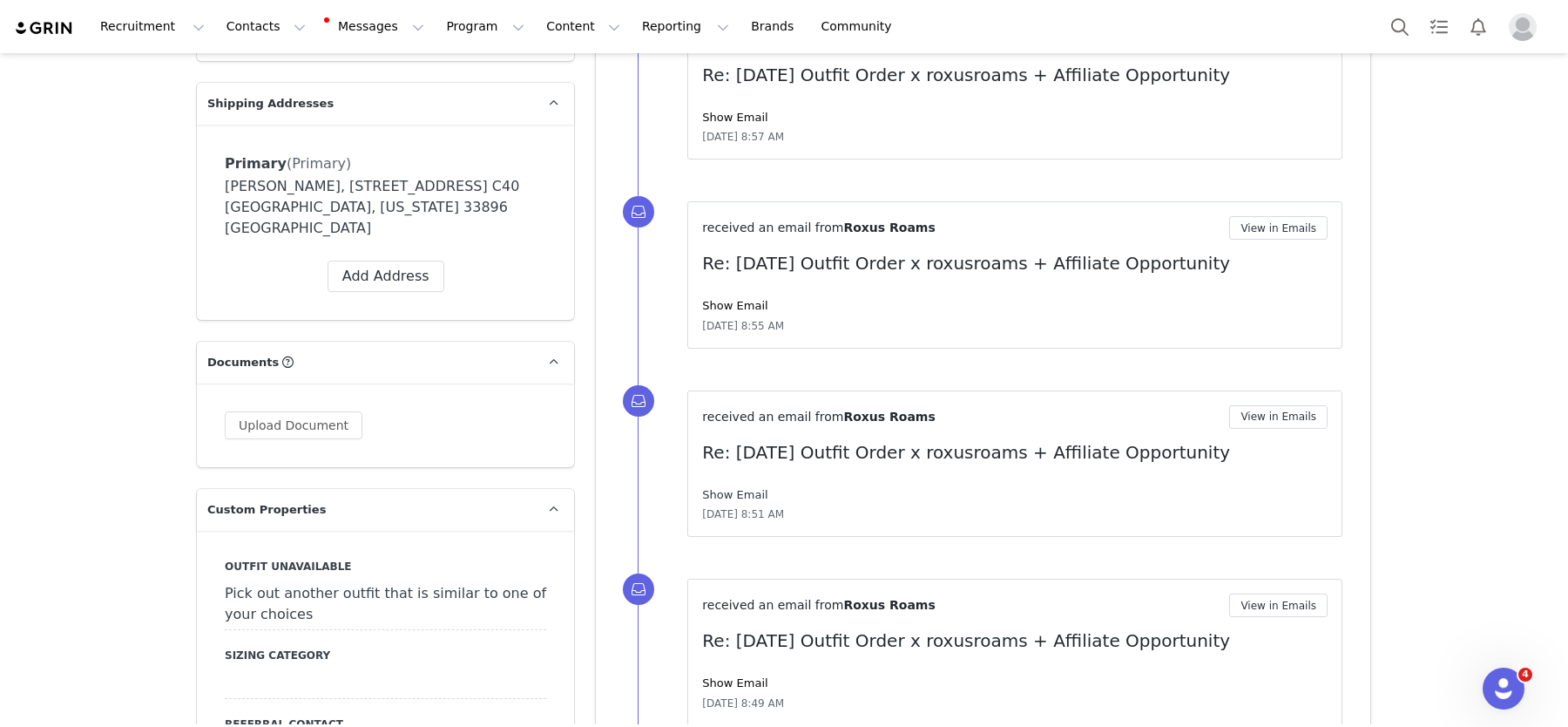
click at [741, 488] on link "Show Email" at bounding box center [734, 495] width 66 height 13
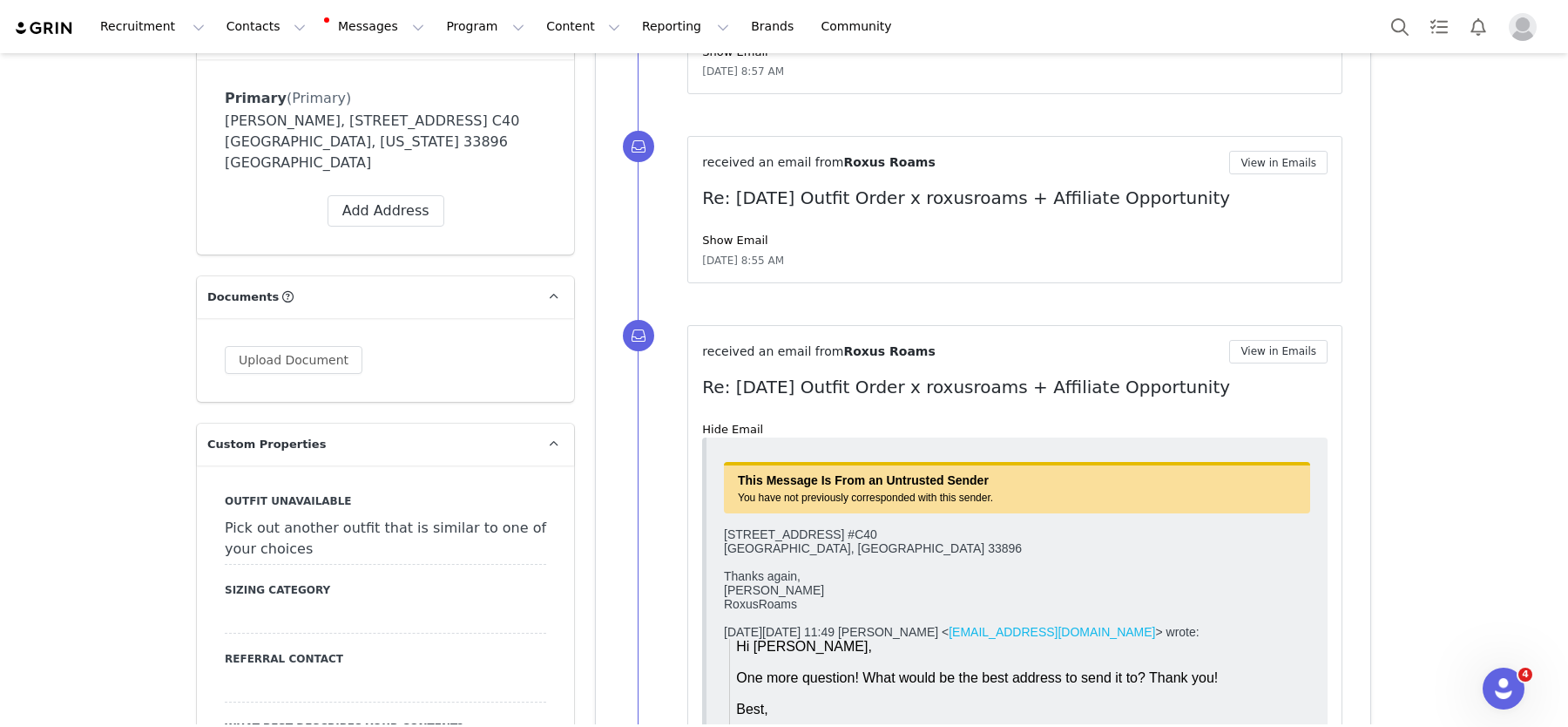
scroll to position [1366, 0]
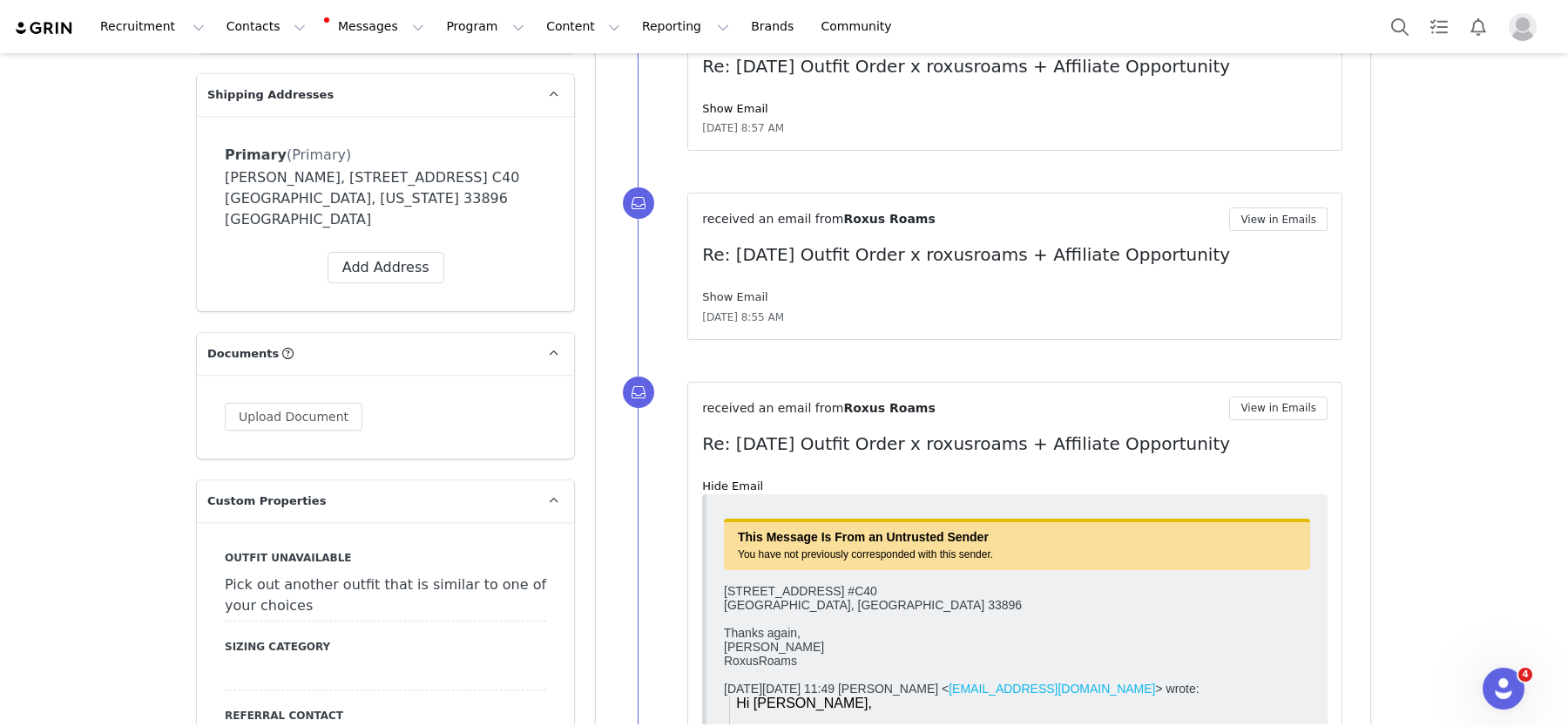
click at [742, 290] on link "Show Email" at bounding box center [734, 297] width 66 height 13
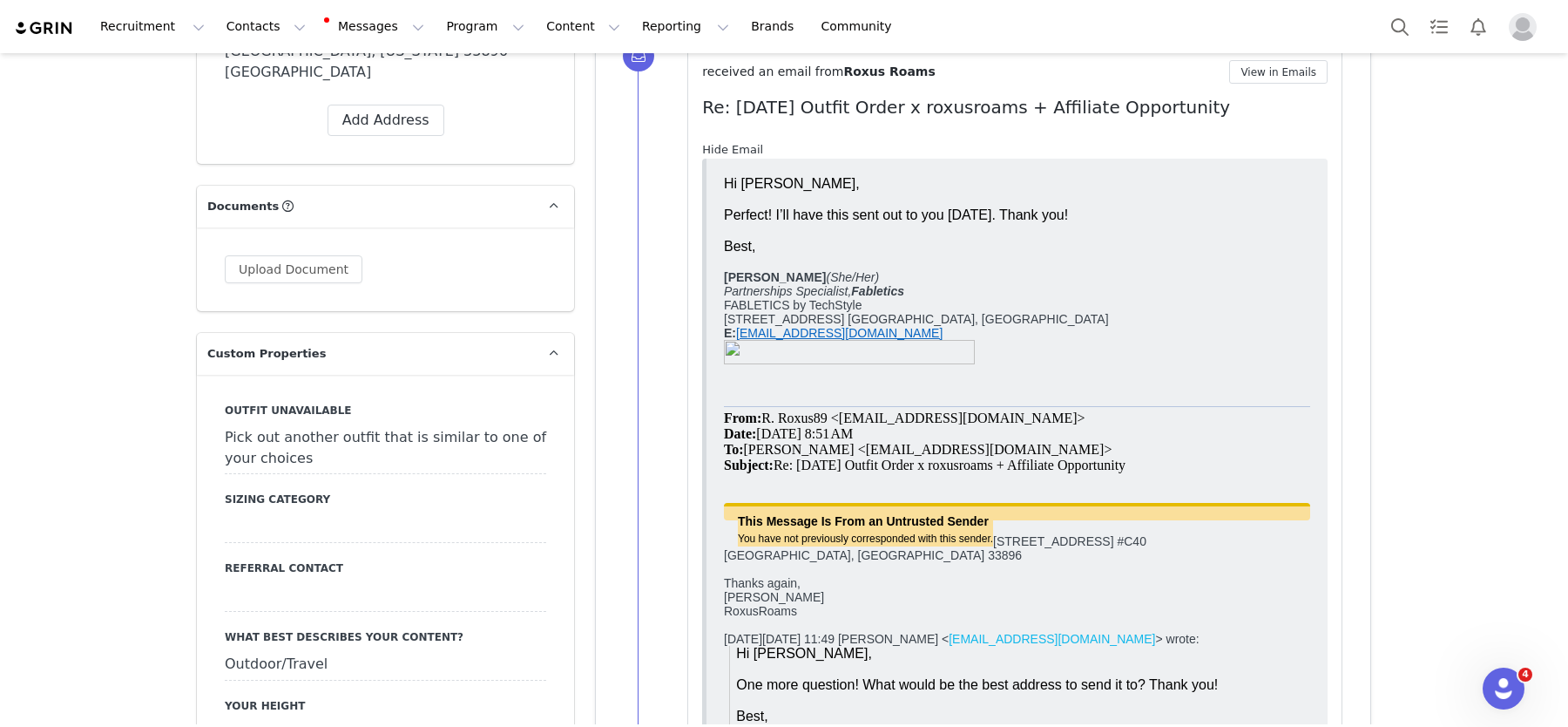
scroll to position [1294, 0]
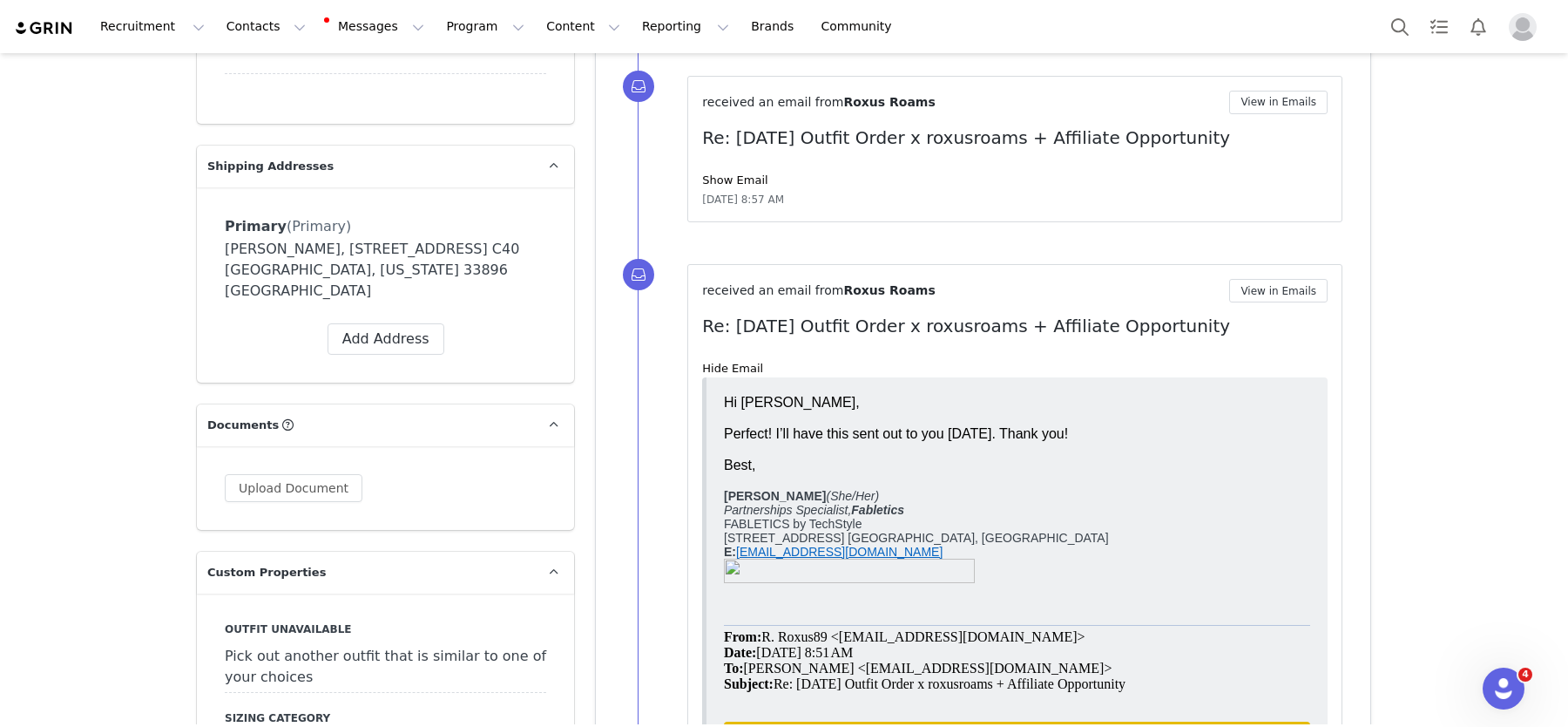
click at [738, 159] on div "received an email from Roxus Roams View in Emails Re: October '25 Outfit Order …" at bounding box center [1014, 149] width 626 height 117
click at [738, 174] on link "Show Email" at bounding box center [734, 180] width 66 height 13
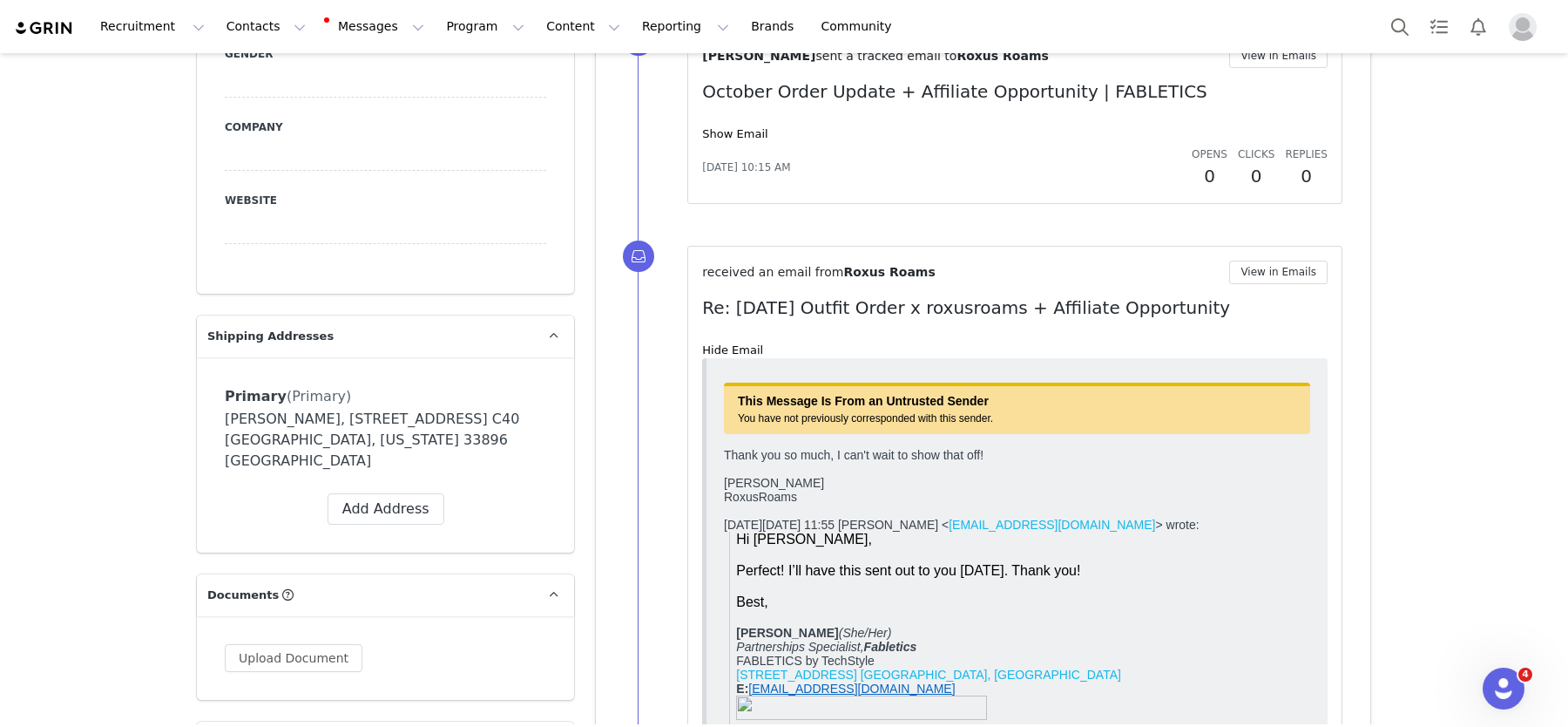
scroll to position [1125, 0]
drag, startPoint x: 312, startPoint y: 383, endPoint x: 478, endPoint y: 380, distance: 166.0
click at [478, 408] on div "Cory Snyder, 7500 Osceola Polk Line Rd. C40 Davenport, Florida 33896 United Sta…" at bounding box center [386, 439] width 322 height 63
copy div "7500 Osceola Polk Line Rd"
